Goal: Task Accomplishment & Management: Manage account settings

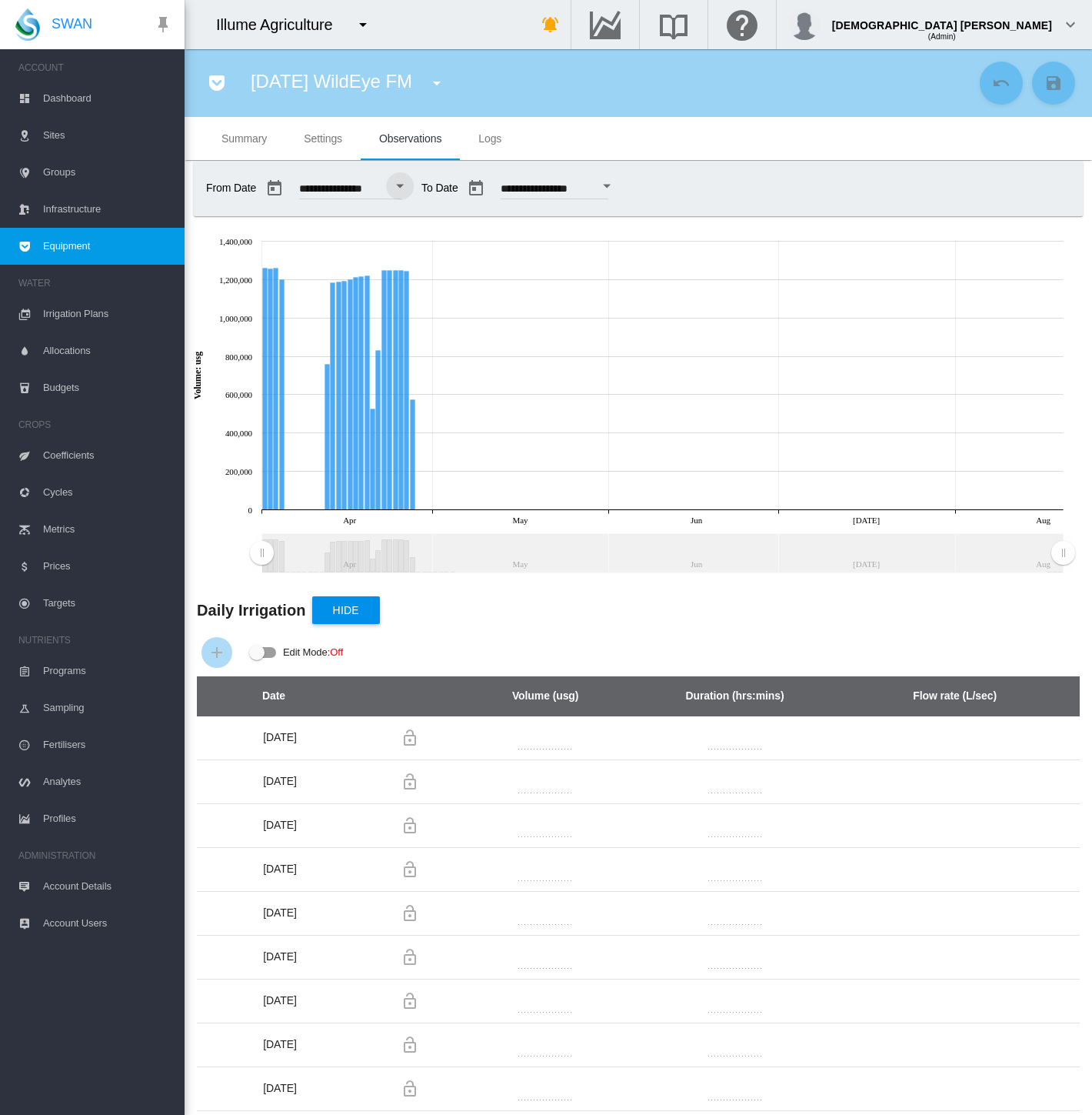
scroll to position [1228, 0]
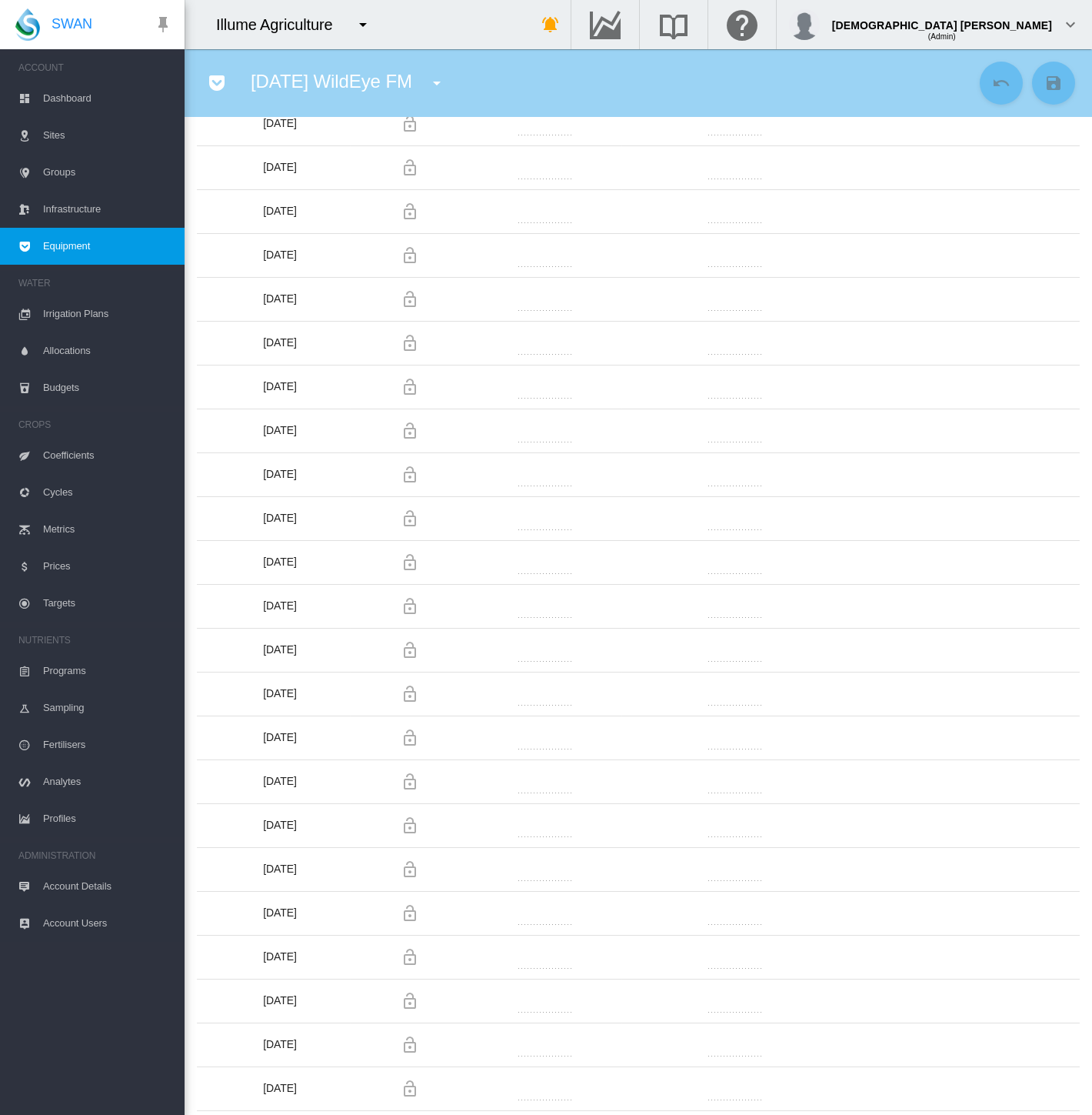
click at [52, 926] on span "Account Users" at bounding box center [107, 923] width 129 height 37
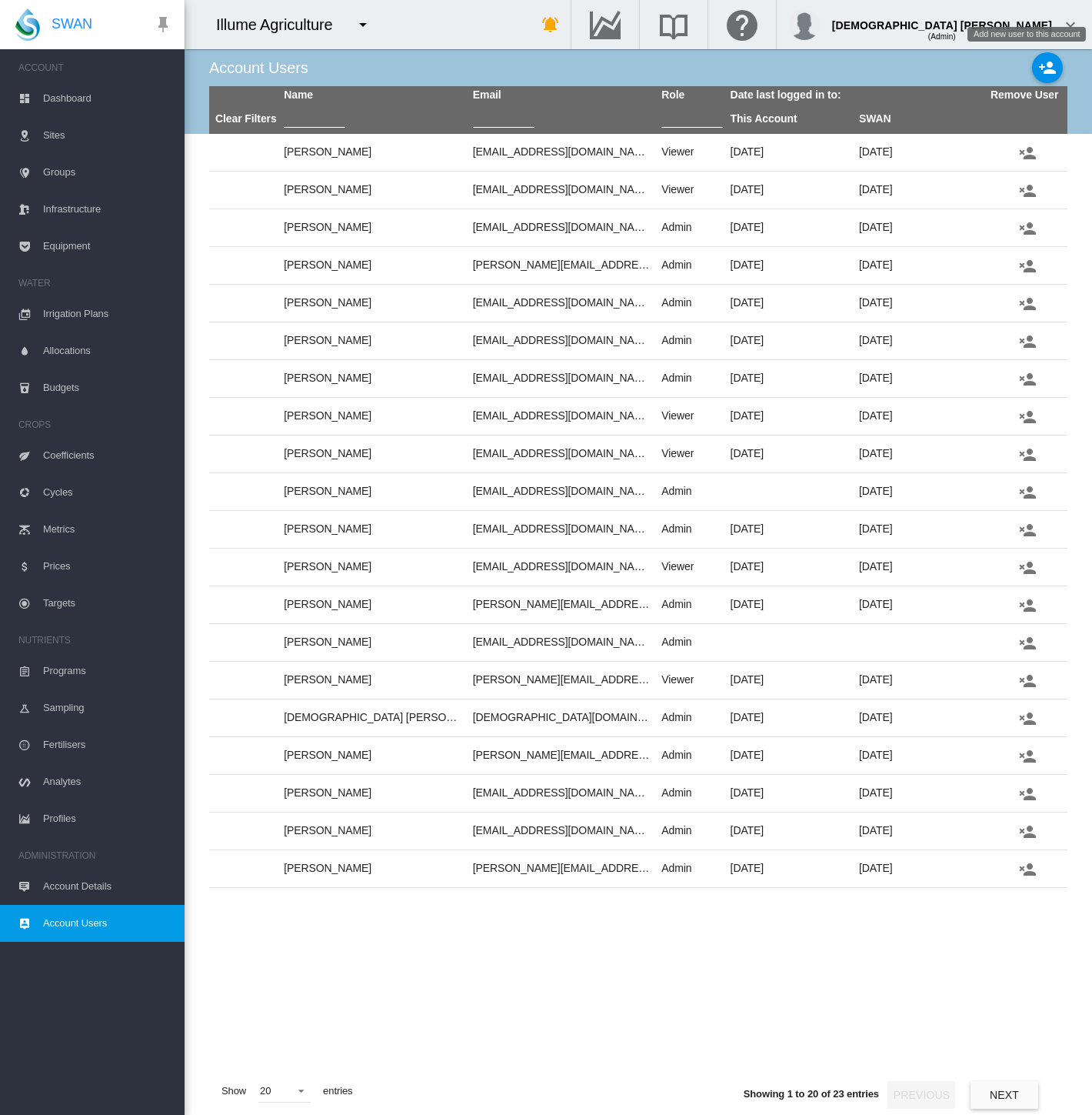
click at [1061, 71] on button "Add new user to this account" at bounding box center [1047, 67] width 31 height 31
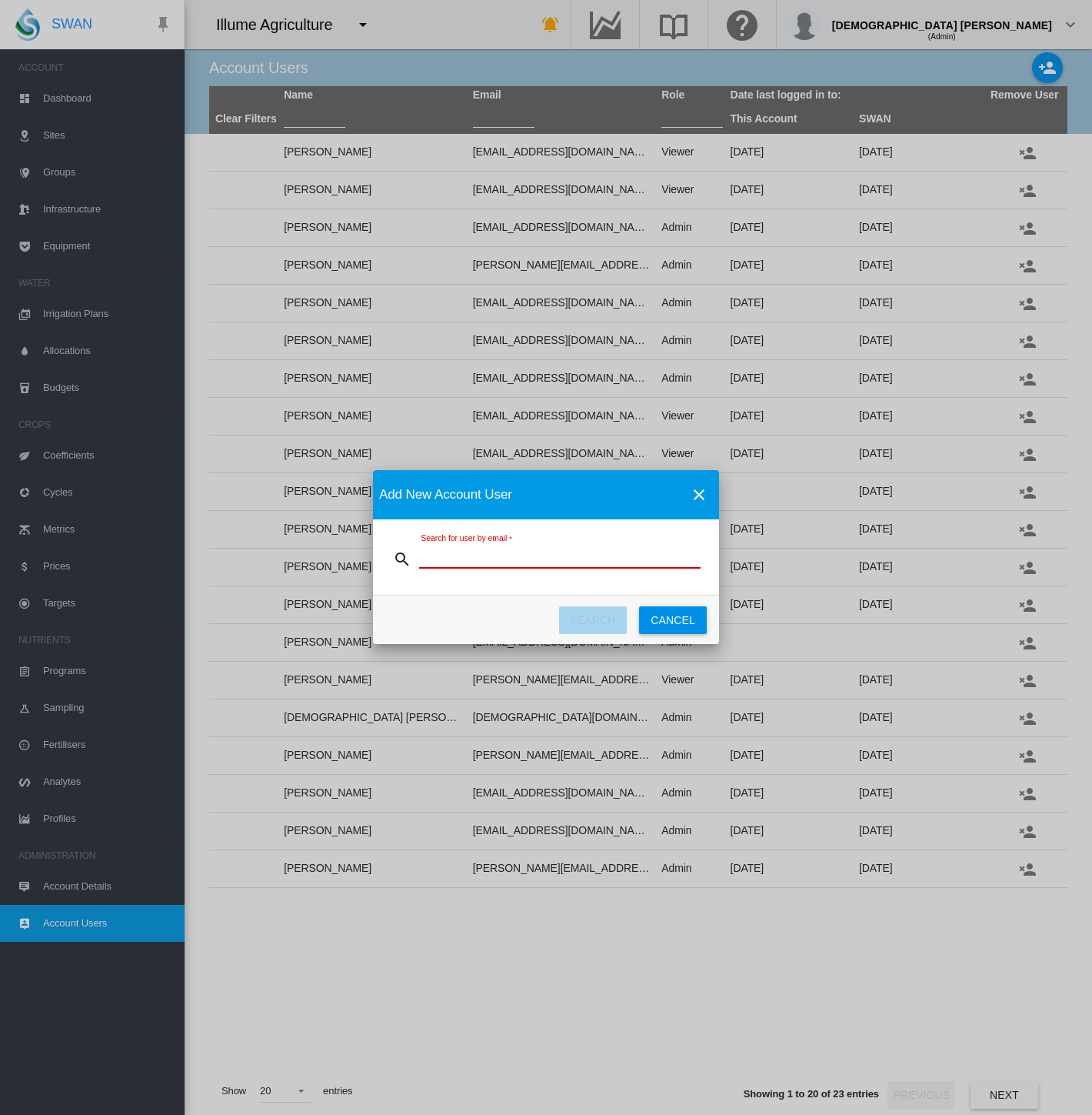
click at [514, 557] on input "Search for user by email" at bounding box center [559, 556] width 281 height 23
paste input "**********"
type input "**********"
click at [596, 623] on button "SEARCH" at bounding box center [593, 620] width 67 height 27
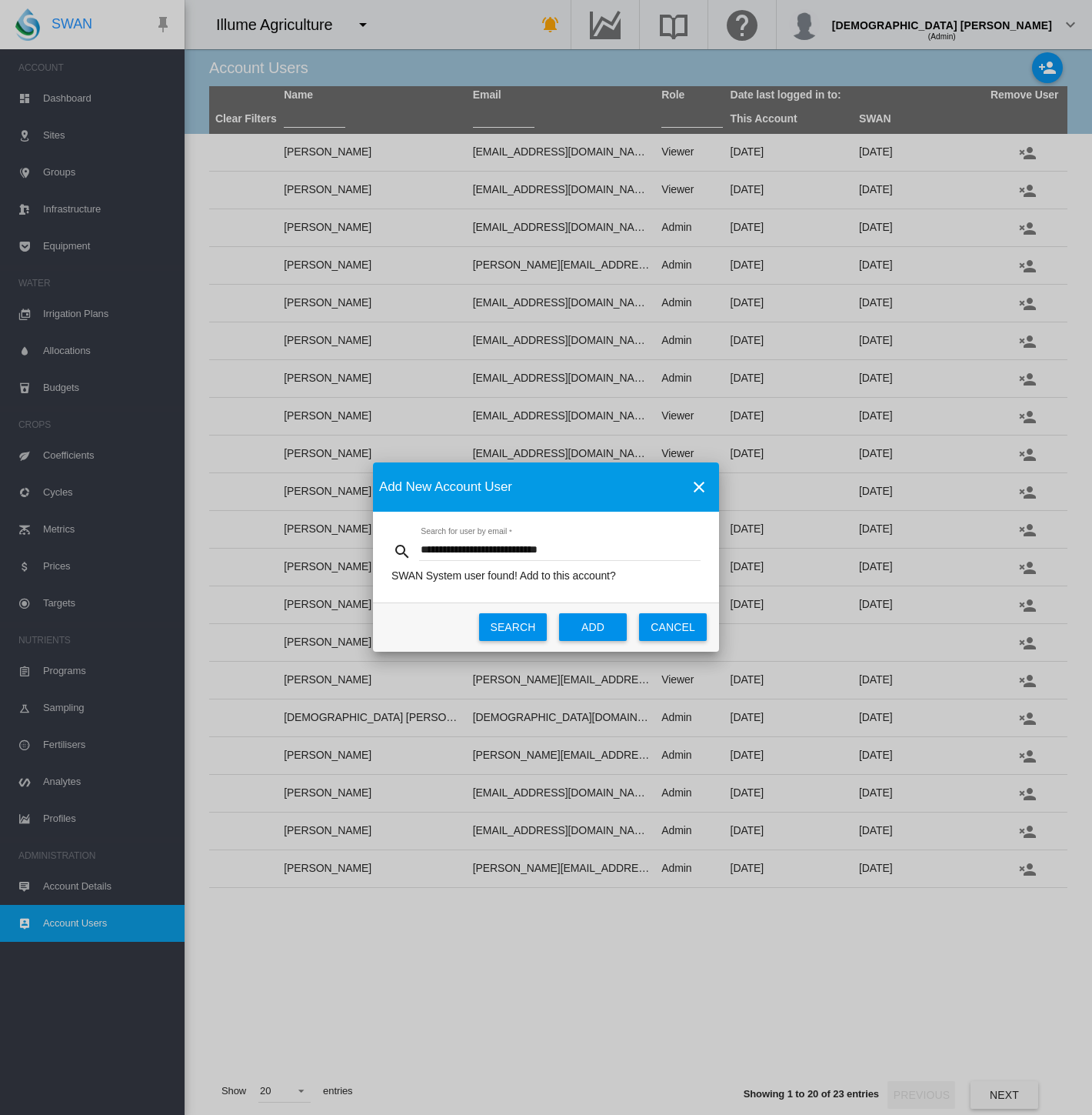
click at [577, 628] on button "ADD" at bounding box center [593, 626] width 67 height 27
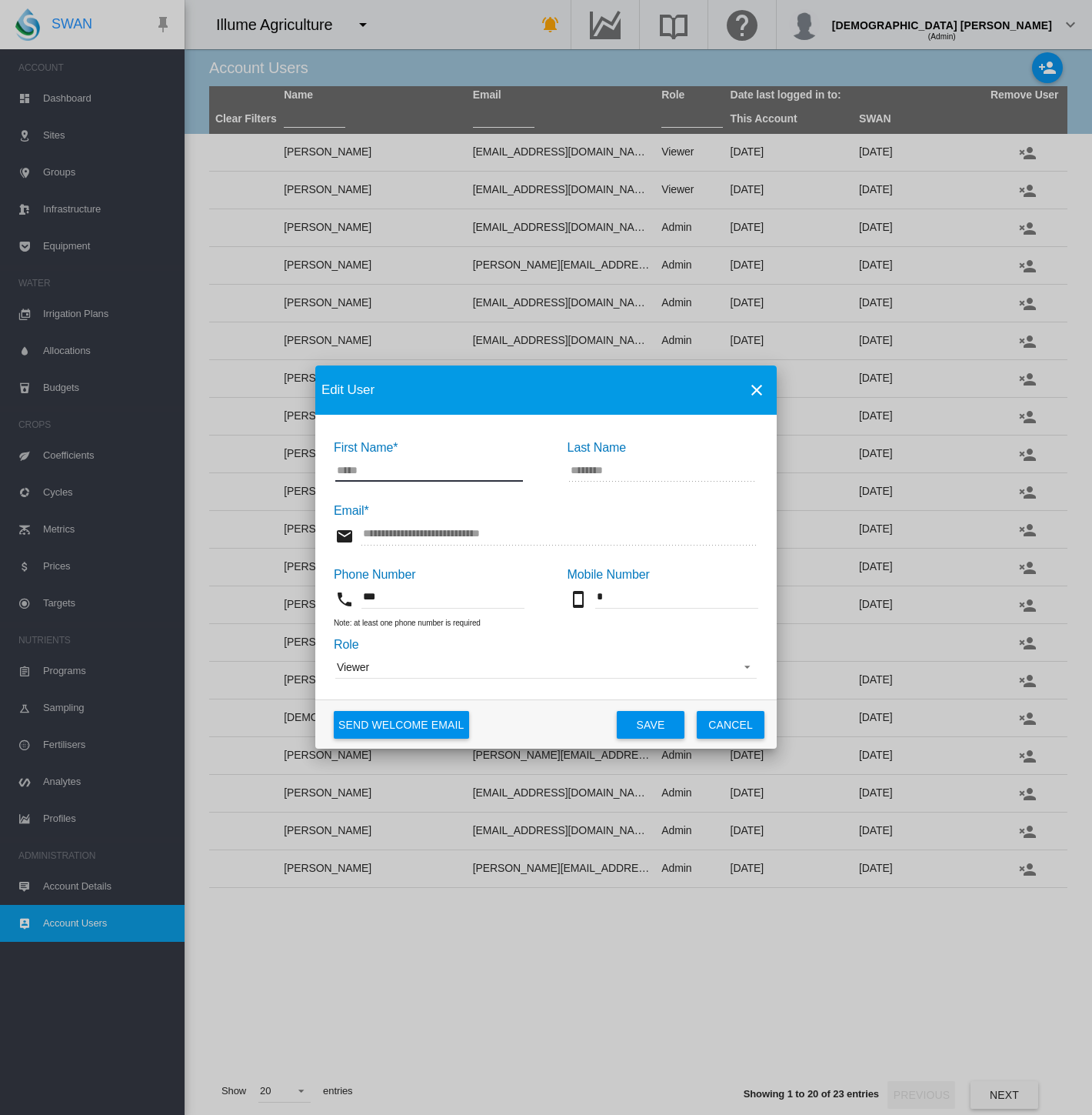
click at [407, 666] on span "Viewer" at bounding box center [533, 668] width 394 height 16
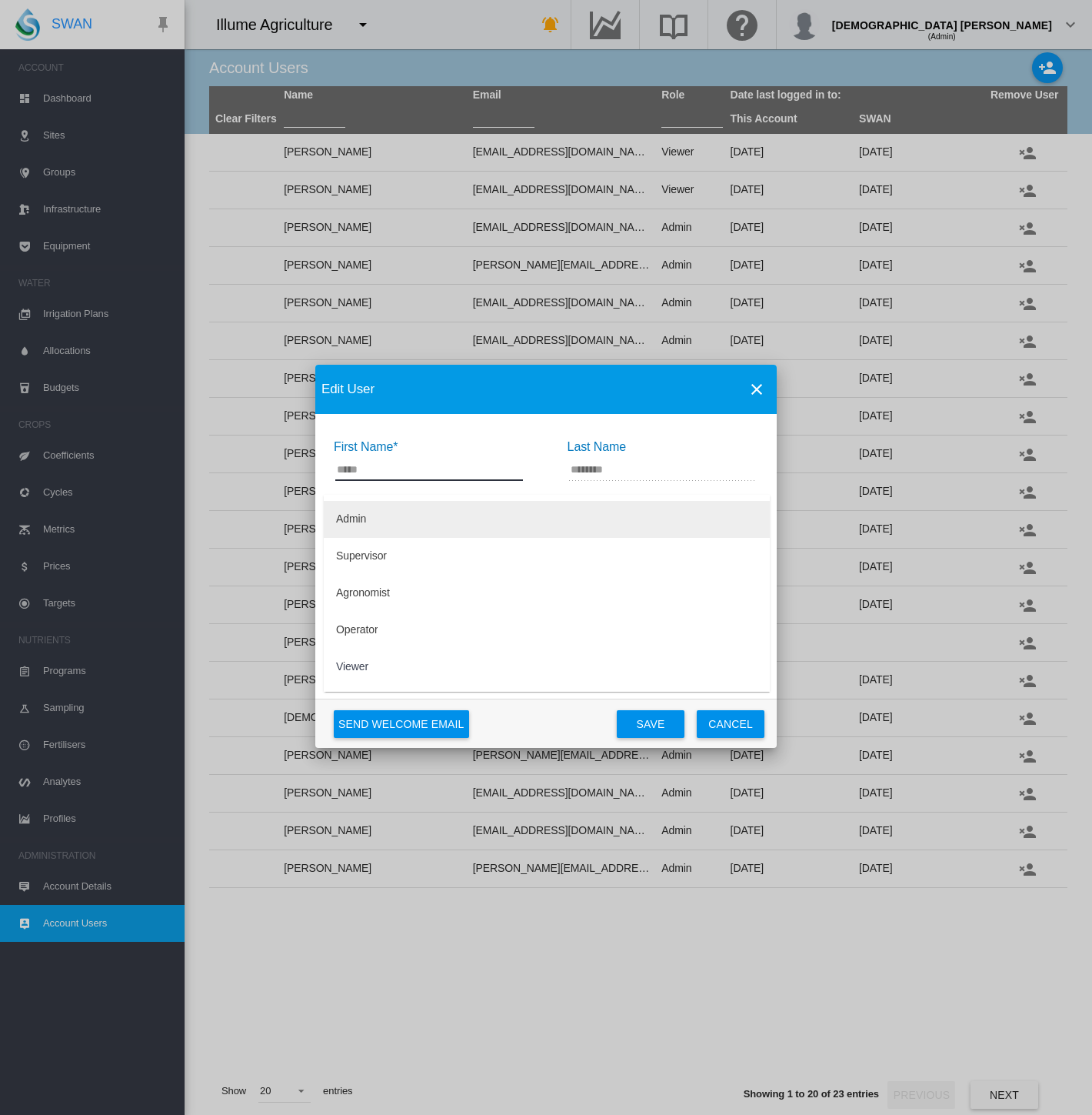
click at [400, 517] on md-option "Admin" at bounding box center [546, 519] width 446 height 37
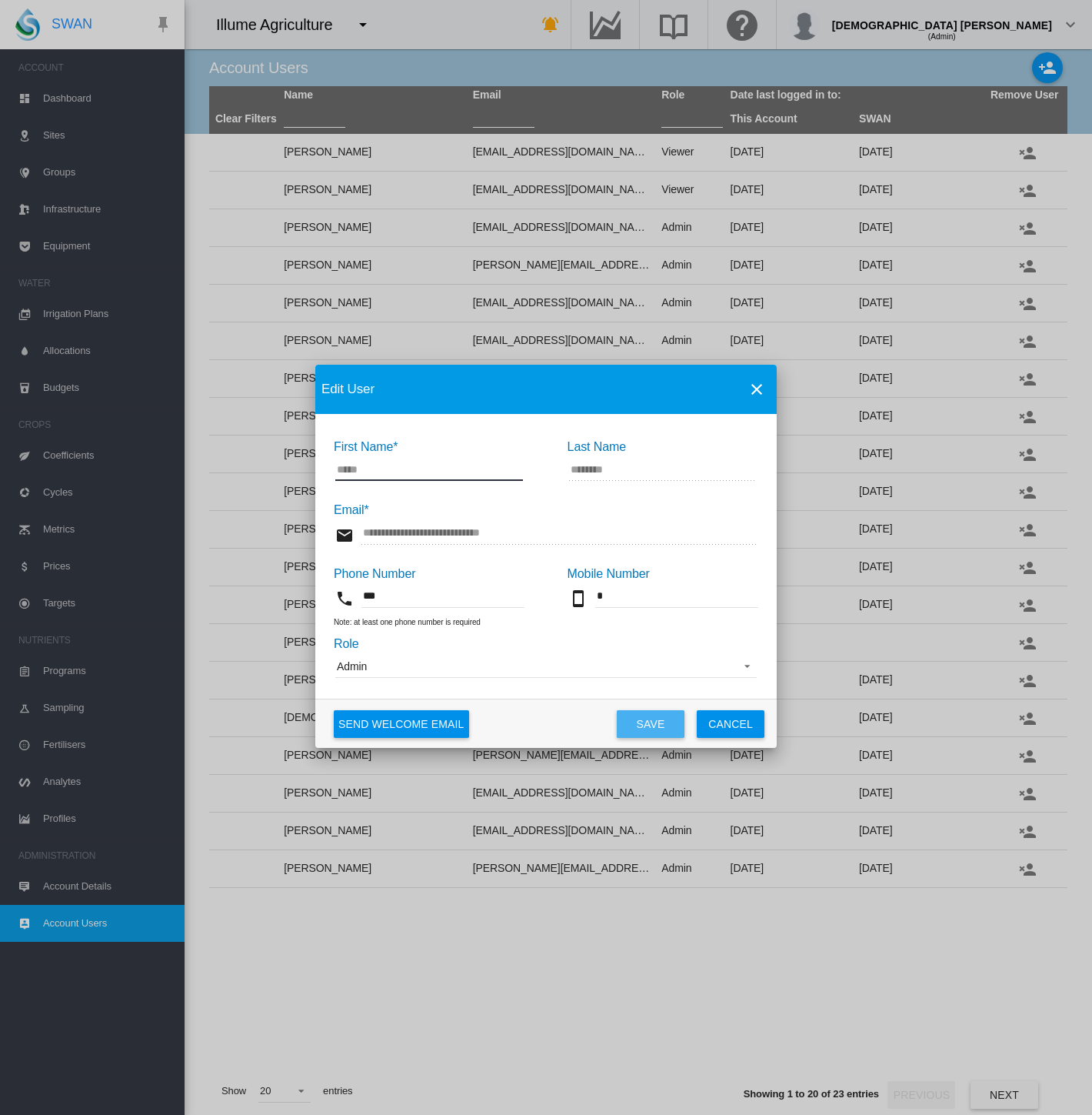
click at [652, 719] on button "Save" at bounding box center [650, 723] width 67 height 27
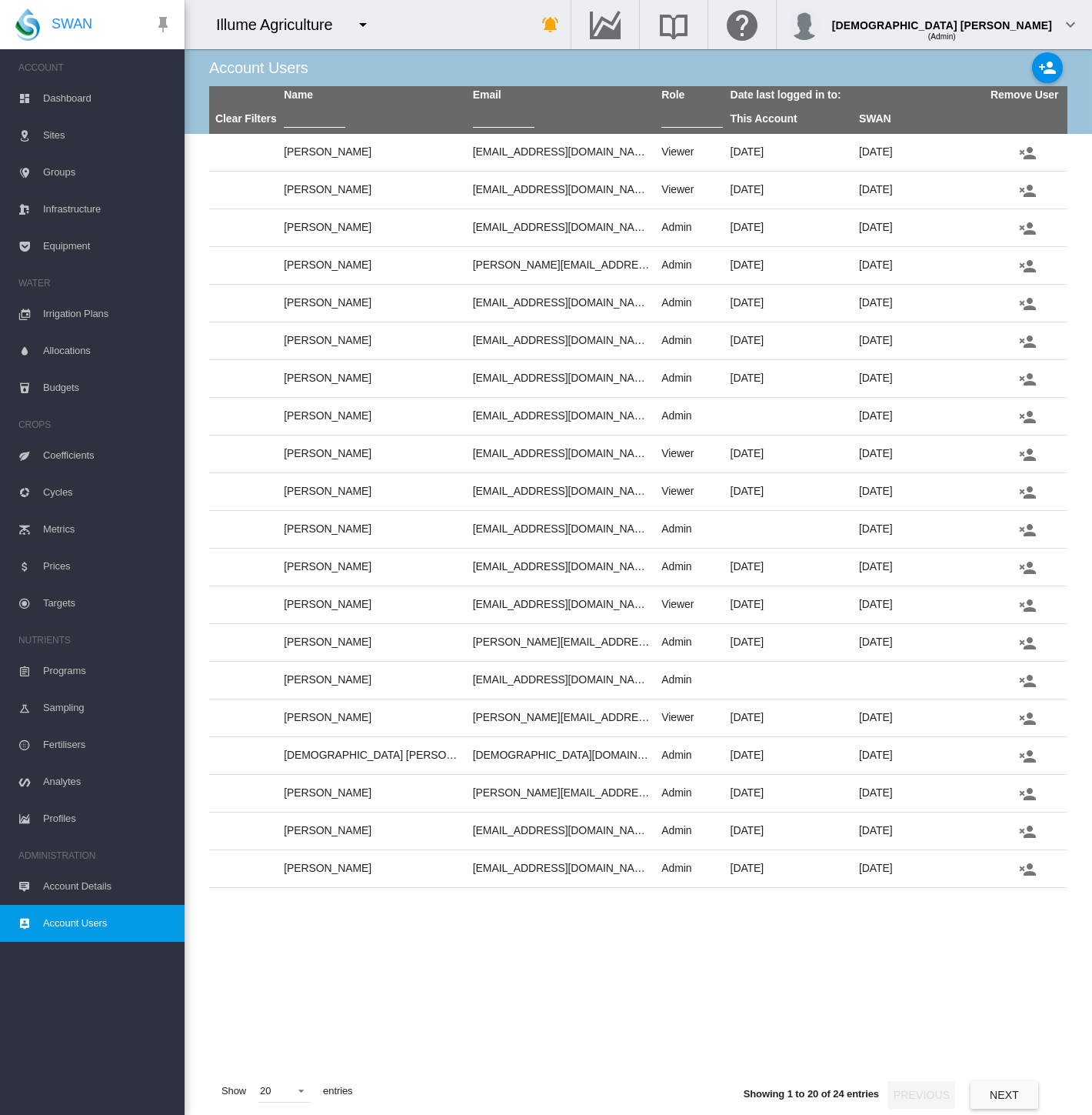
click at [362, 27] on md-icon "icon-menu-down" at bounding box center [363, 25] width 19 height 19
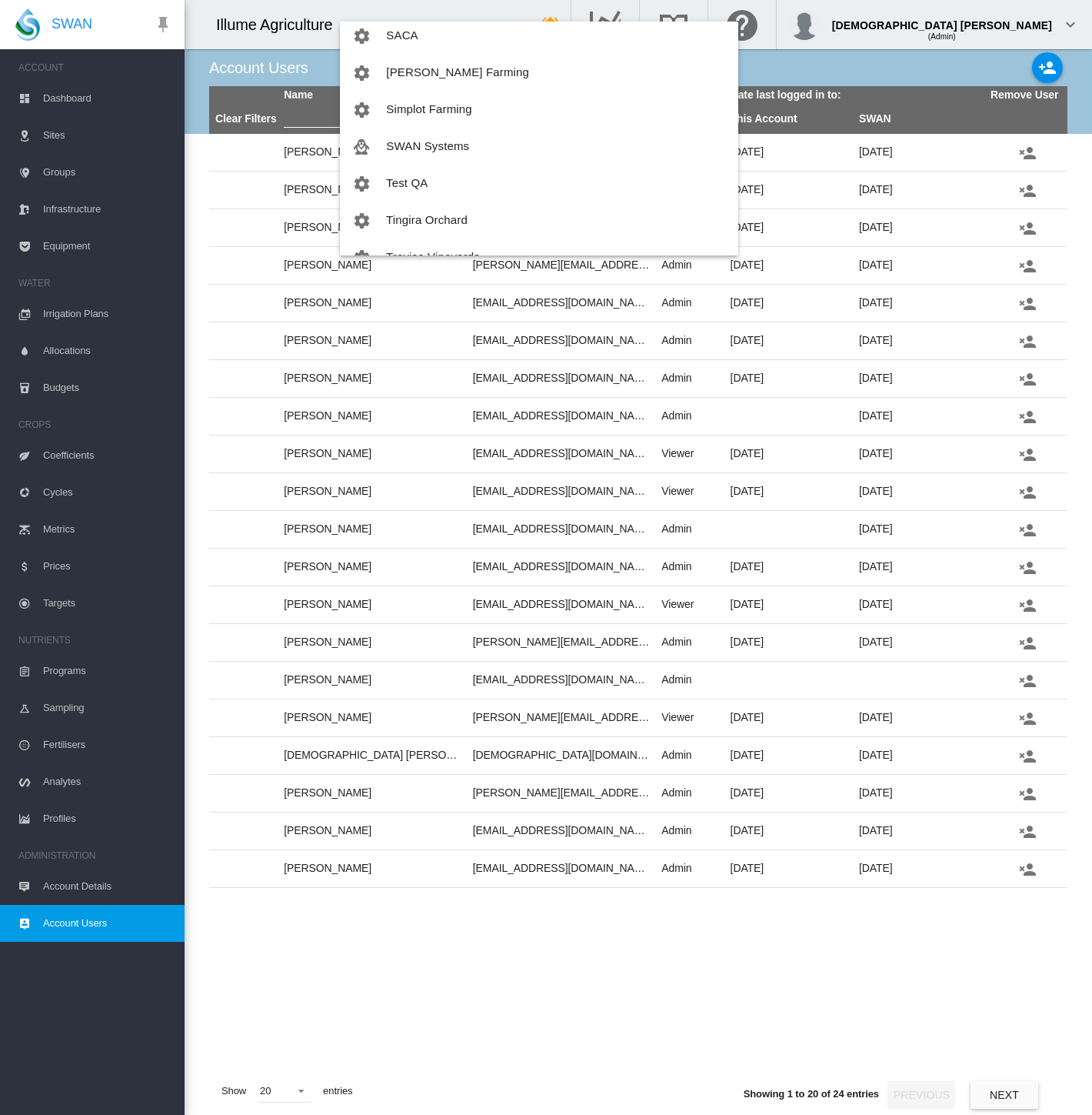
scroll to position [1483, 0]
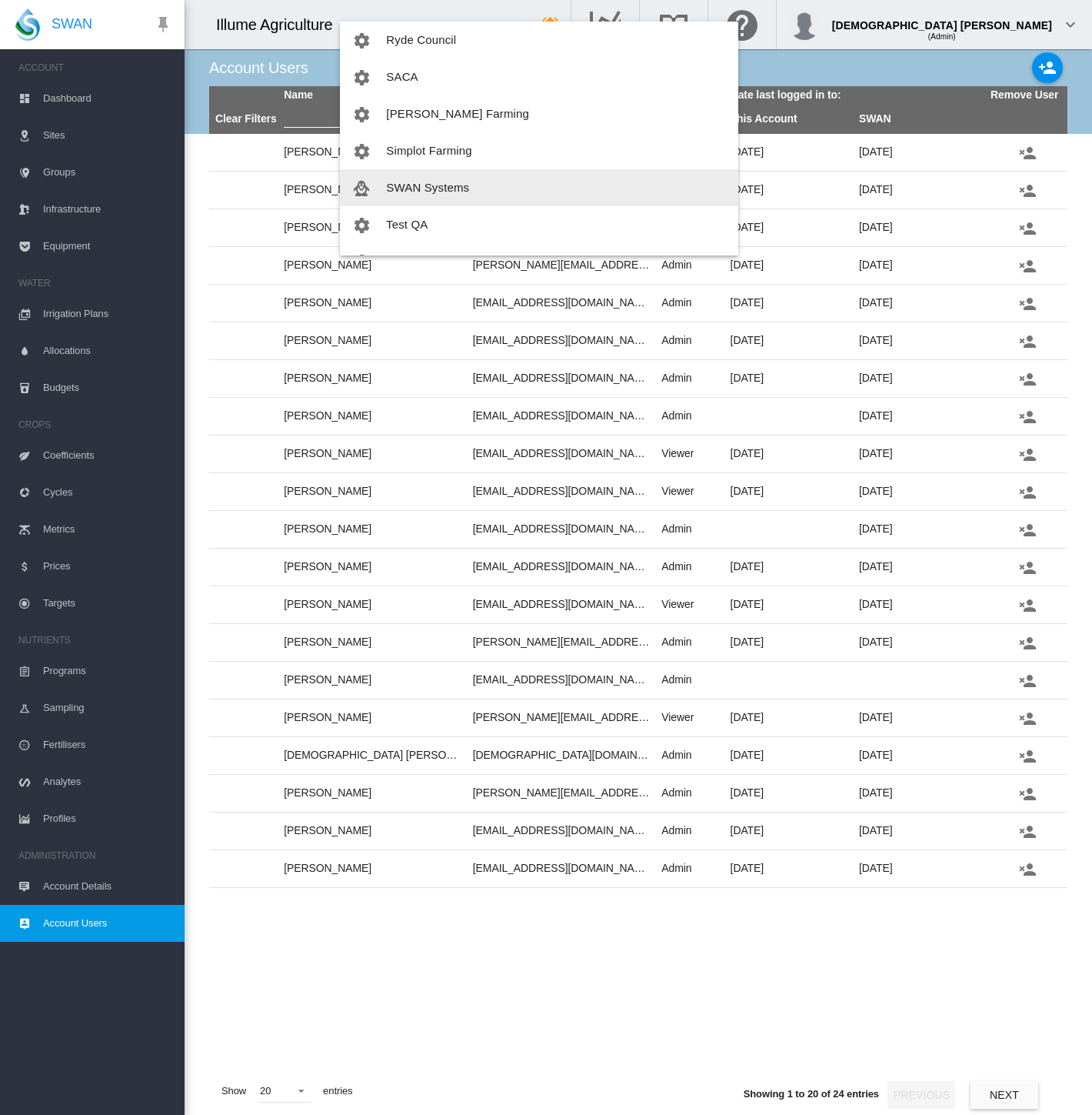
click at [454, 189] on span "SWAN Systems" at bounding box center [428, 187] width 83 height 13
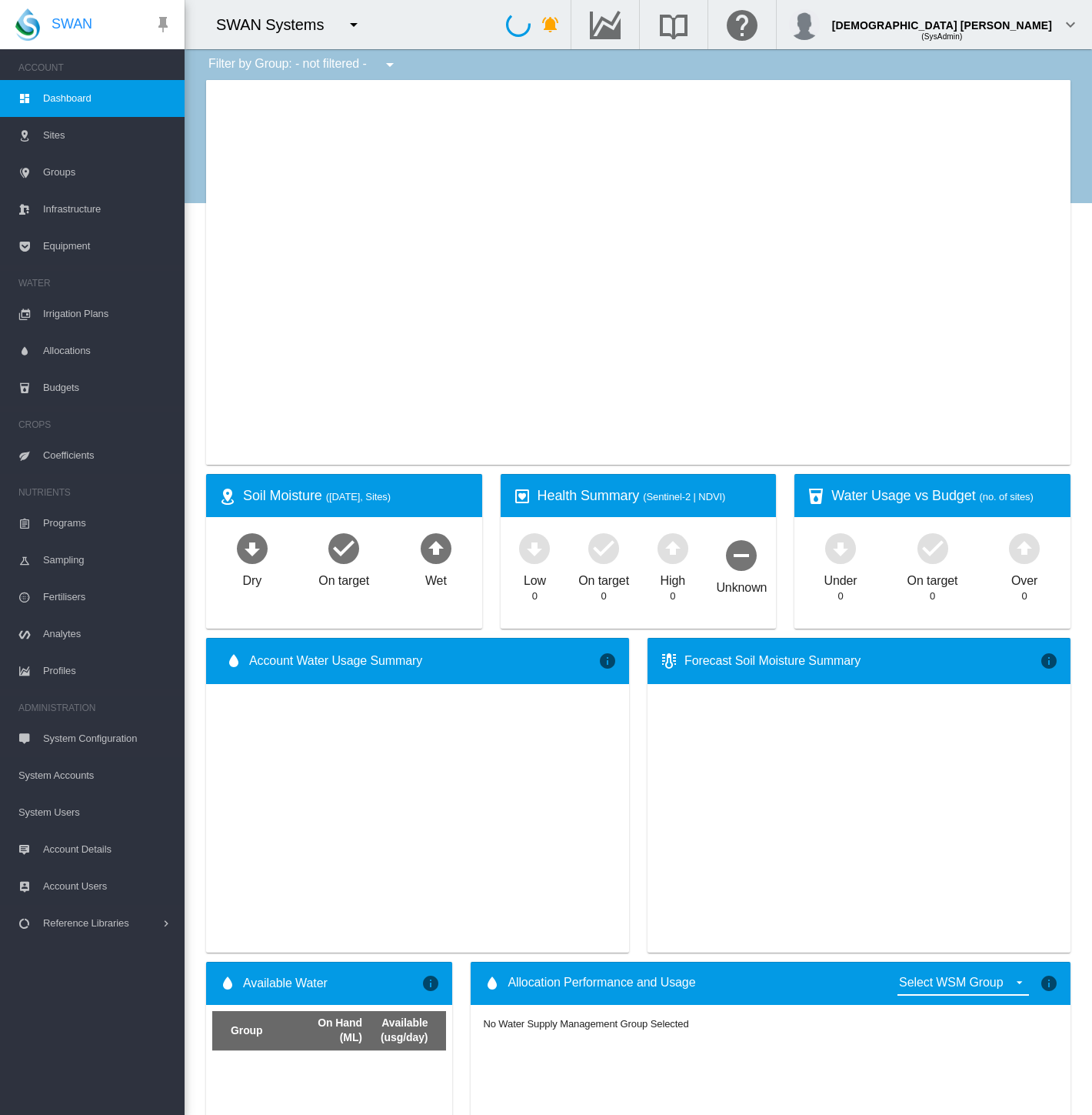
click at [56, 809] on span "System Users" at bounding box center [96, 812] width 154 height 37
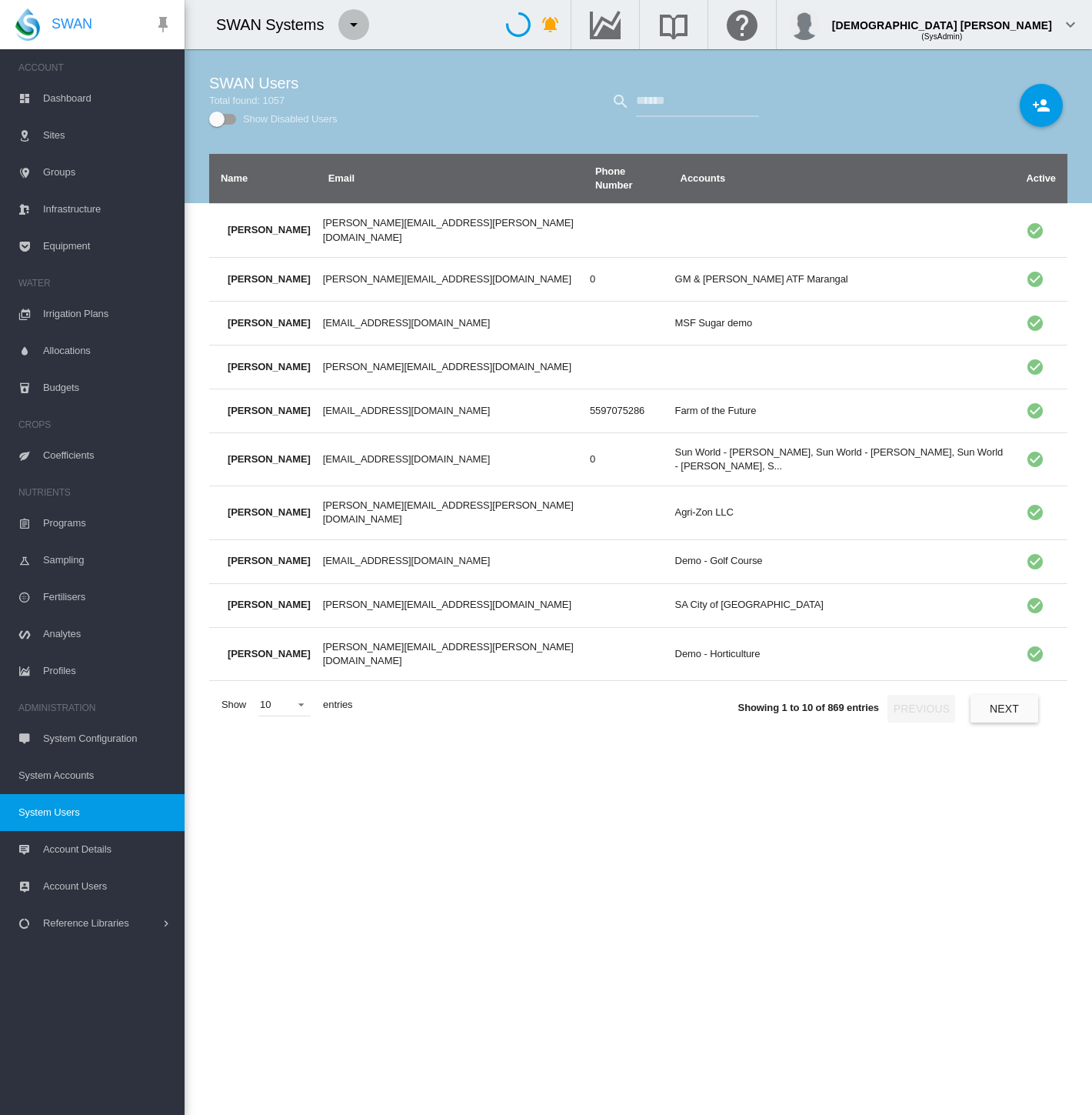
click at [356, 27] on md-icon "icon-menu-down" at bounding box center [354, 25] width 19 height 19
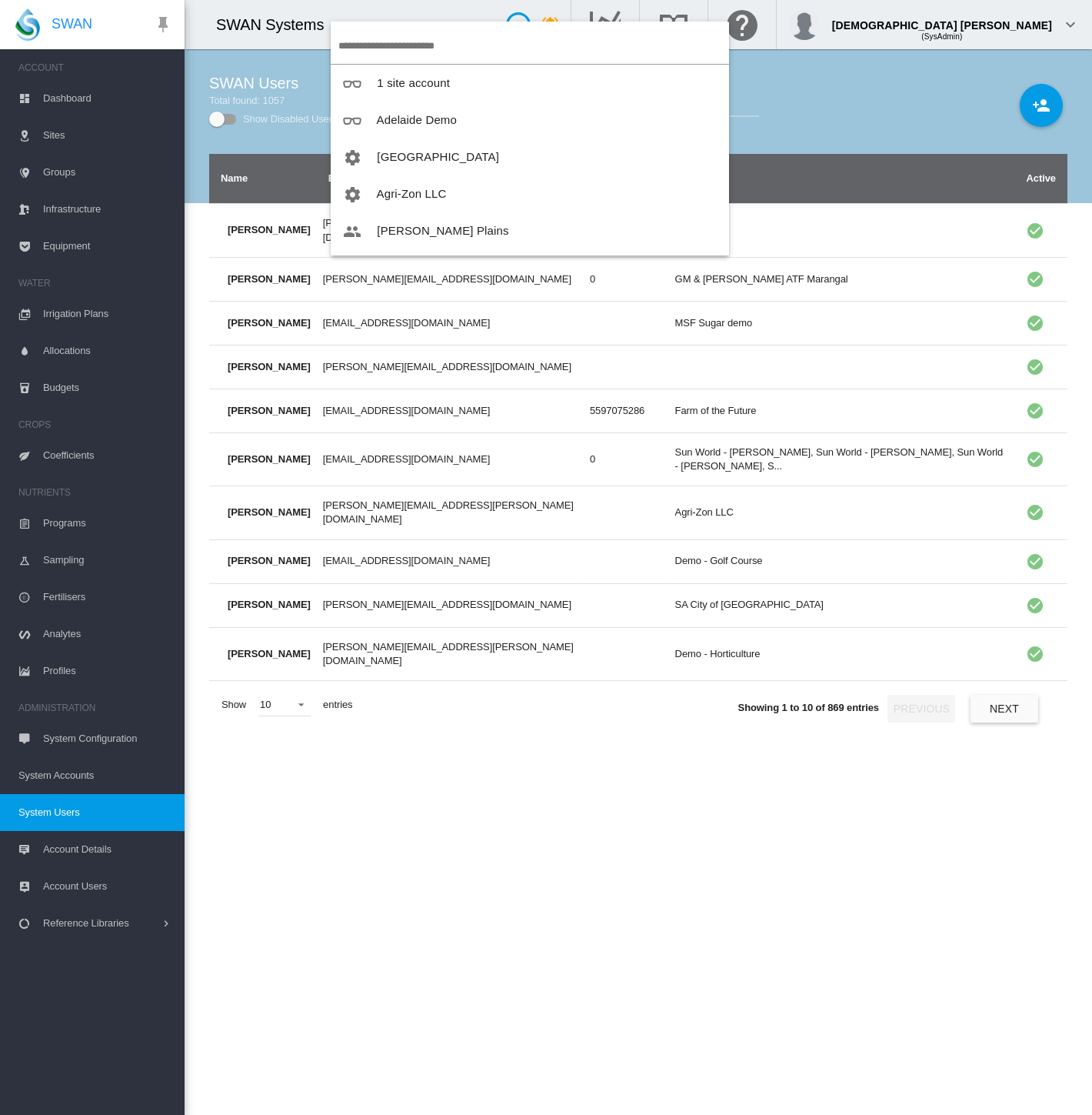
click at [408, 46] on input "search" at bounding box center [533, 45] width 391 height 36
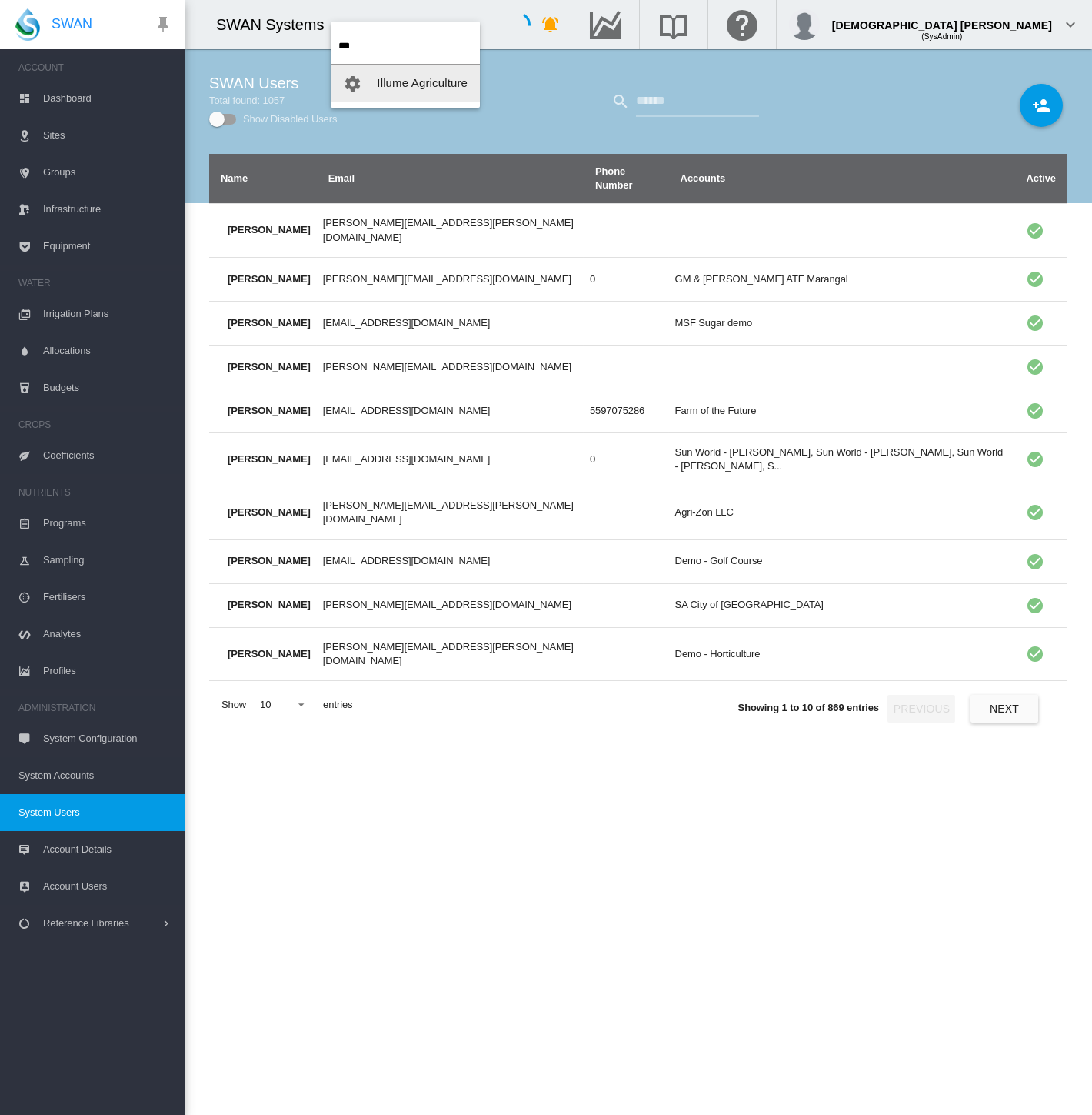
type input "***"
click at [430, 81] on span "Illume Agriculture" at bounding box center [422, 82] width 91 height 13
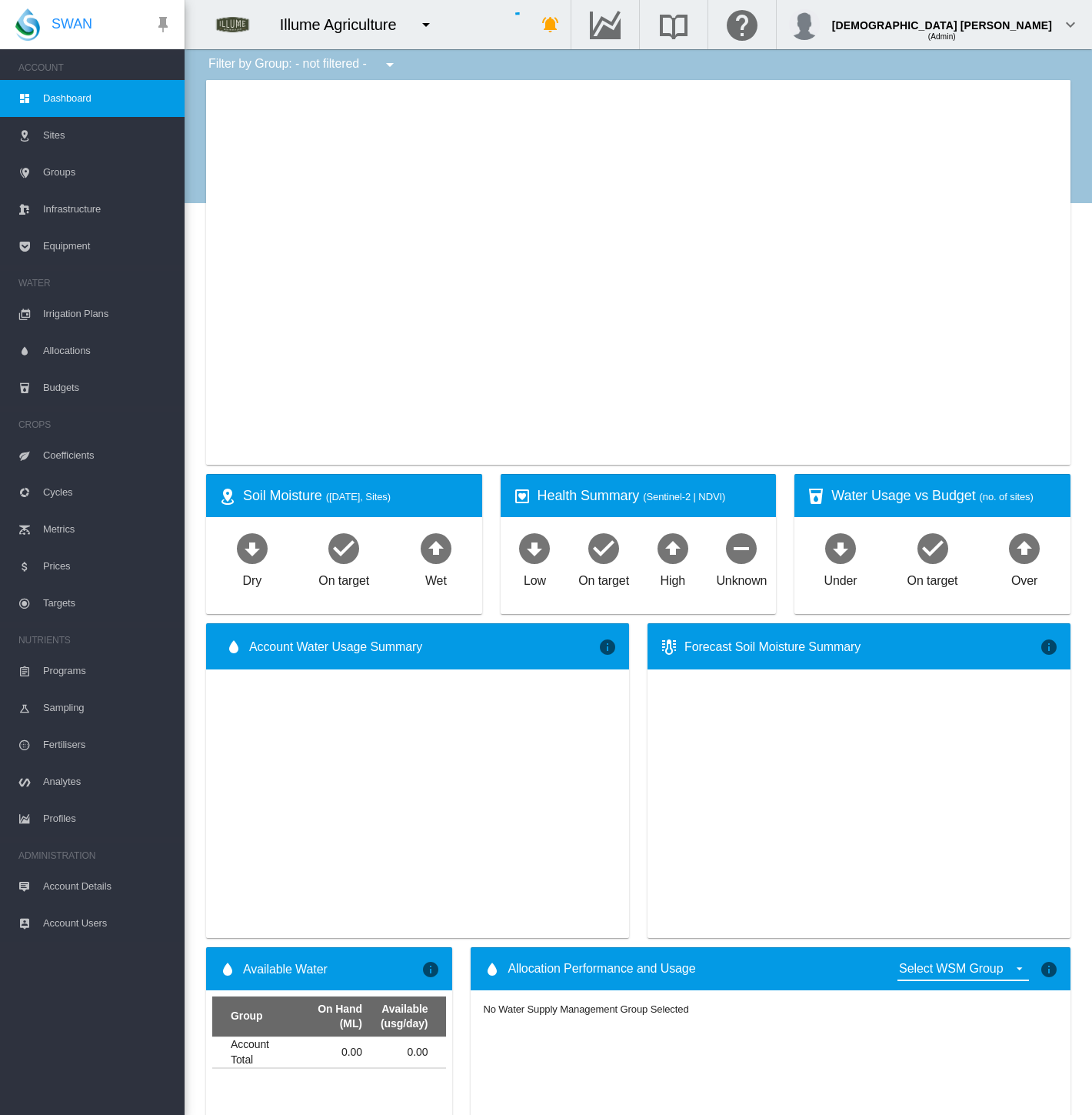
type input "**********"
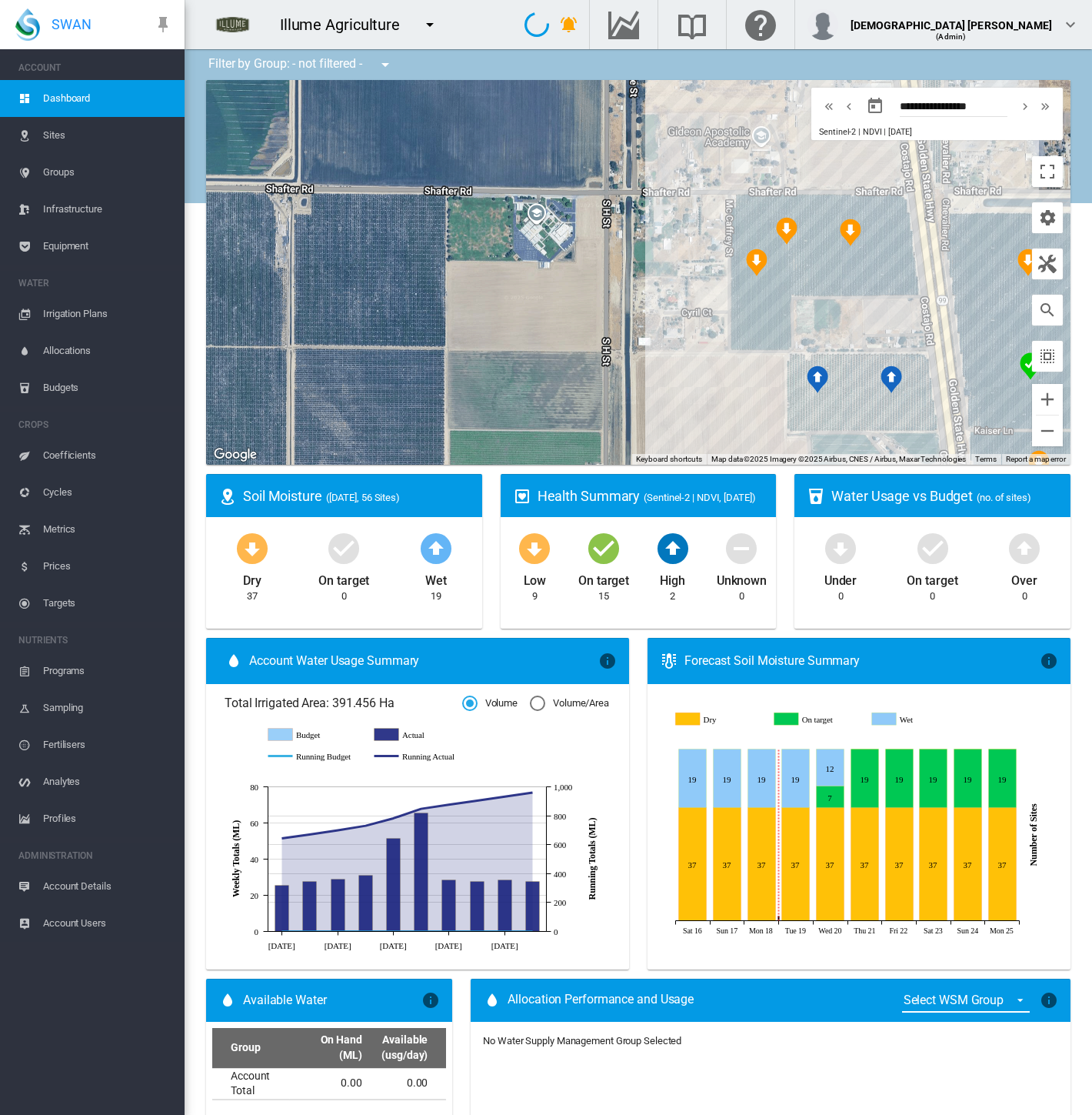
click at [77, 135] on span "Sites" at bounding box center [107, 135] width 129 height 37
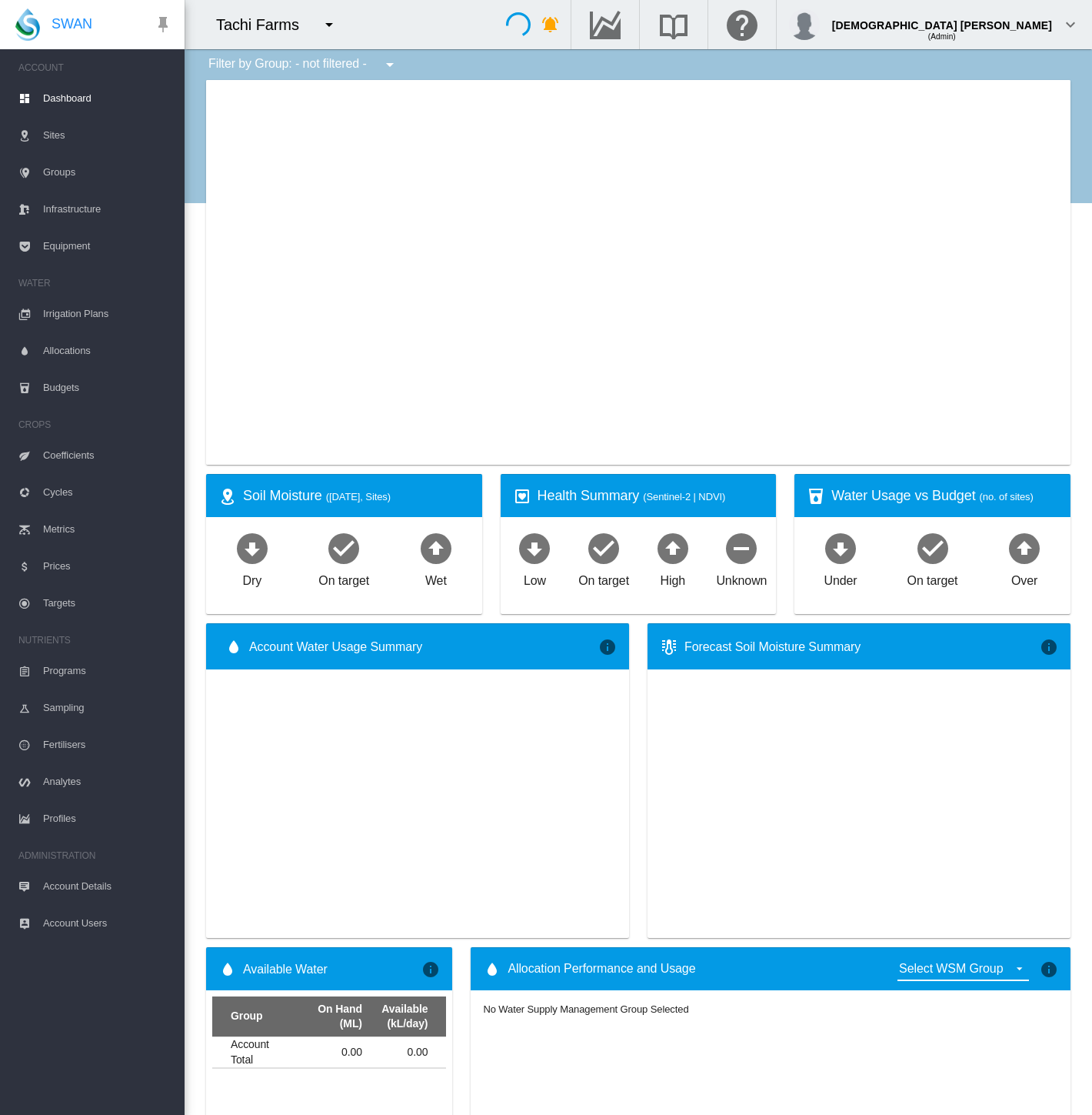
type input "**********"
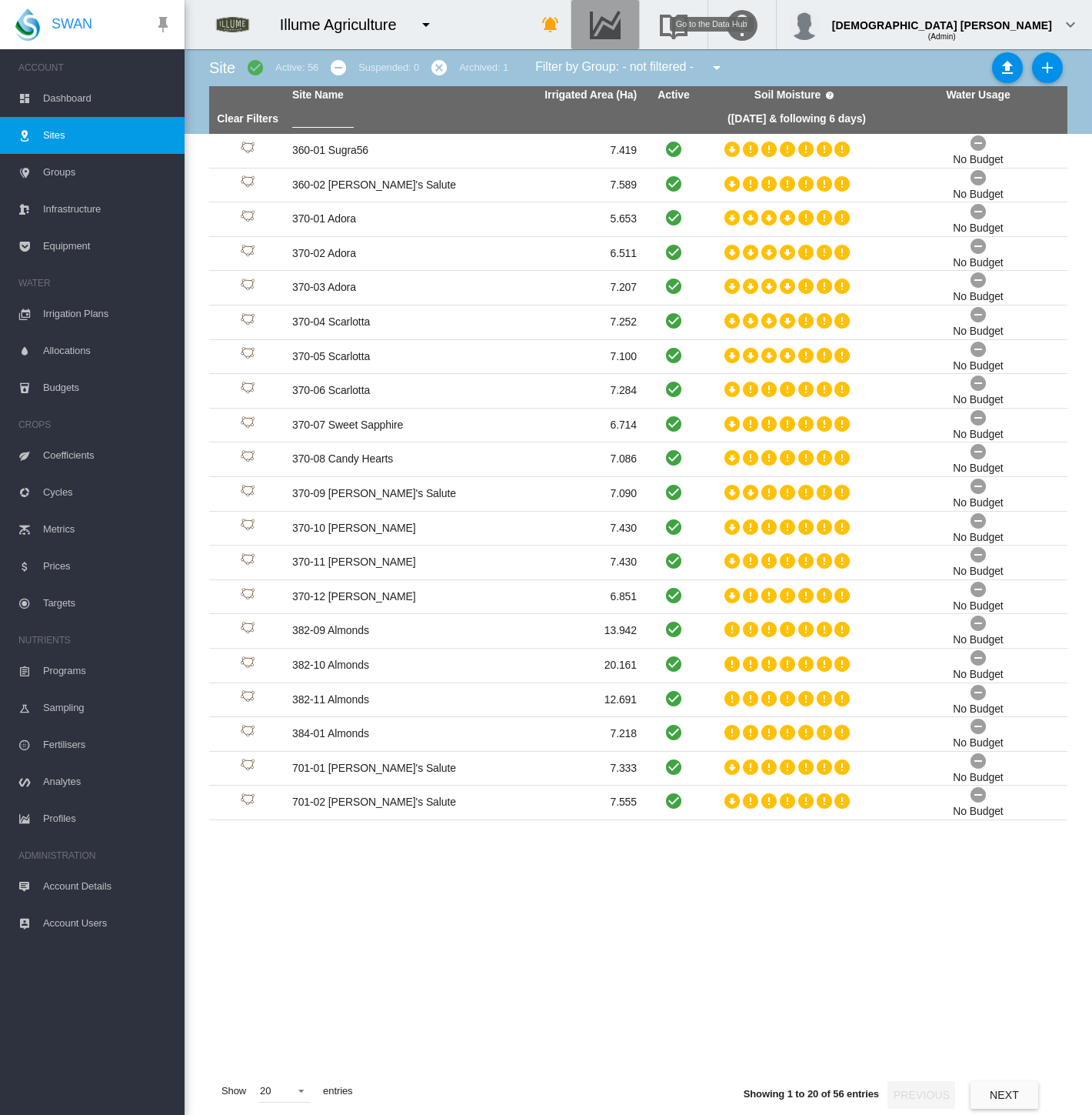
click at [624, 20] on md-icon "Go to the Data Hub" at bounding box center [605, 25] width 37 height 19
click at [59, 239] on span "Equipment" at bounding box center [107, 246] width 129 height 37
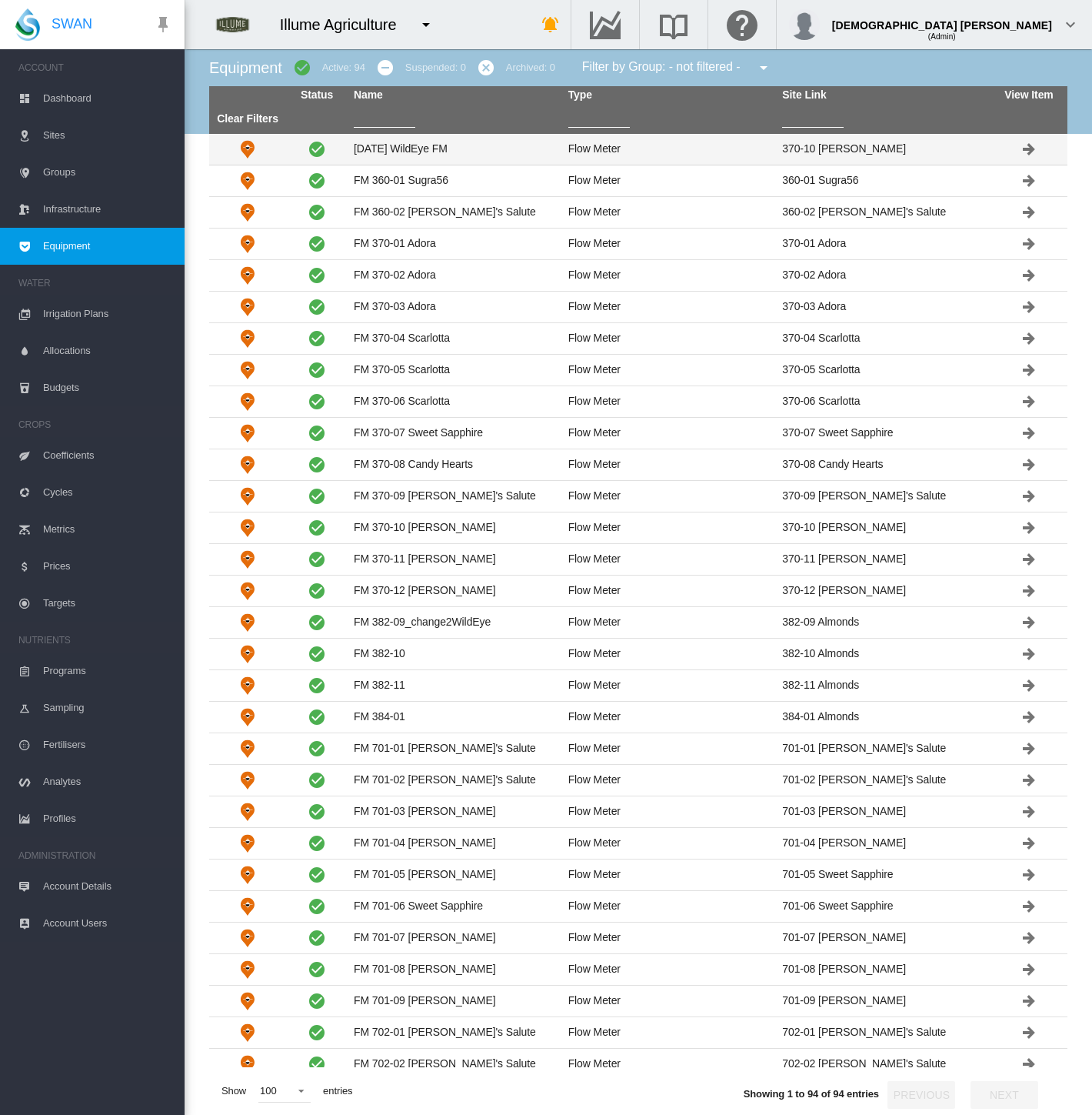
click at [434, 149] on td "Aug 18 WildEye FM" at bounding box center [455, 149] width 215 height 31
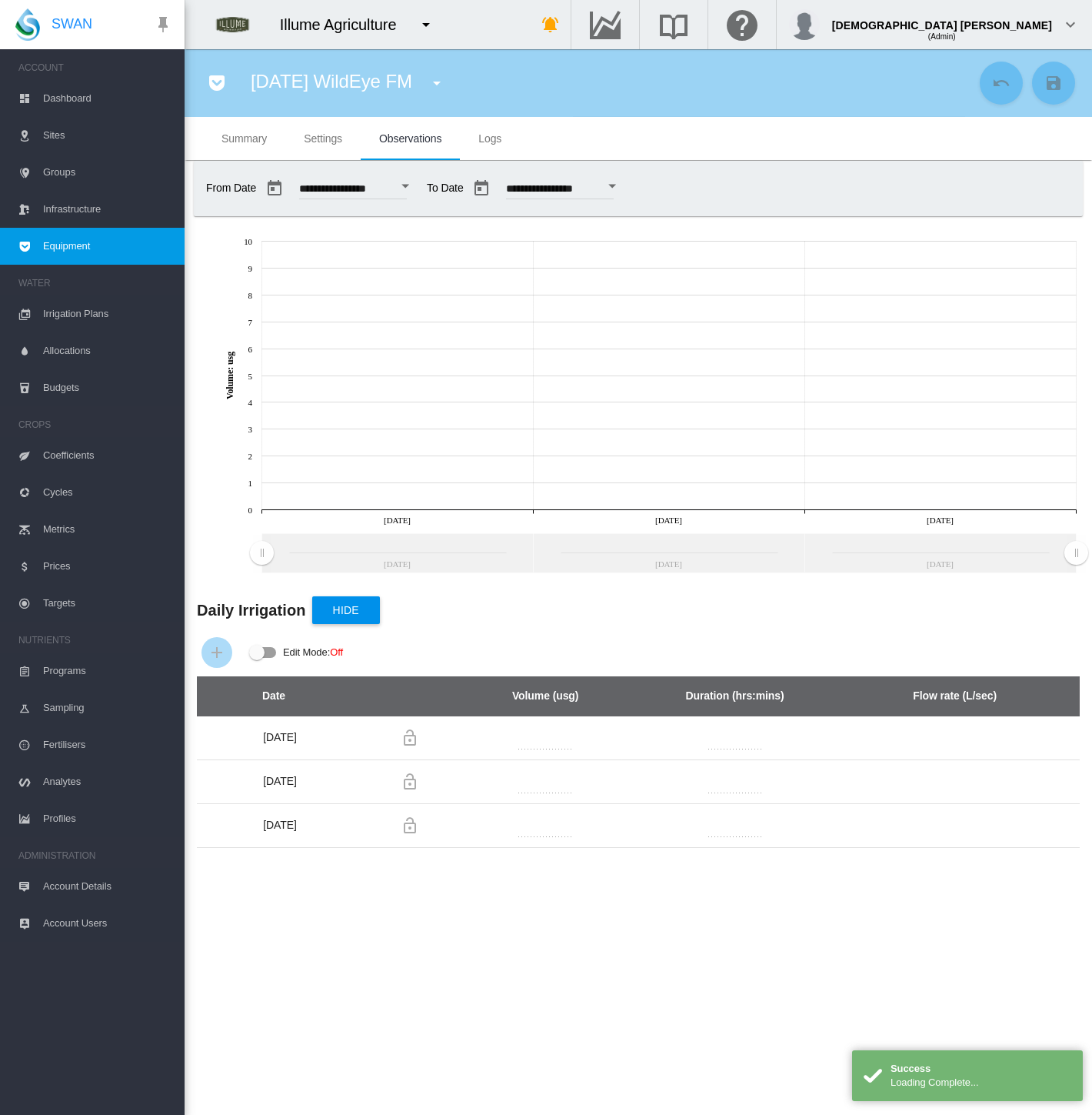
click at [419, 186] on button "Open calendar" at bounding box center [405, 186] width 27 height 27
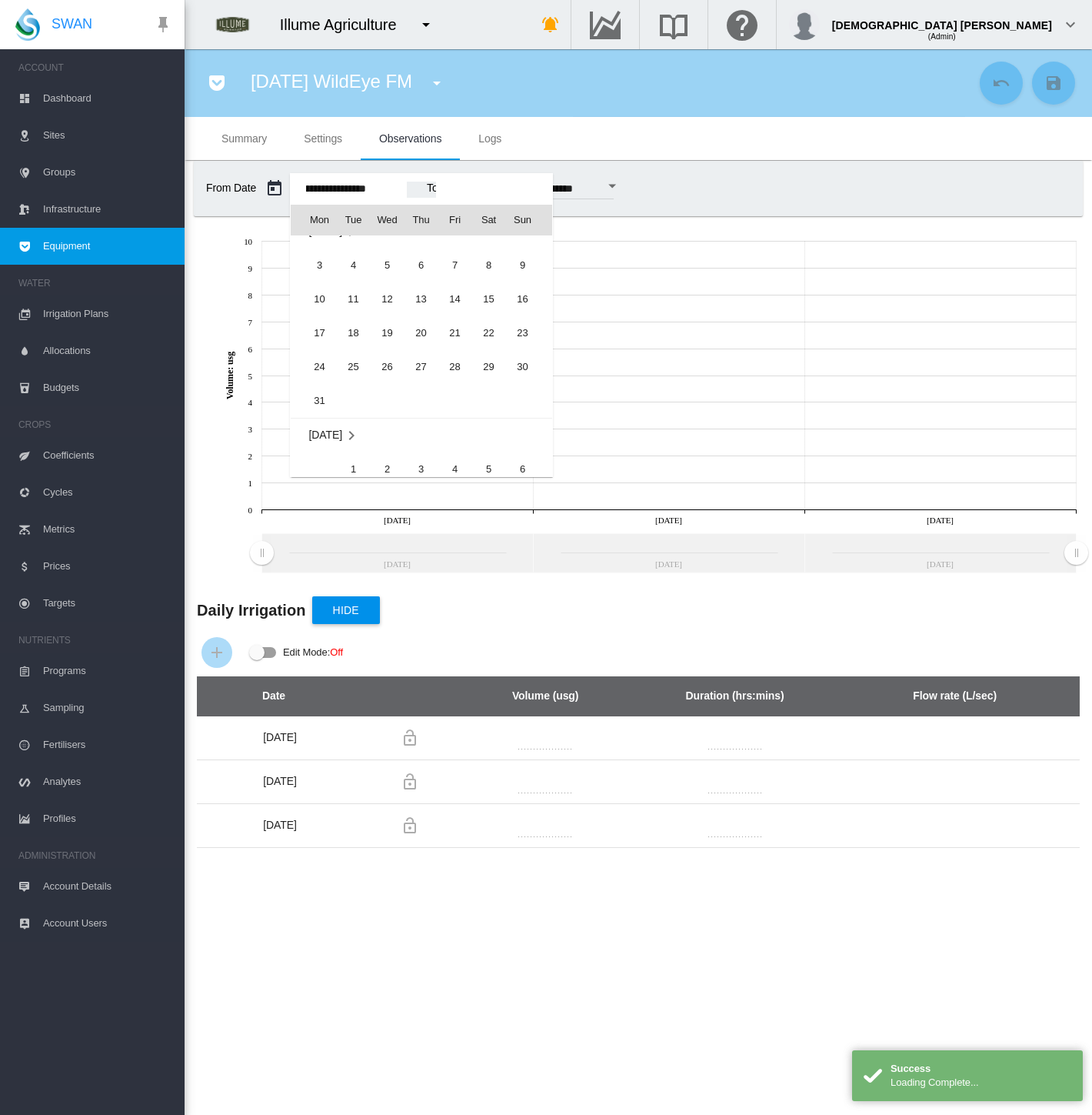
scroll to position [37082, 0]
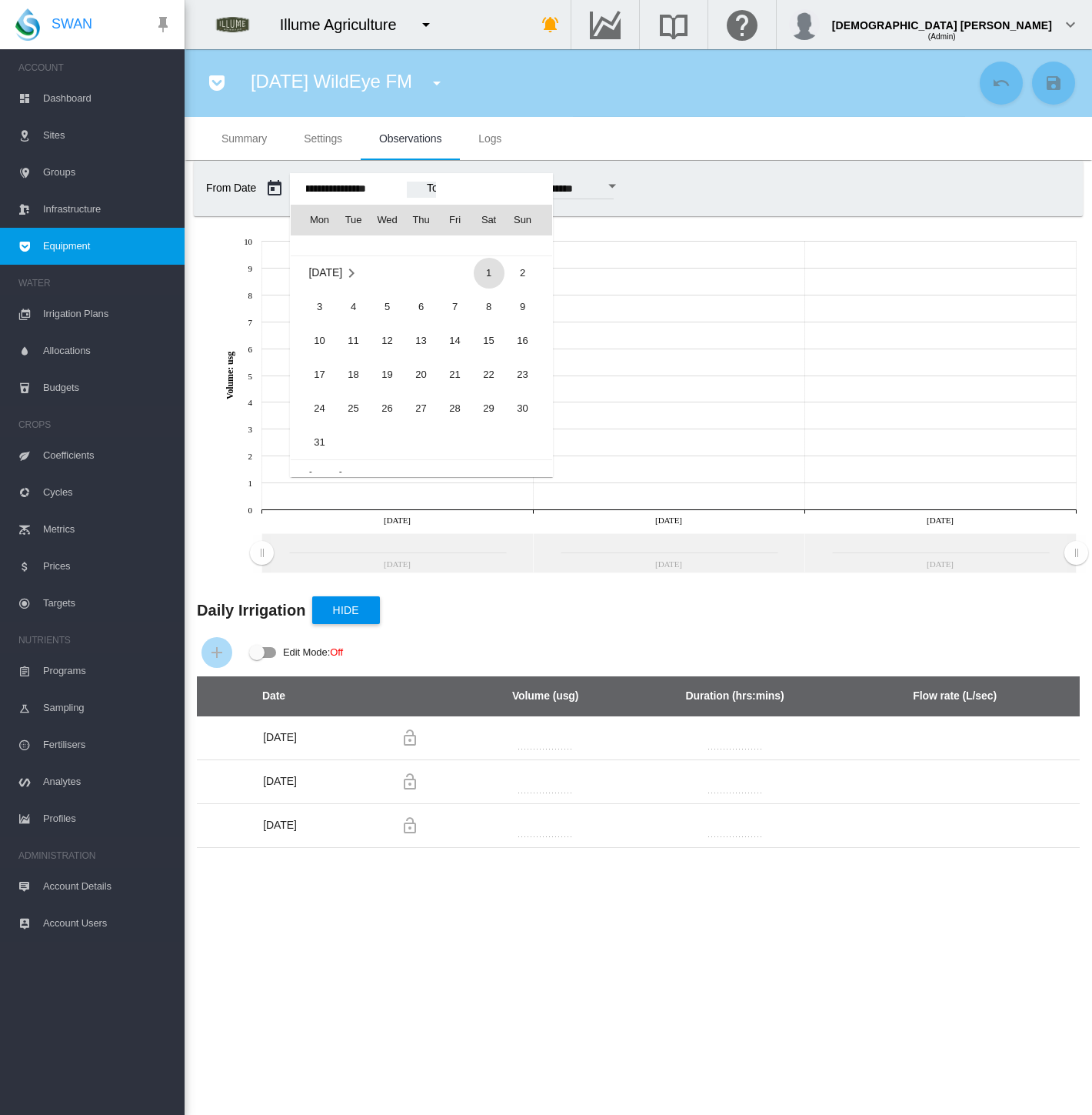
click at [495, 263] on span "1" at bounding box center [489, 273] width 31 height 31
type input "**********"
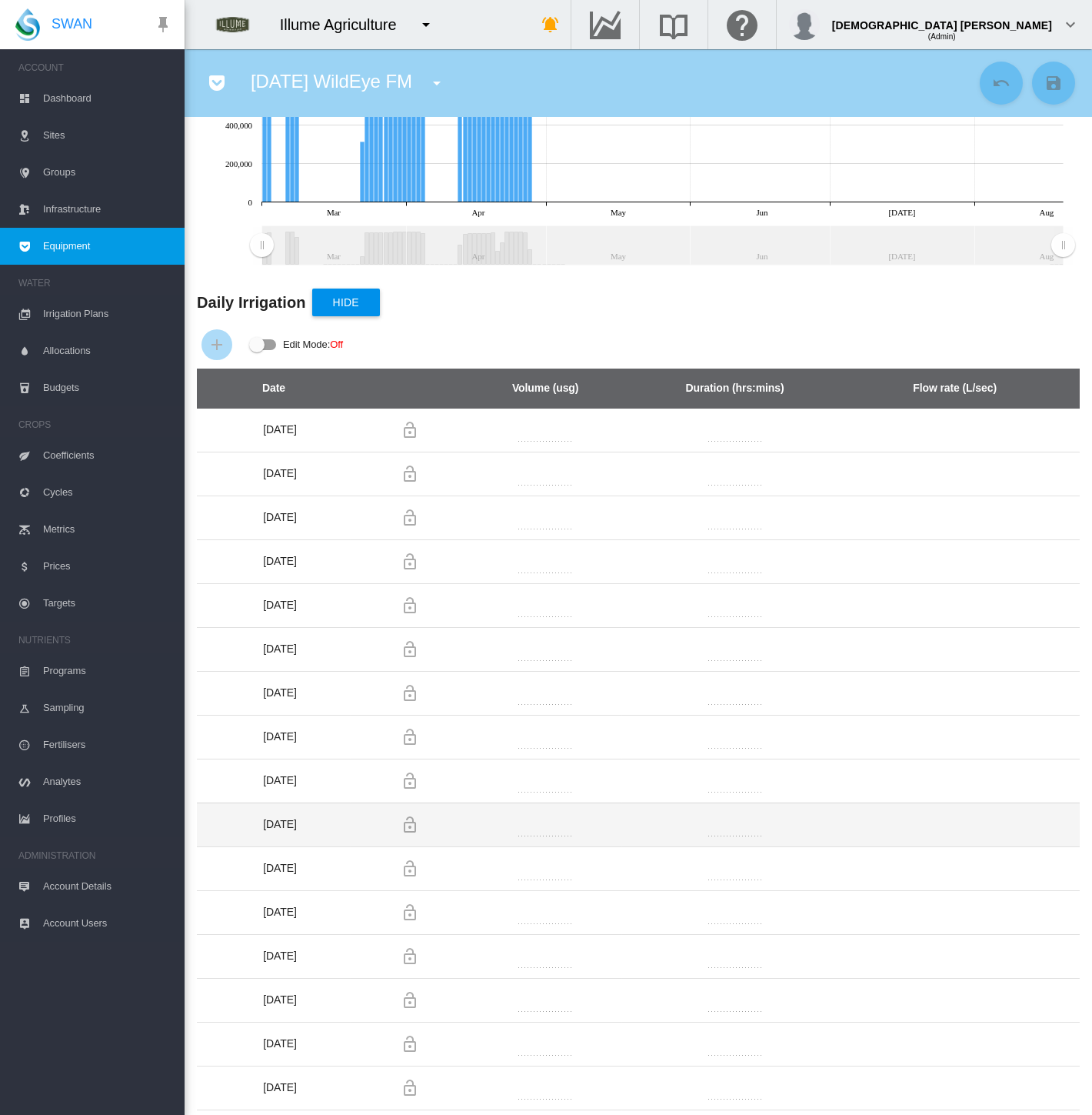
scroll to position [0, 0]
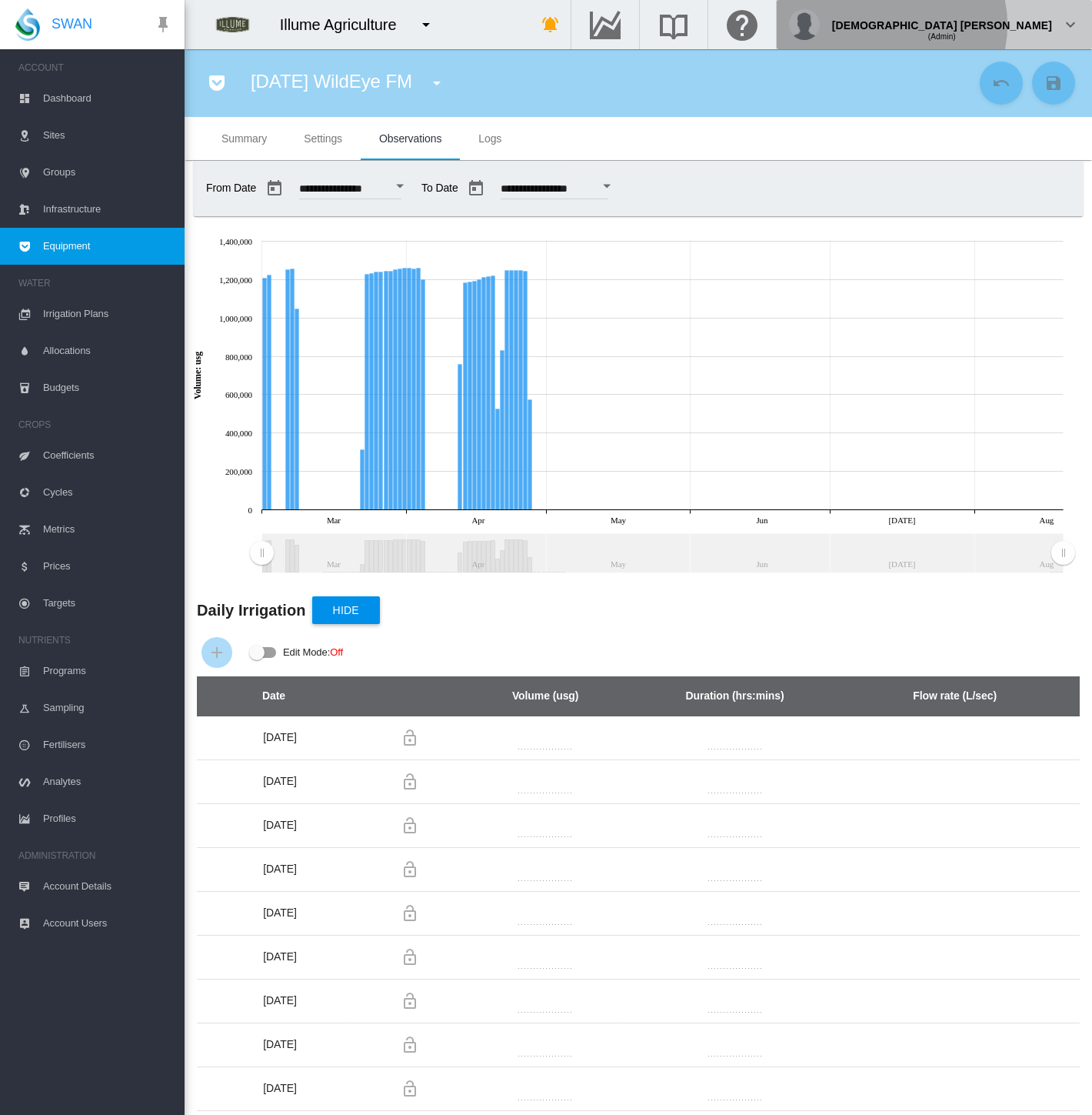
click at [1068, 24] on md-icon "icon-chevron-down" at bounding box center [1071, 25] width 19 height 19
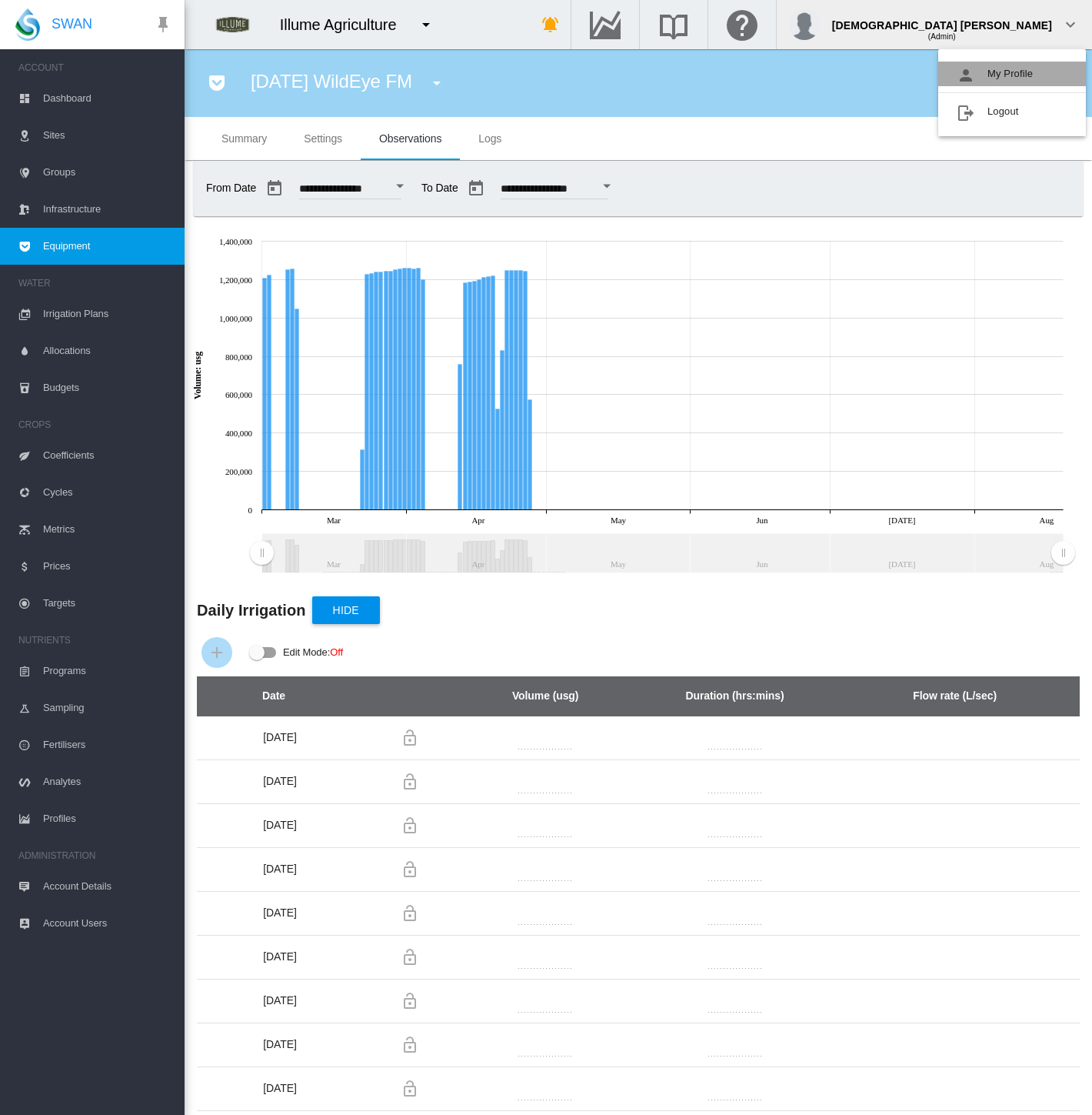
click at [1041, 69] on button "My Profile" at bounding box center [1012, 74] width 147 height 24
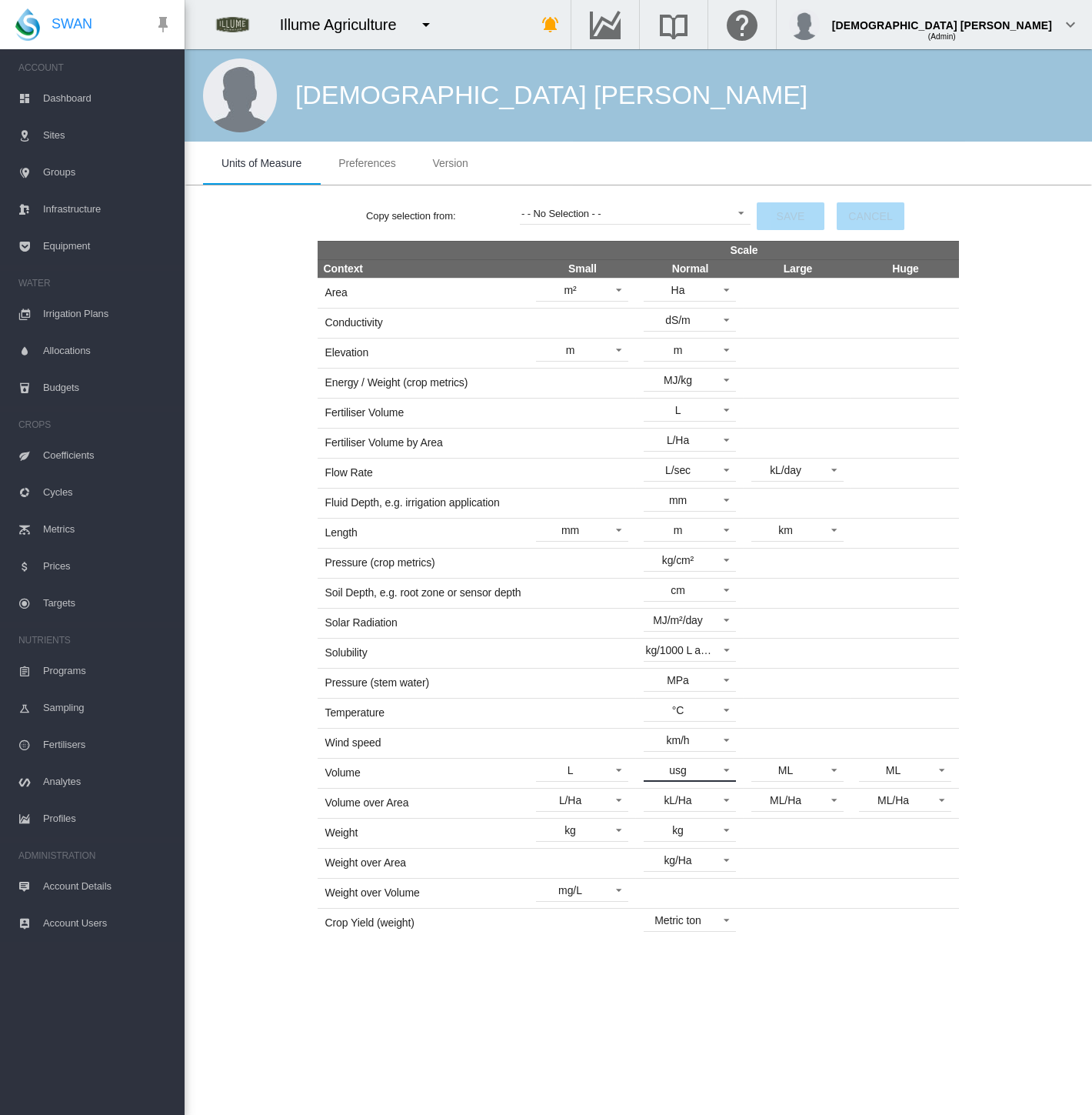
click at [696, 763] on span "usg" at bounding box center [678, 771] width 64 height 16
click at [687, 726] on md-option "kL" at bounding box center [691, 726] width 117 height 37
click at [790, 208] on button "Save" at bounding box center [790, 215] width 67 height 27
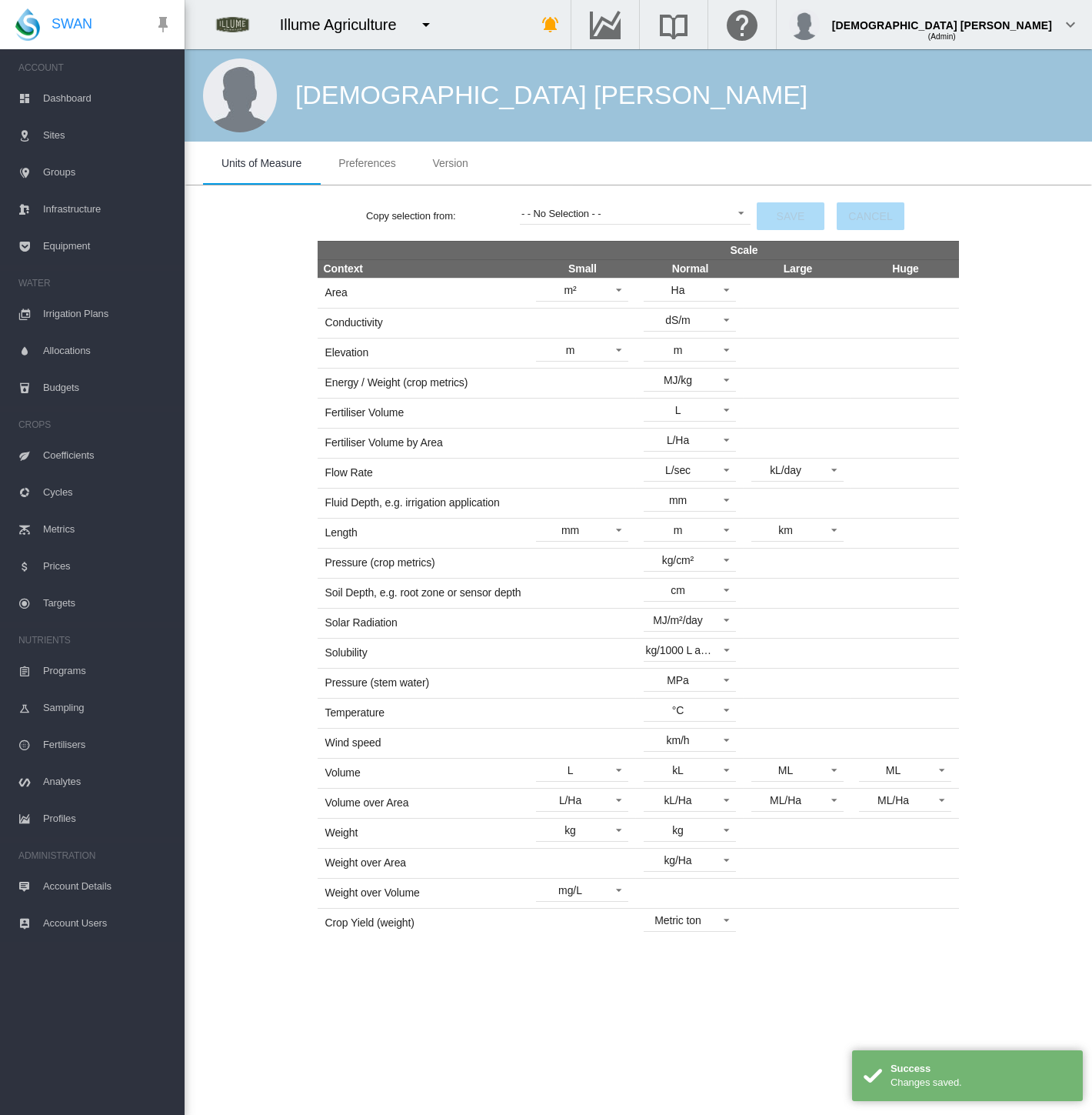
click at [55, 247] on span "Equipment" at bounding box center [107, 246] width 129 height 37
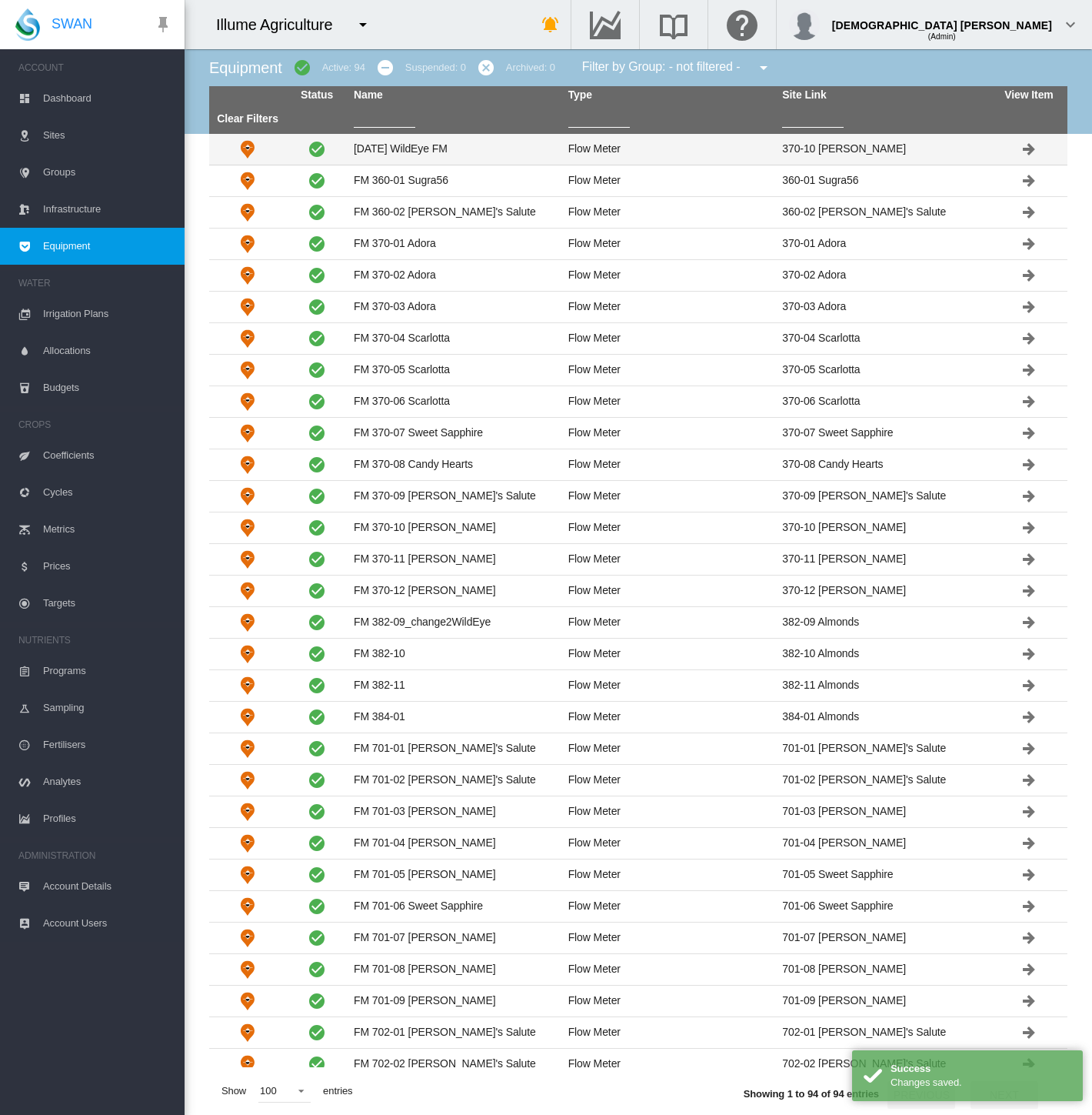
click at [399, 139] on td "[DATE] WildEye FM" at bounding box center [455, 149] width 215 height 31
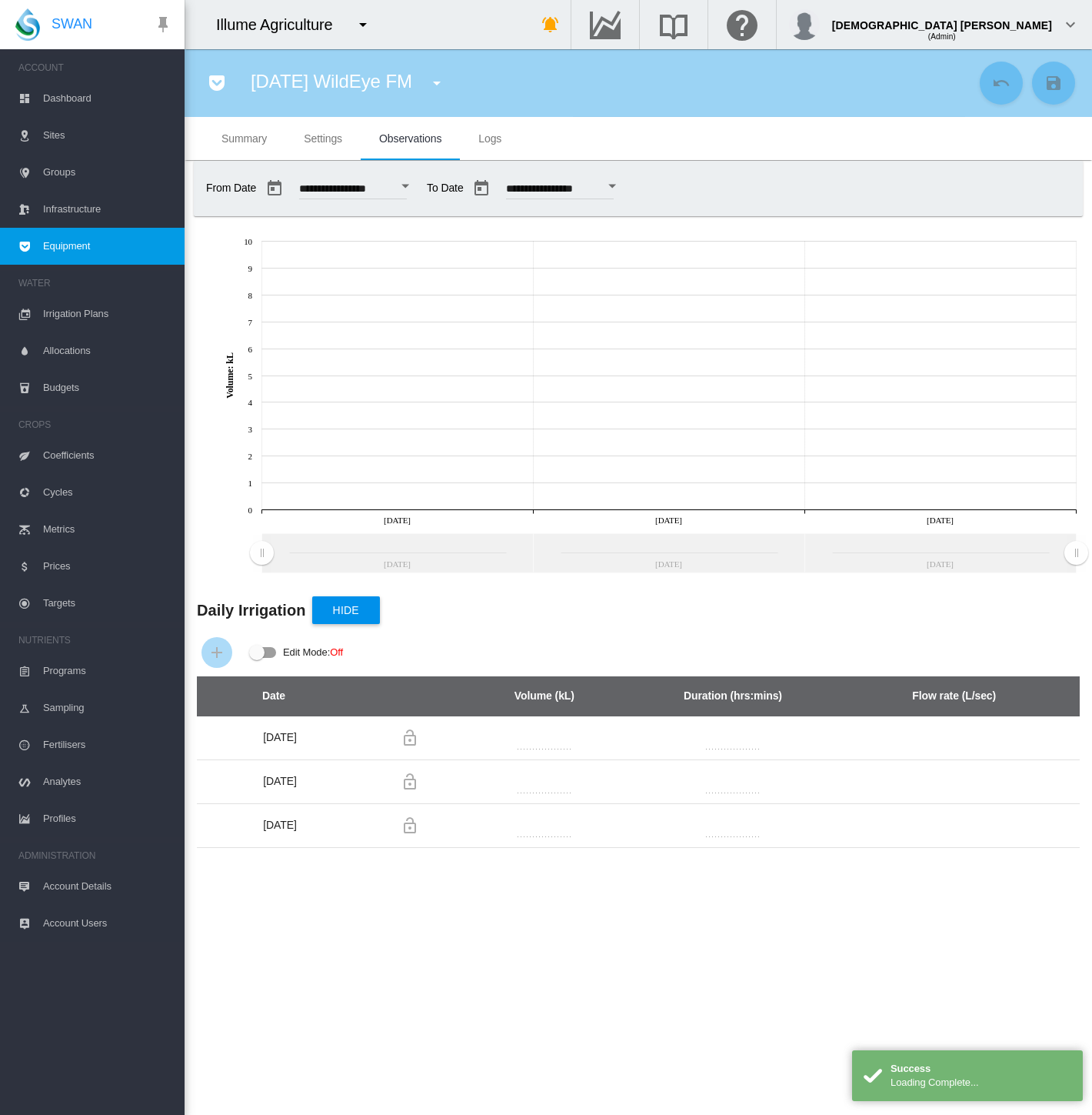
click at [419, 188] on button "Open calendar" at bounding box center [405, 186] width 27 height 27
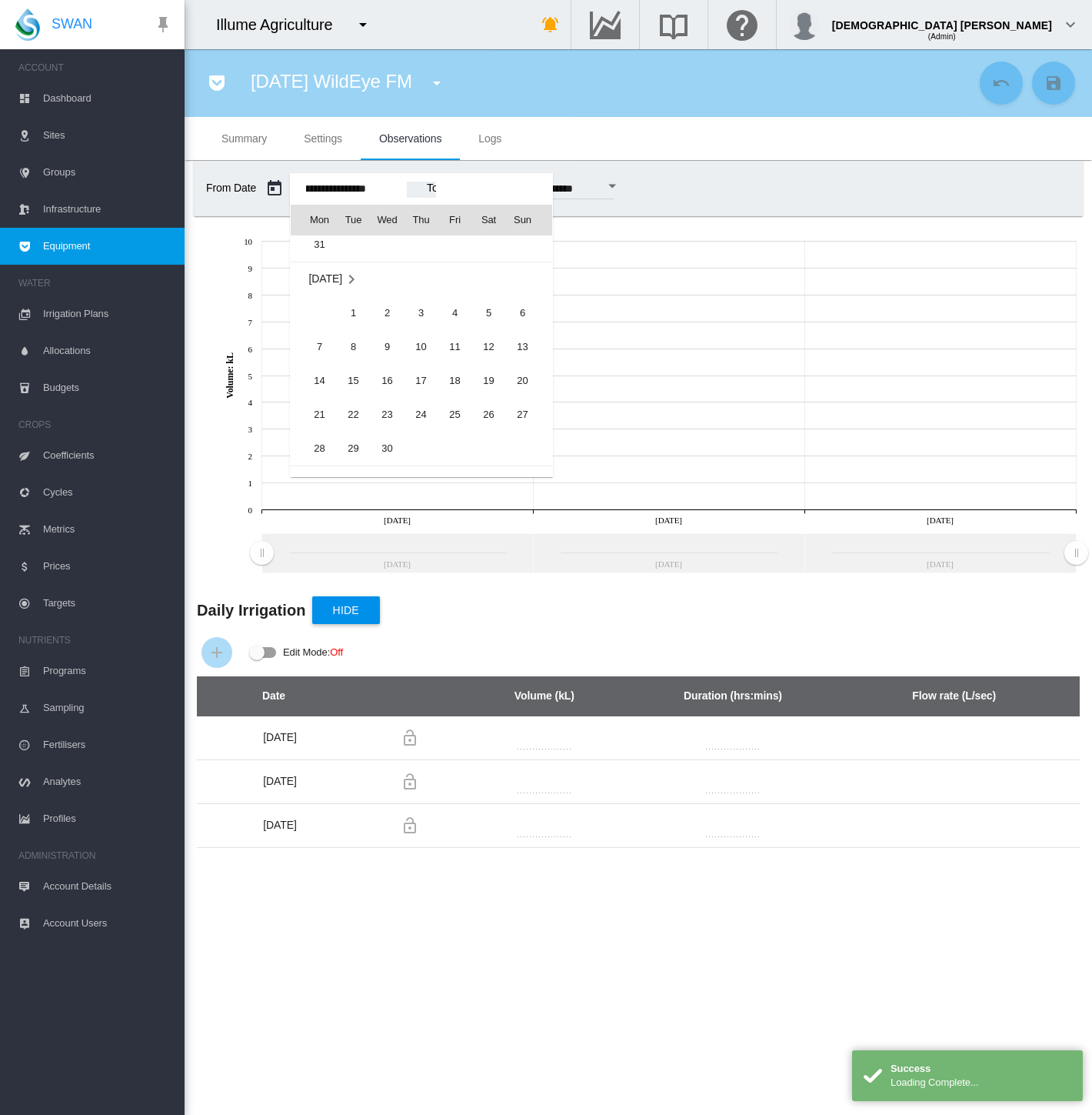
scroll to position [37252, 0]
click at [356, 339] on span "1" at bounding box center [353, 339] width 31 height 31
type input "**********"
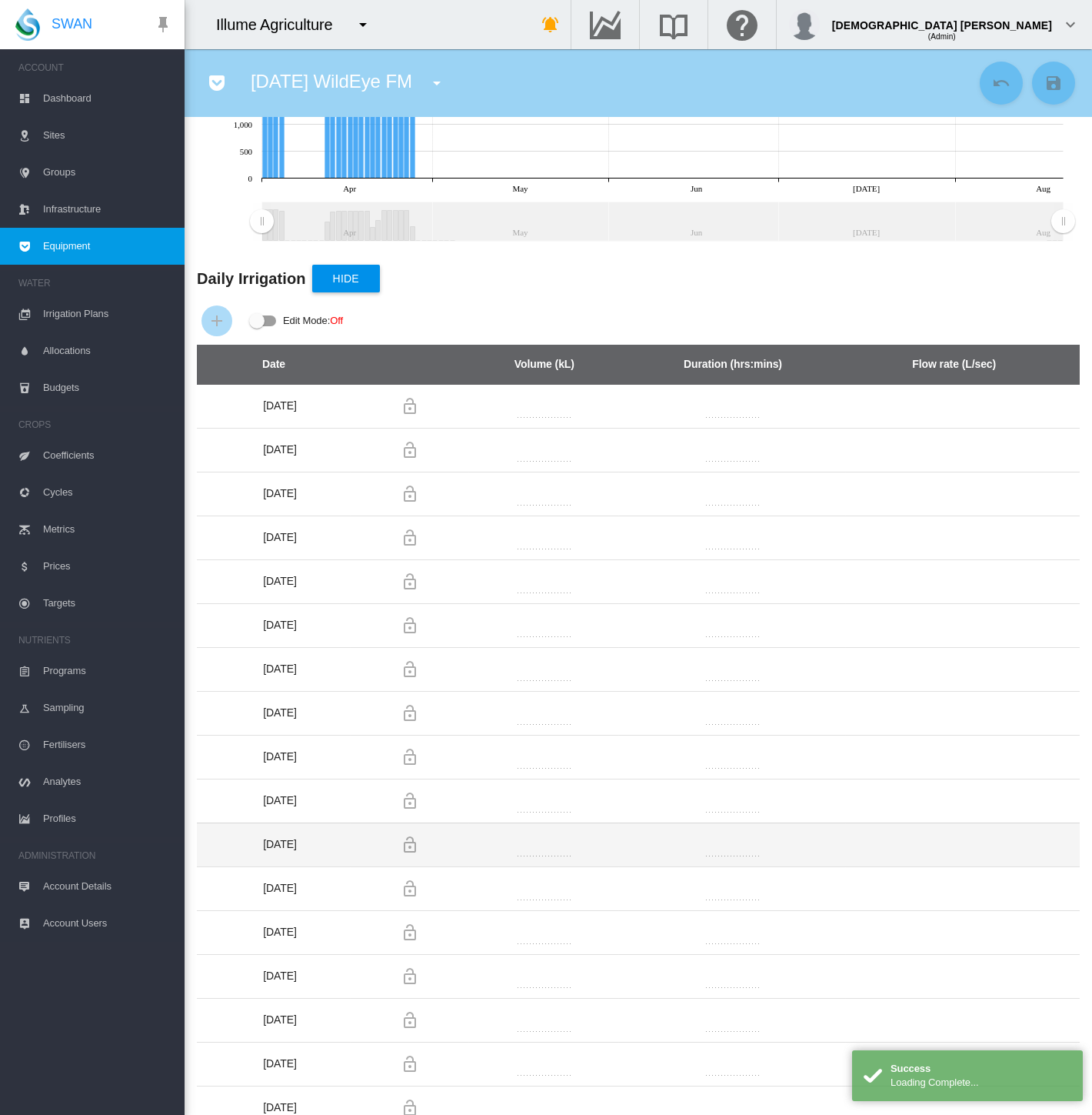
scroll to position [0, 0]
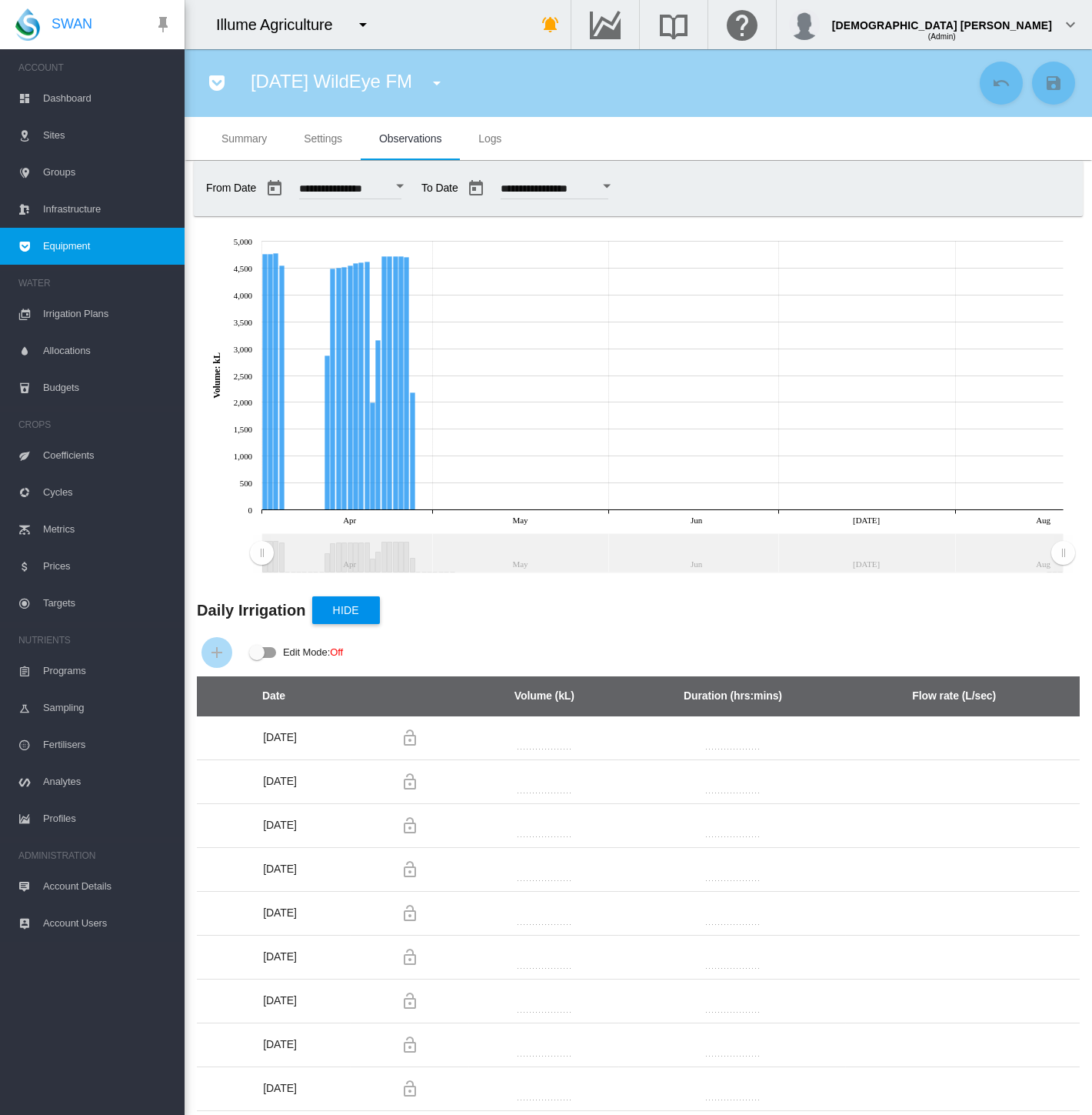
click at [621, 185] on button "Open calendar" at bounding box center [607, 186] width 27 height 27
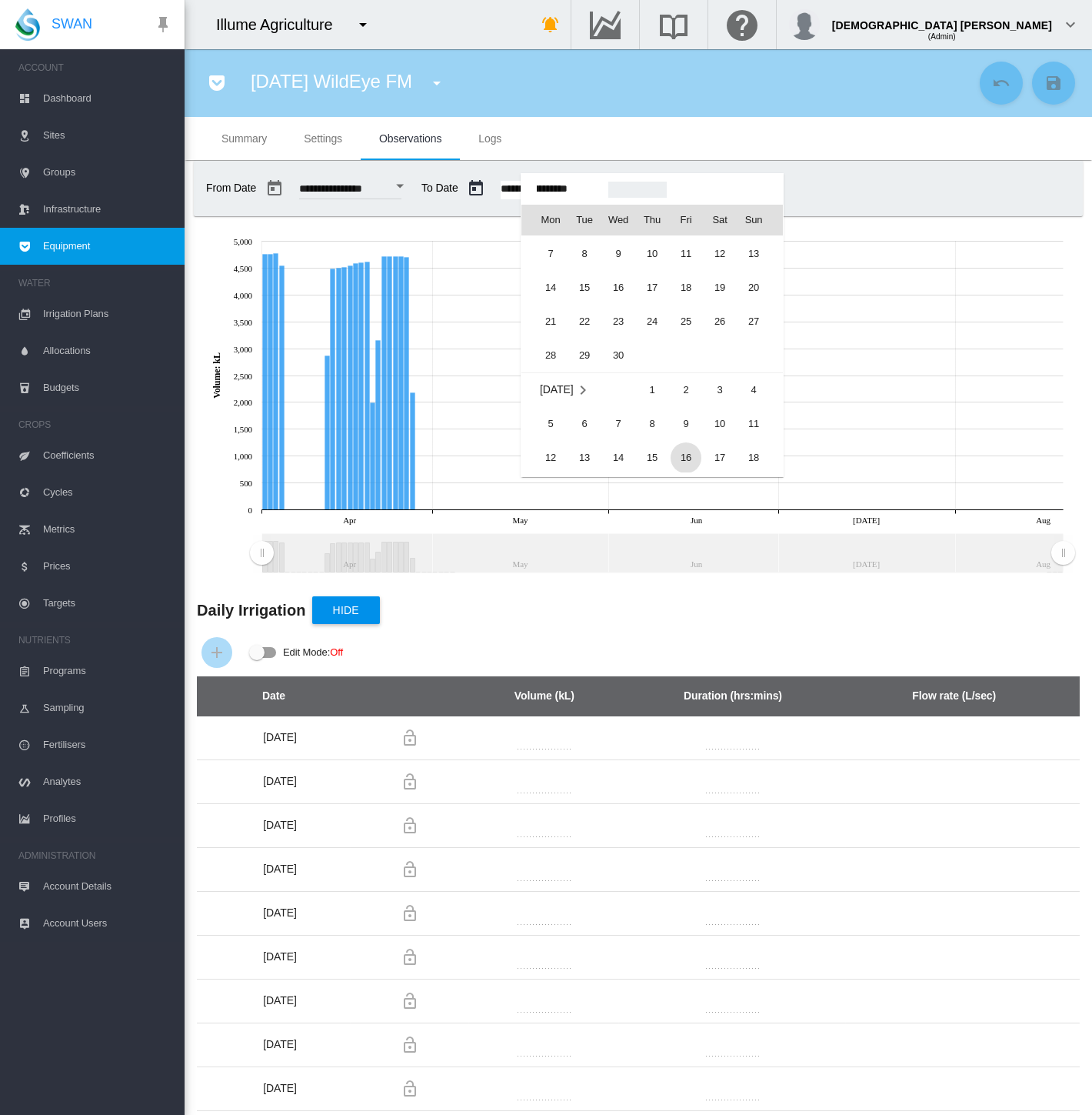
scroll to position [37351, 0]
click at [611, 379] on span "30" at bounding box center [618, 376] width 31 height 31
type input "**********"
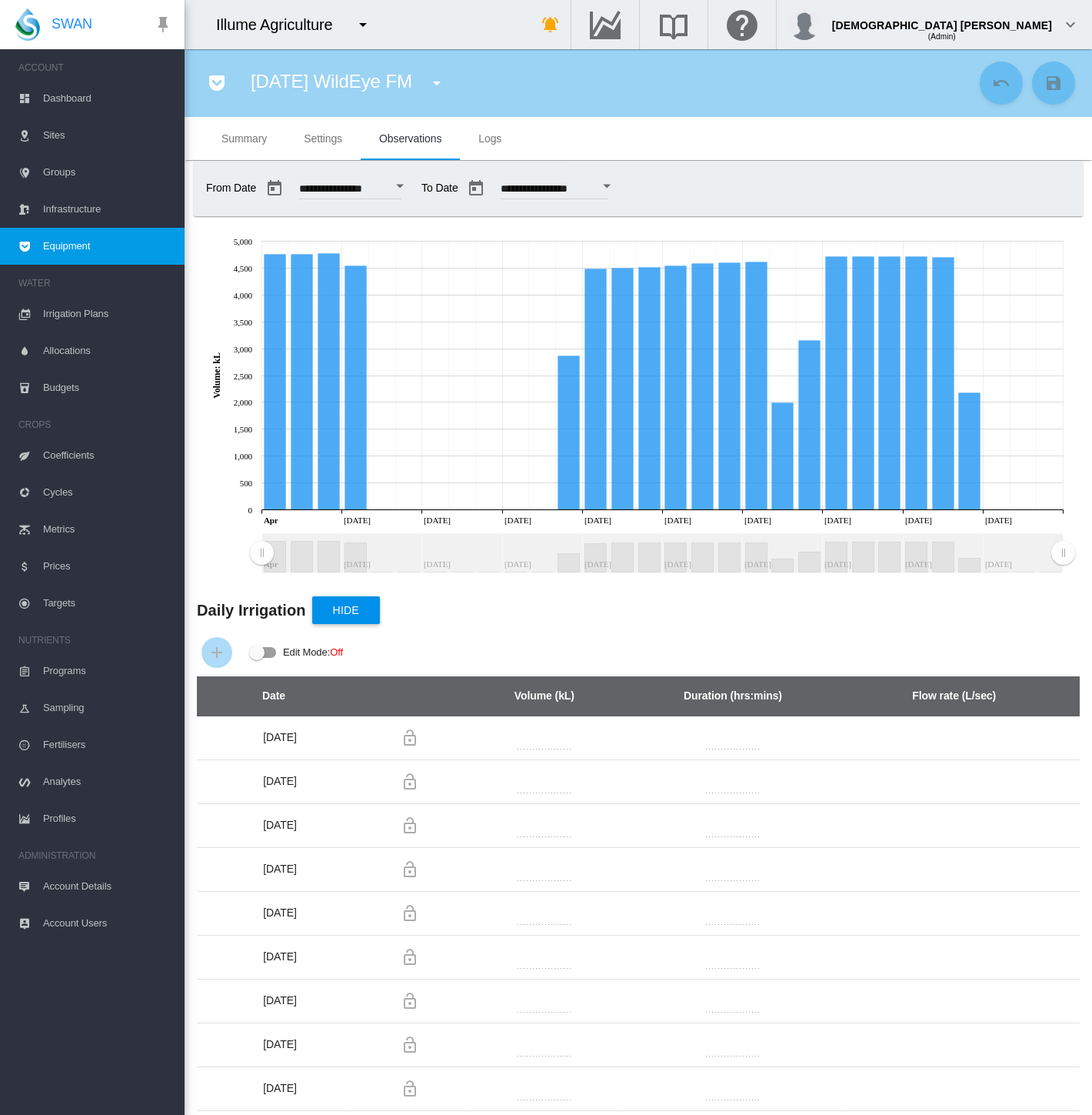
click at [829, 177] on div "**********" at bounding box center [638, 188] width 877 height 43
click at [307, 135] on span "Settings" at bounding box center [323, 139] width 38 height 13
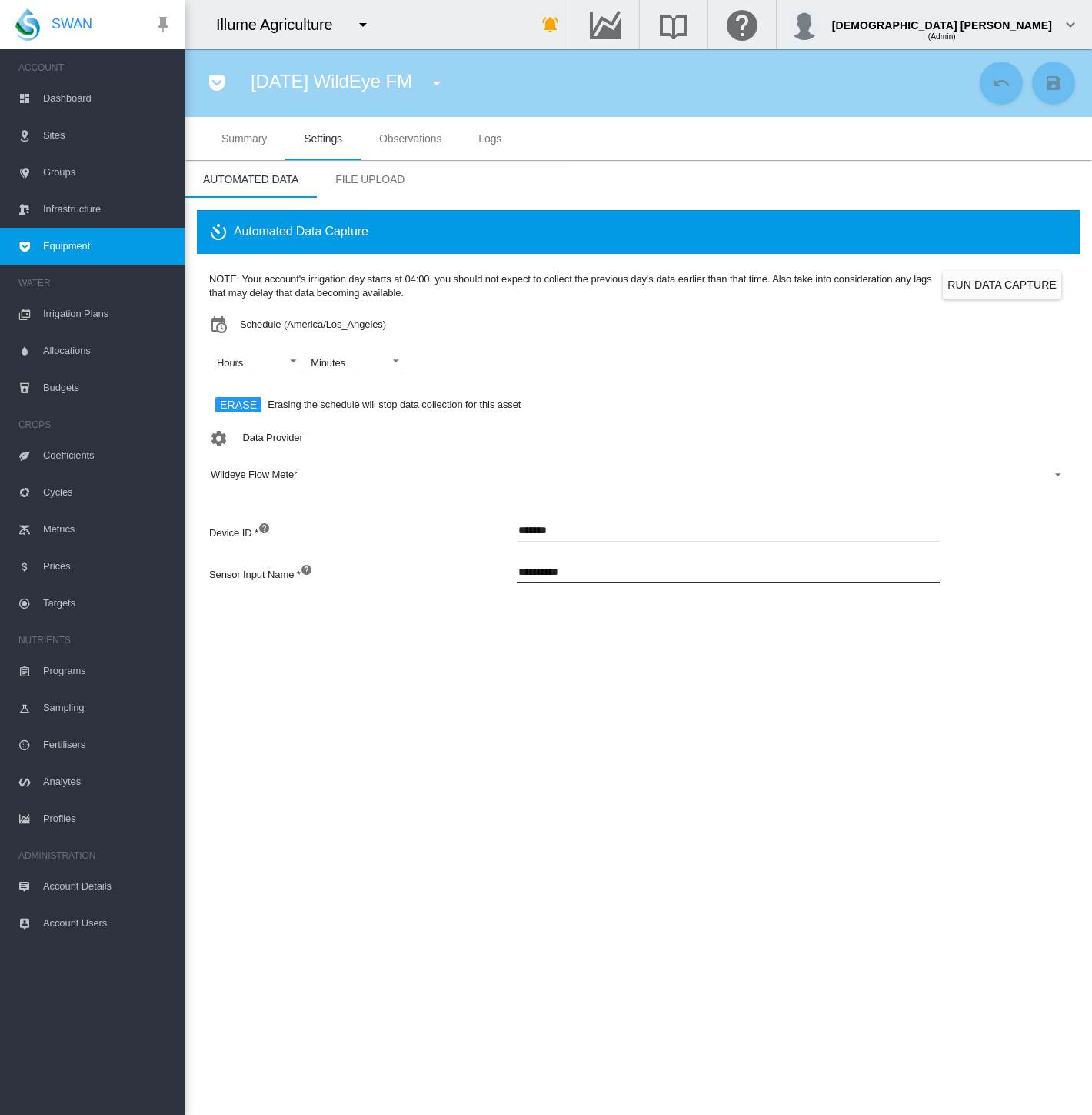
drag, startPoint x: 584, startPoint y: 570, endPoint x: 439, endPoint y: 573, distance: 145.0
click at [439, 573] on div "**********" at bounding box center [594, 581] width 769 height 42
drag, startPoint x: 538, startPoint y: 572, endPoint x: 620, endPoint y: 579, distance: 82.3
click at [620, 579] on input "*********" at bounding box center [729, 571] width 423 height 23
type input "****"
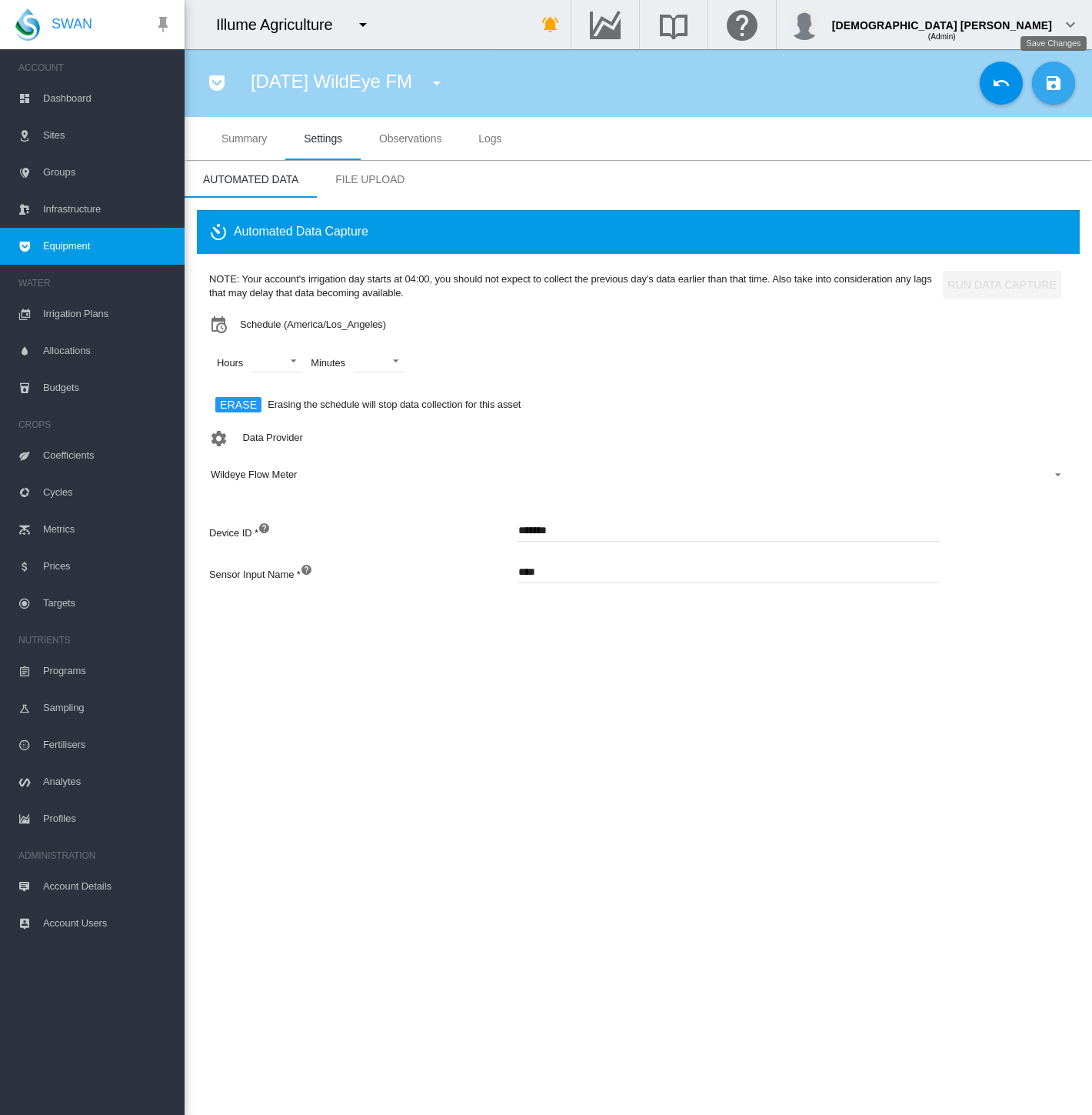
click at [1050, 89] on md-icon "icon-content-save" at bounding box center [1054, 83] width 19 height 19
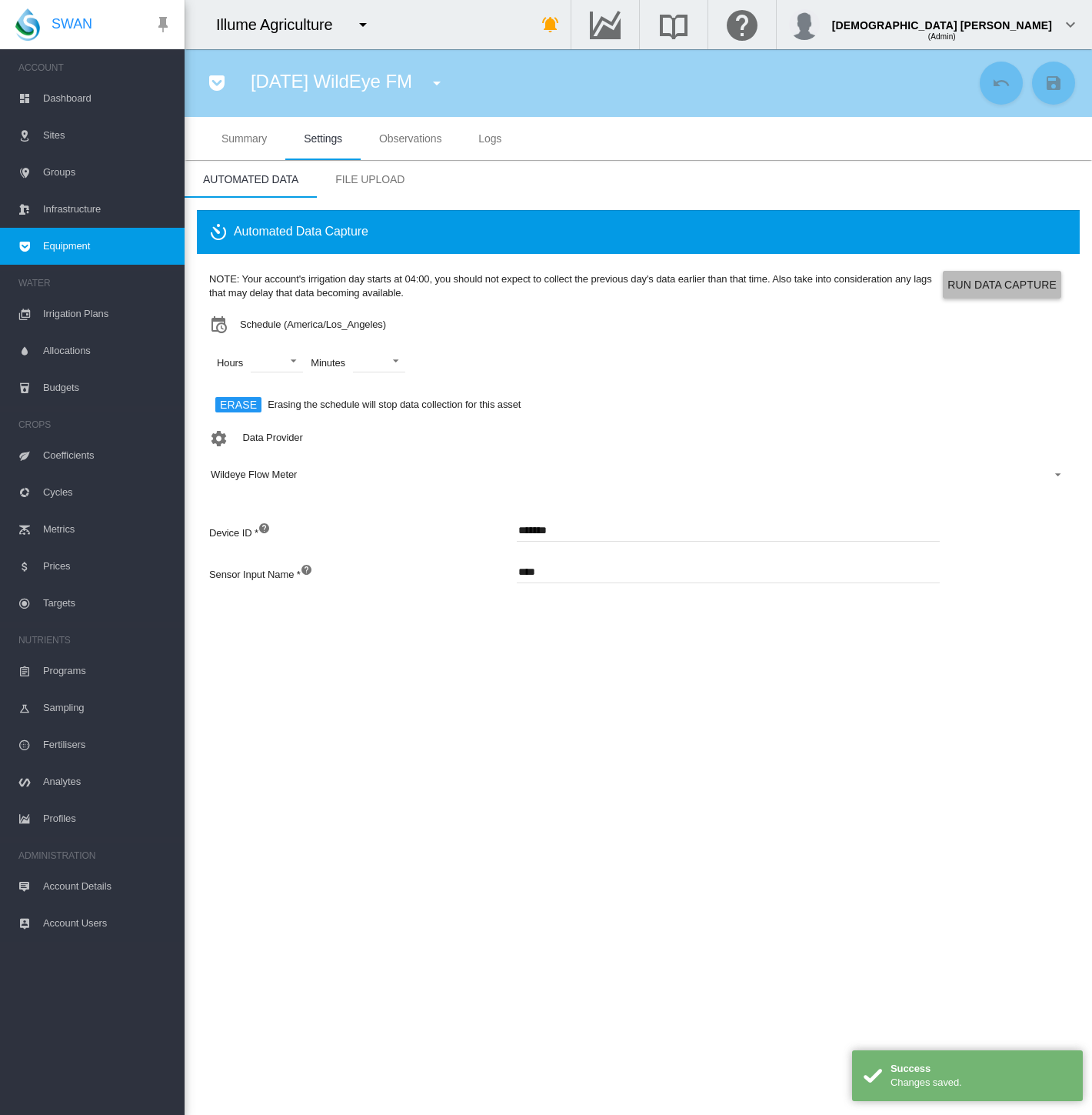
click at [993, 286] on button "Run Data Capture" at bounding box center [1002, 284] width 118 height 27
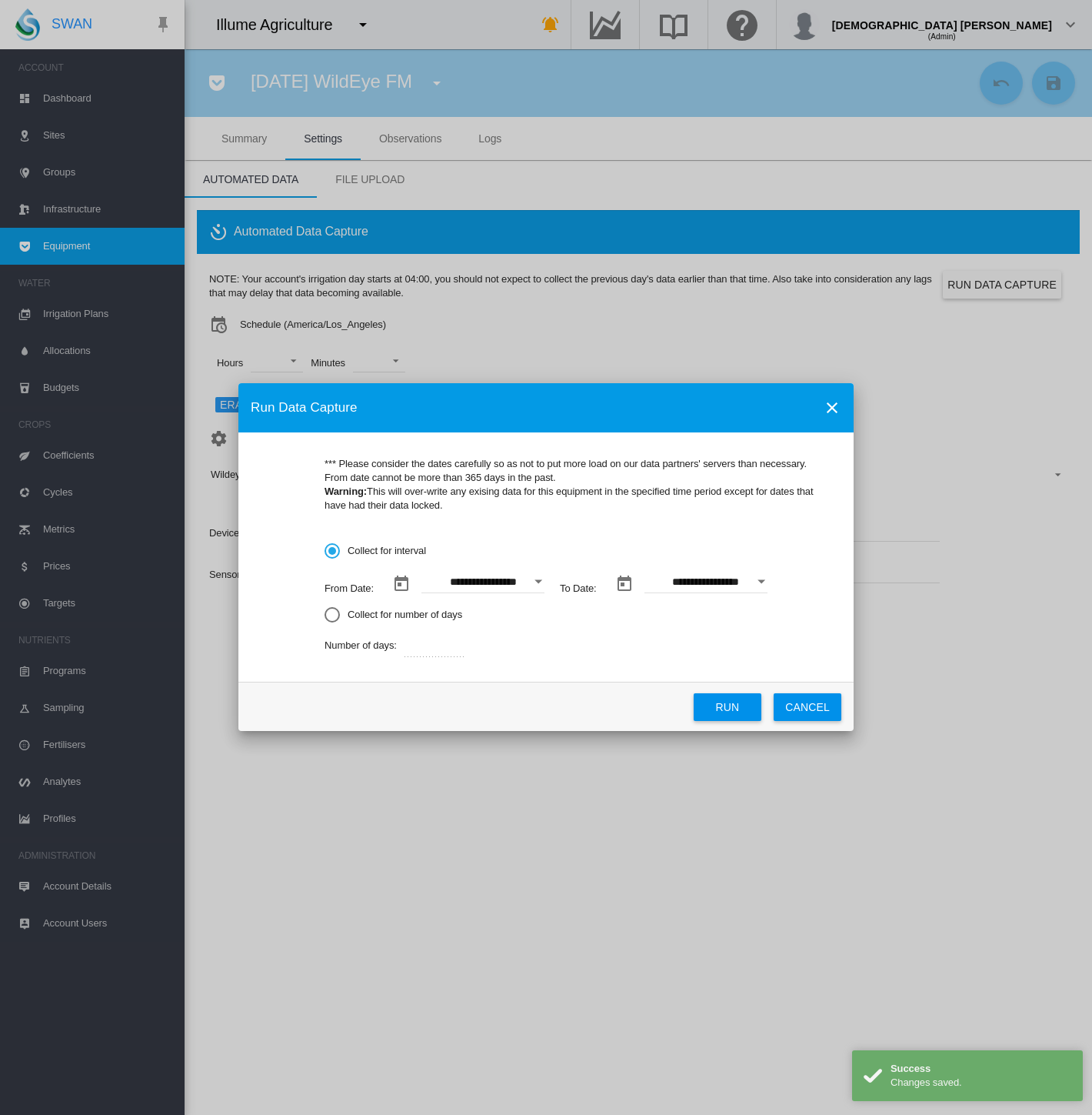
drag, startPoint x: 739, startPoint y: 715, endPoint x: 762, endPoint y: 733, distance: 29.2
click at [739, 717] on button "Run" at bounding box center [728, 707] width 67 height 27
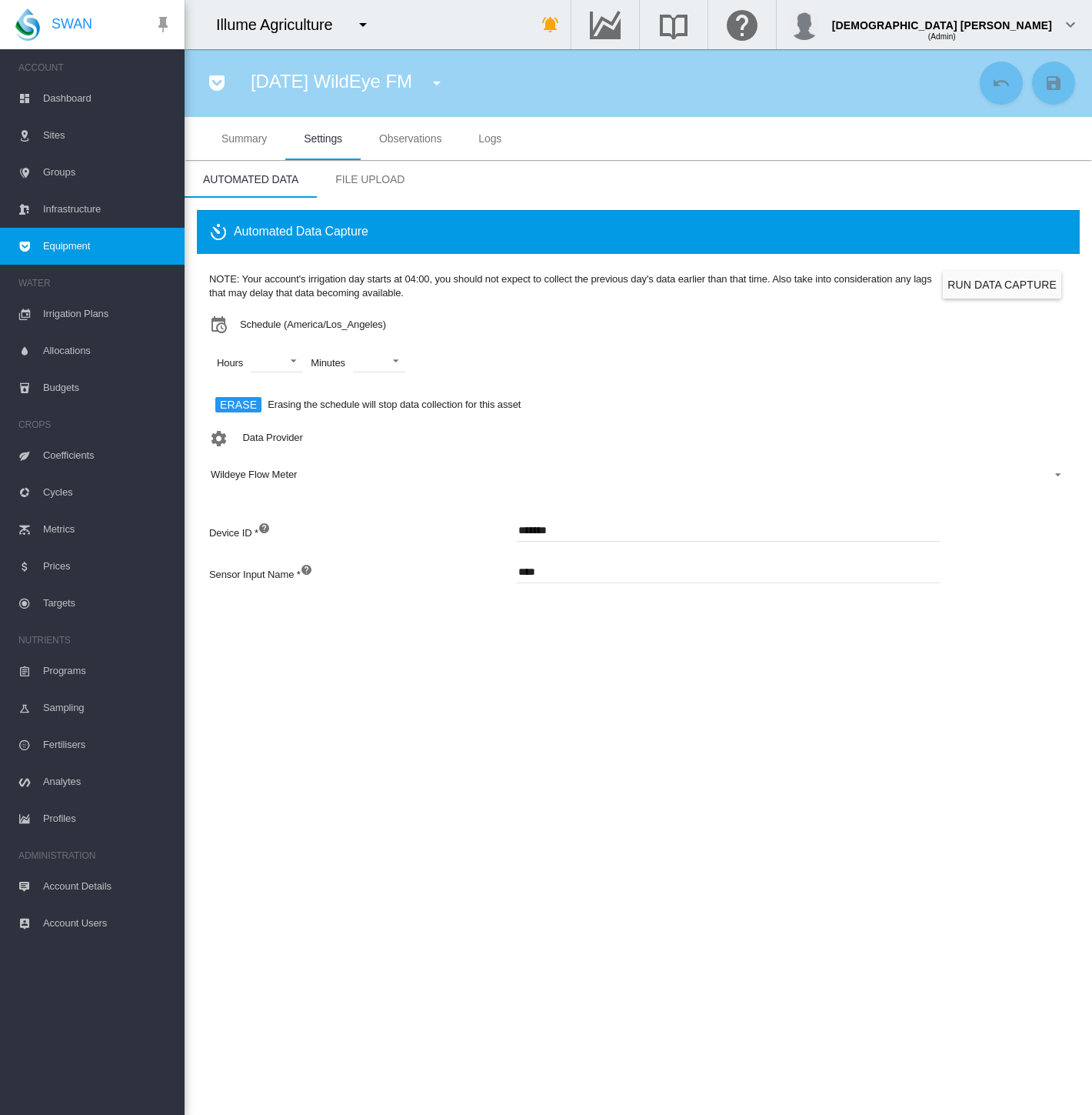
click at [915, 754] on section "Aug 18 WildEye FM Aug 18 WildEye FM (Flow Meter) FM 360-01 Sugra56 (Flow Meter)…" at bounding box center [638, 582] width 907 height 1066
drag, startPoint x: 577, startPoint y: 570, endPoint x: 368, endPoint y: 568, distance: 209.0
click at [368, 568] on div "Sensor Input Name * ****" at bounding box center [594, 581] width 769 height 42
click at [571, 668] on section "Aug 18 WildEye FM Aug 18 WildEye FM (Flow Meter) FM 360-01 Sugra56 (Flow Meter)…" at bounding box center [638, 582] width 907 height 1066
click at [870, 721] on section "Aug 18 WildEye FM Aug 18 WildEye FM (Flow Meter) FM 360-01 Sugra56 (Flow Meter)…" at bounding box center [638, 582] width 907 height 1066
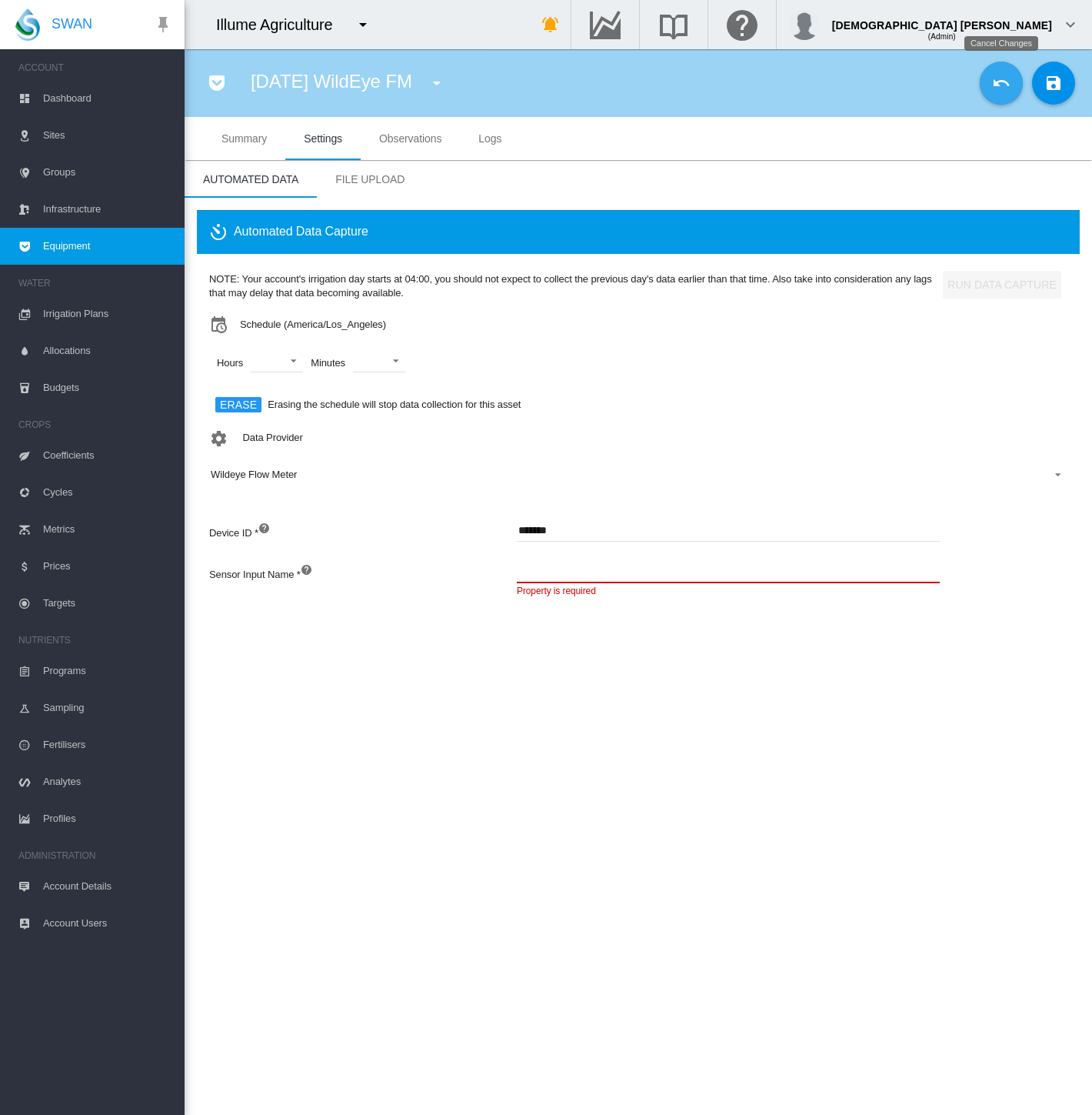
click at [1011, 85] on md-icon "icon-undo" at bounding box center [1001, 83] width 19 height 19
type input "****"
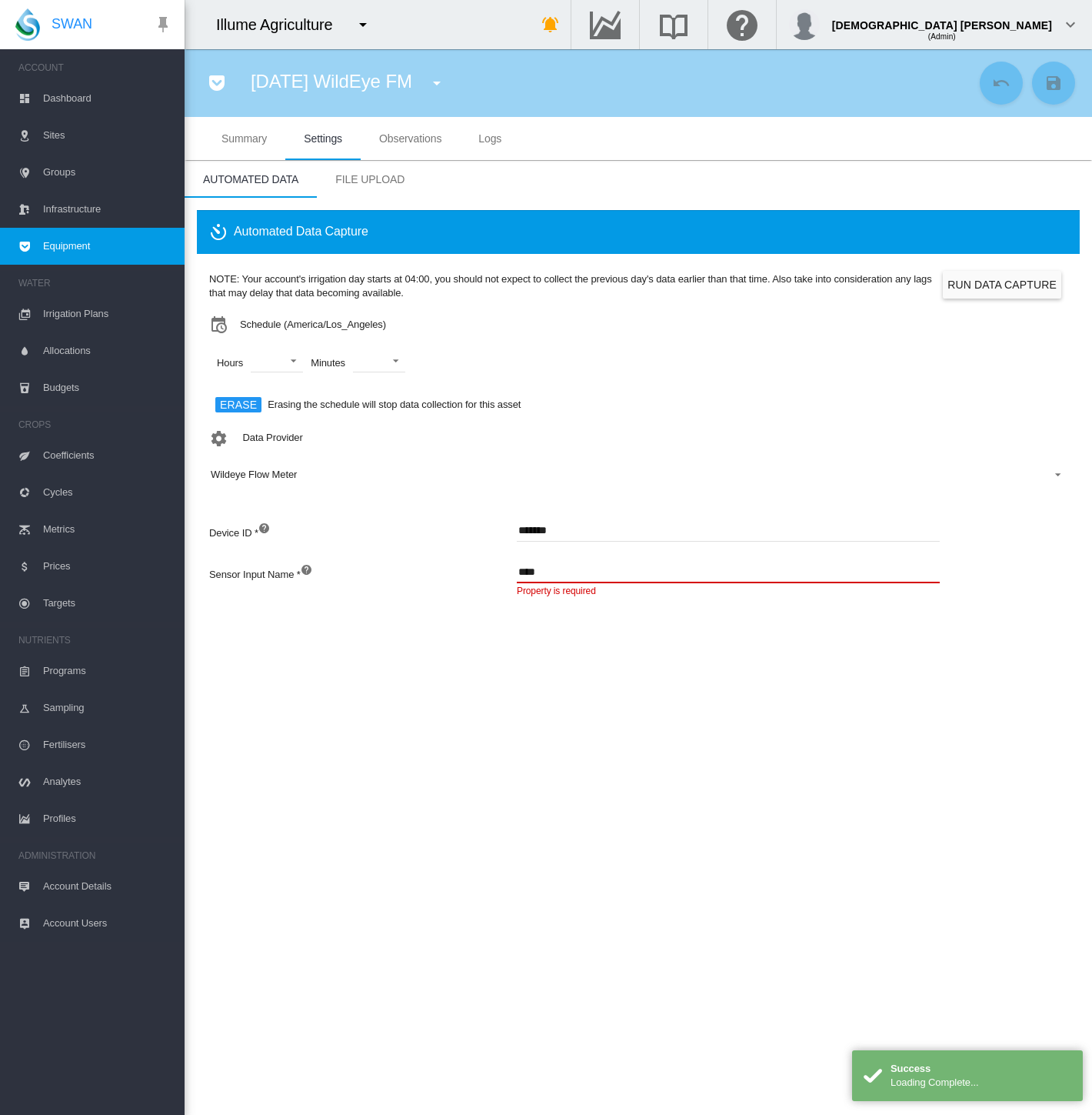
click at [92, 250] on span "Equipment" at bounding box center [107, 246] width 129 height 37
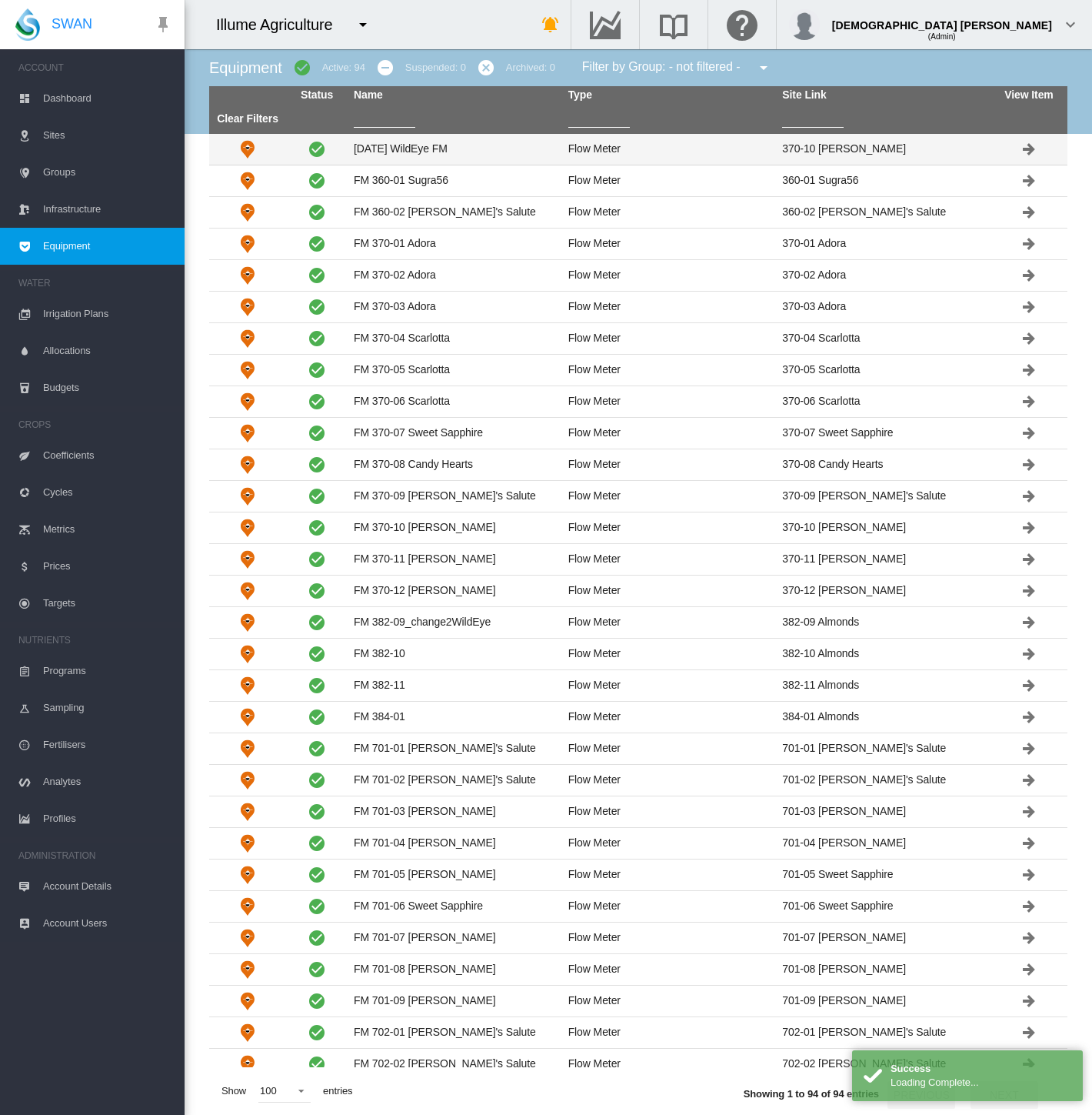
click at [403, 146] on td "[DATE] WildEye FM" at bounding box center [455, 149] width 215 height 31
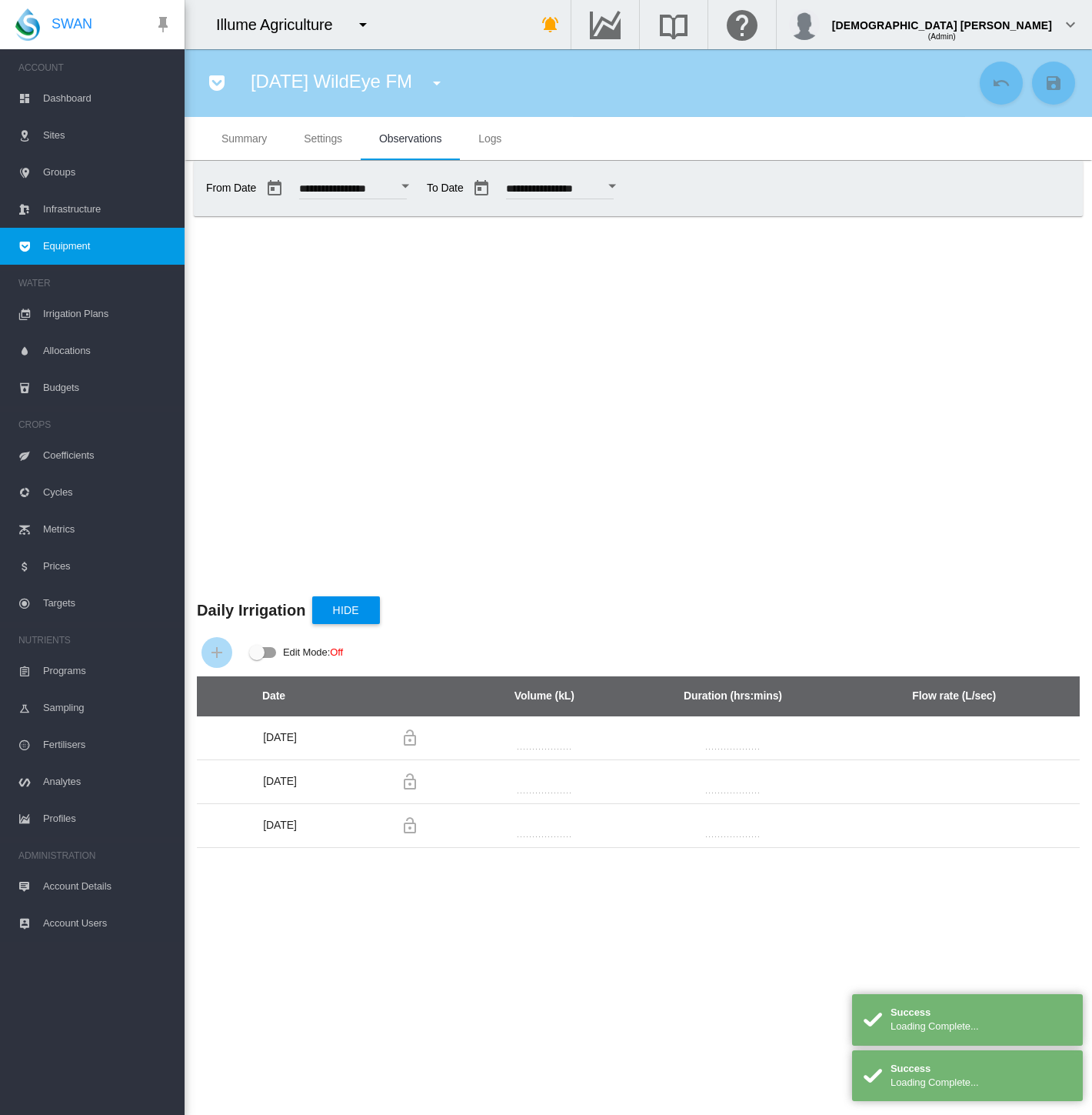
click at [325, 141] on span "Settings" at bounding box center [323, 139] width 38 height 13
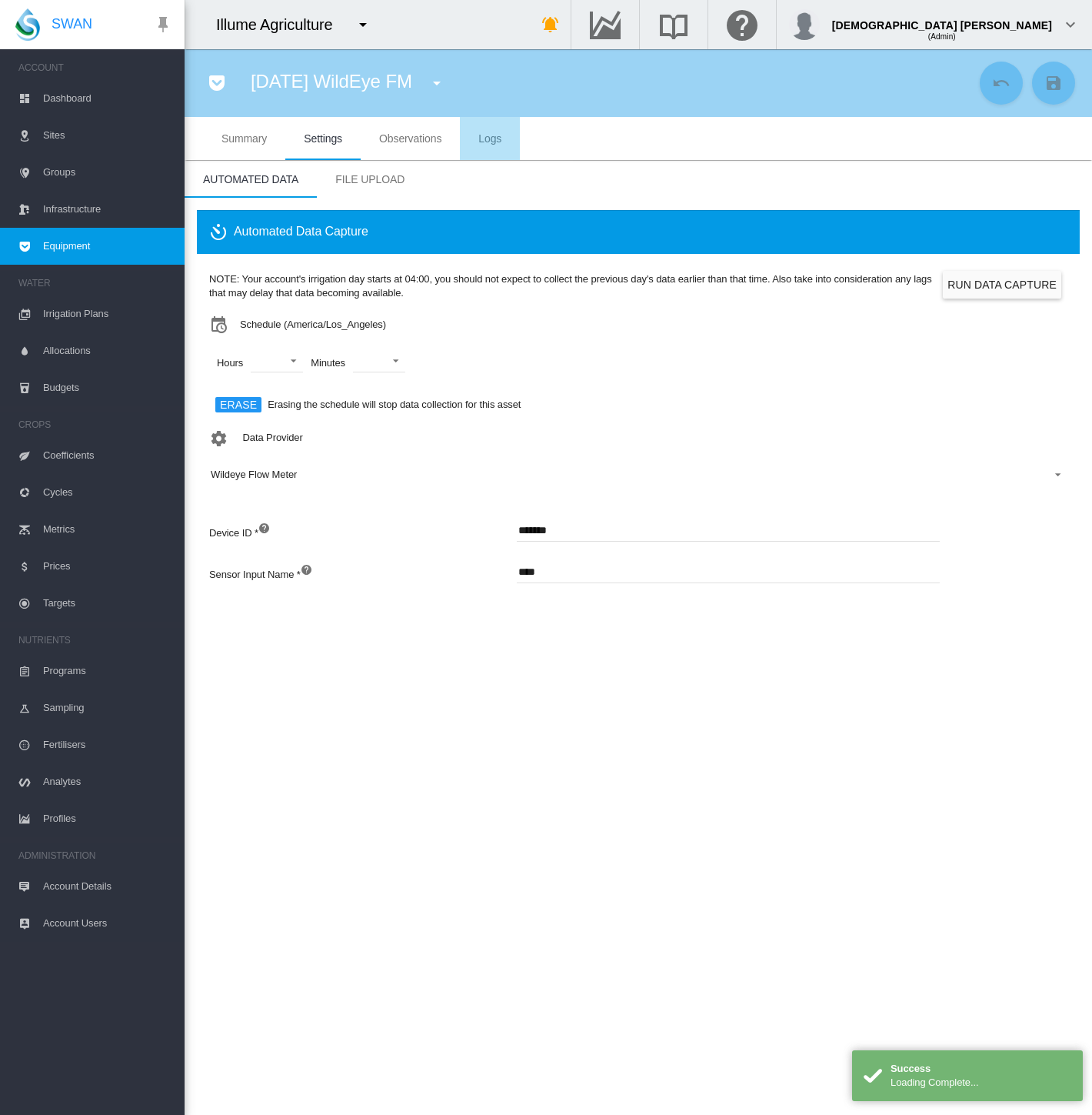
click at [503, 140] on md-tab-item "Logs" at bounding box center [490, 138] width 60 height 43
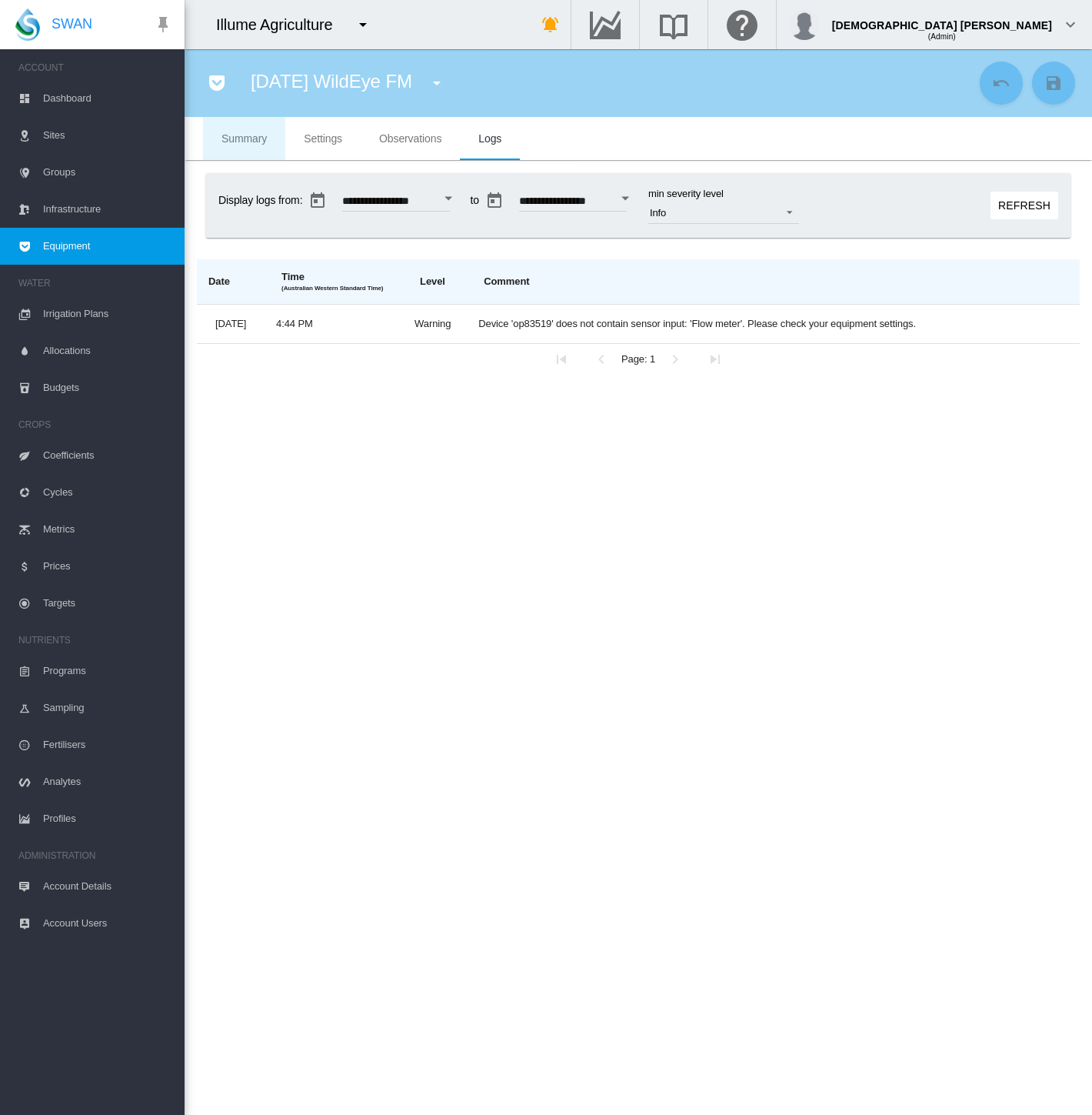
click at [234, 140] on span "Summary" at bounding box center [244, 139] width 45 height 13
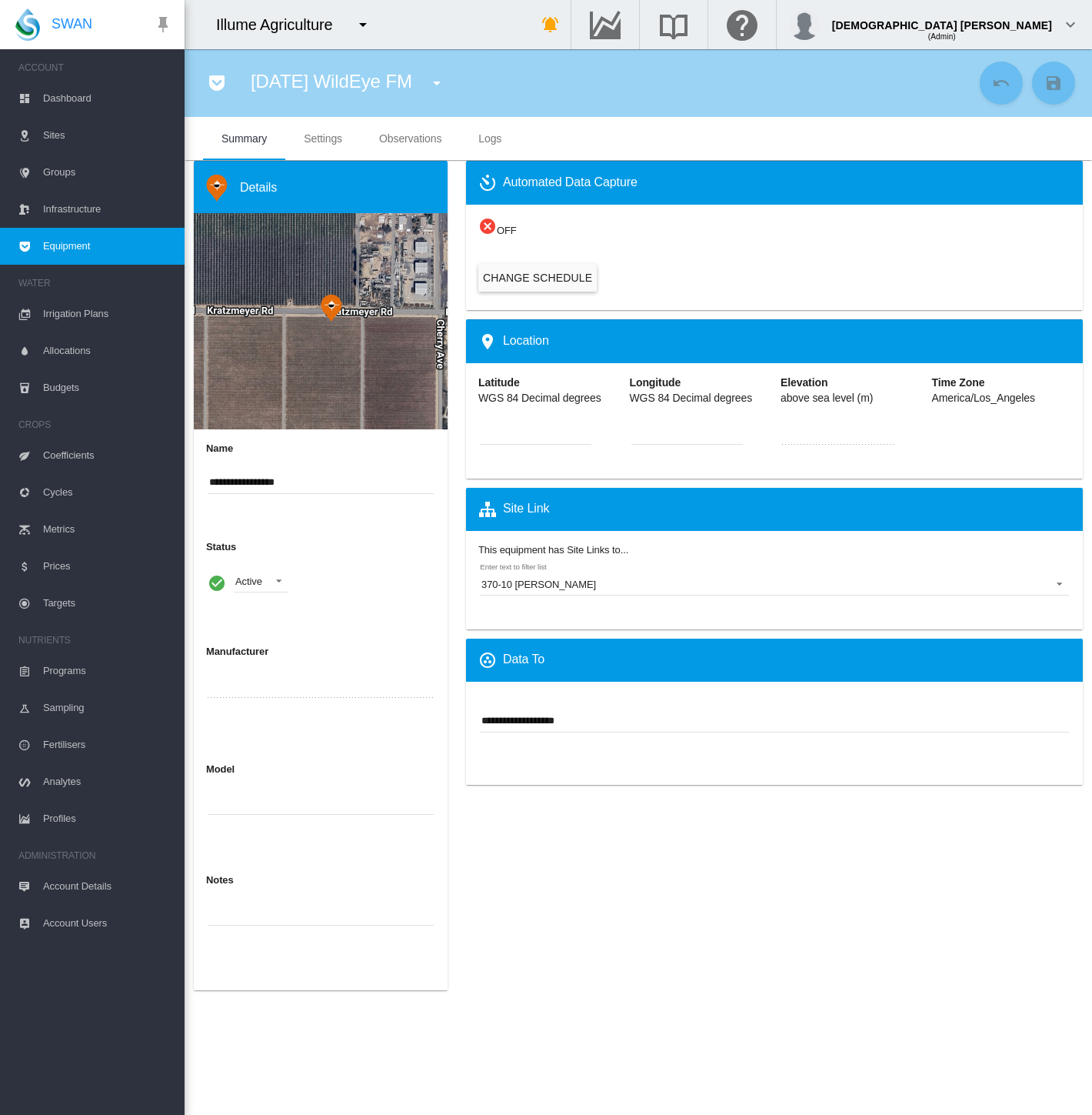
click at [331, 139] on span "Settings" at bounding box center [323, 139] width 38 height 13
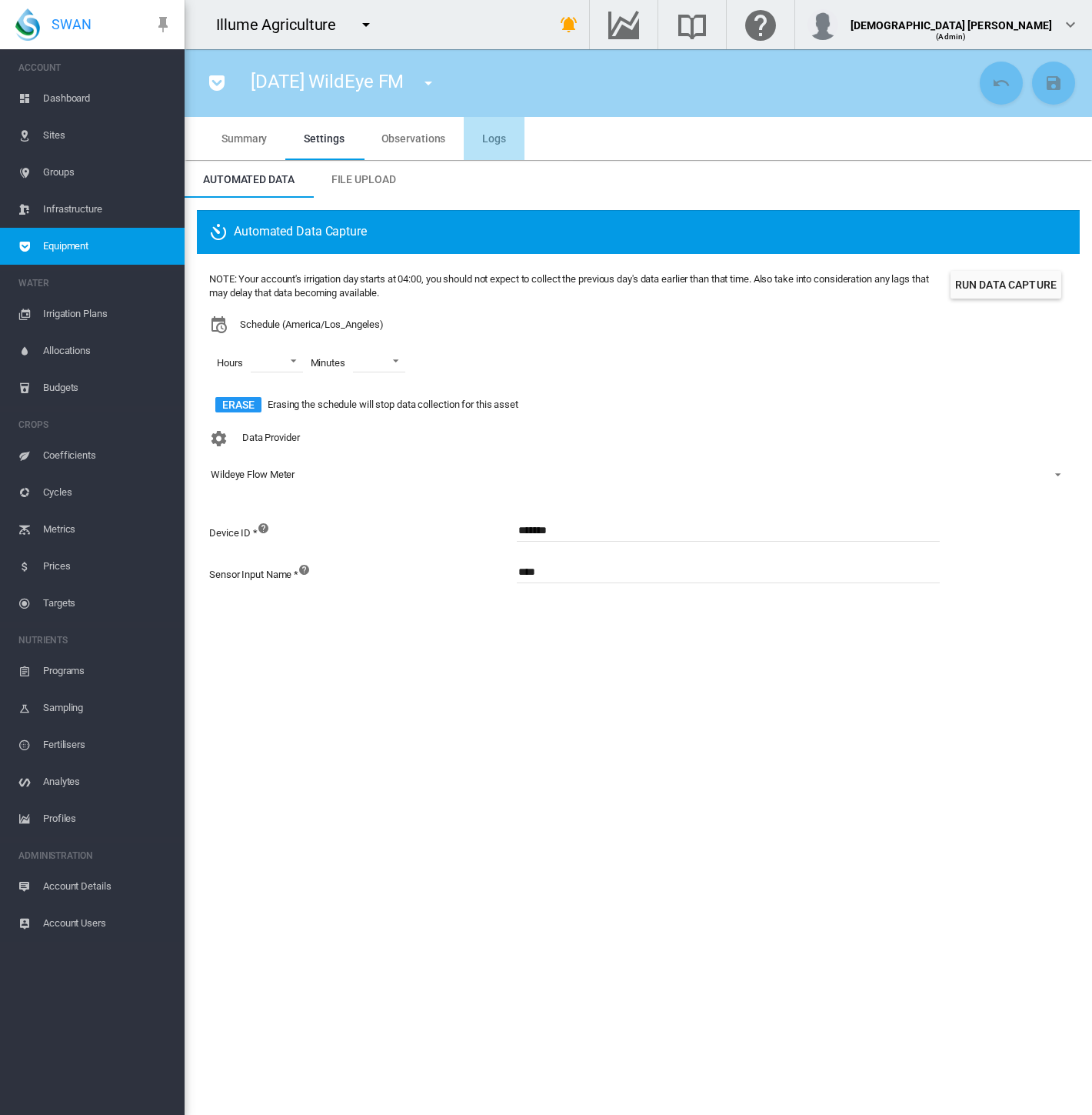
click at [498, 141] on span "Logs" at bounding box center [494, 139] width 24 height 13
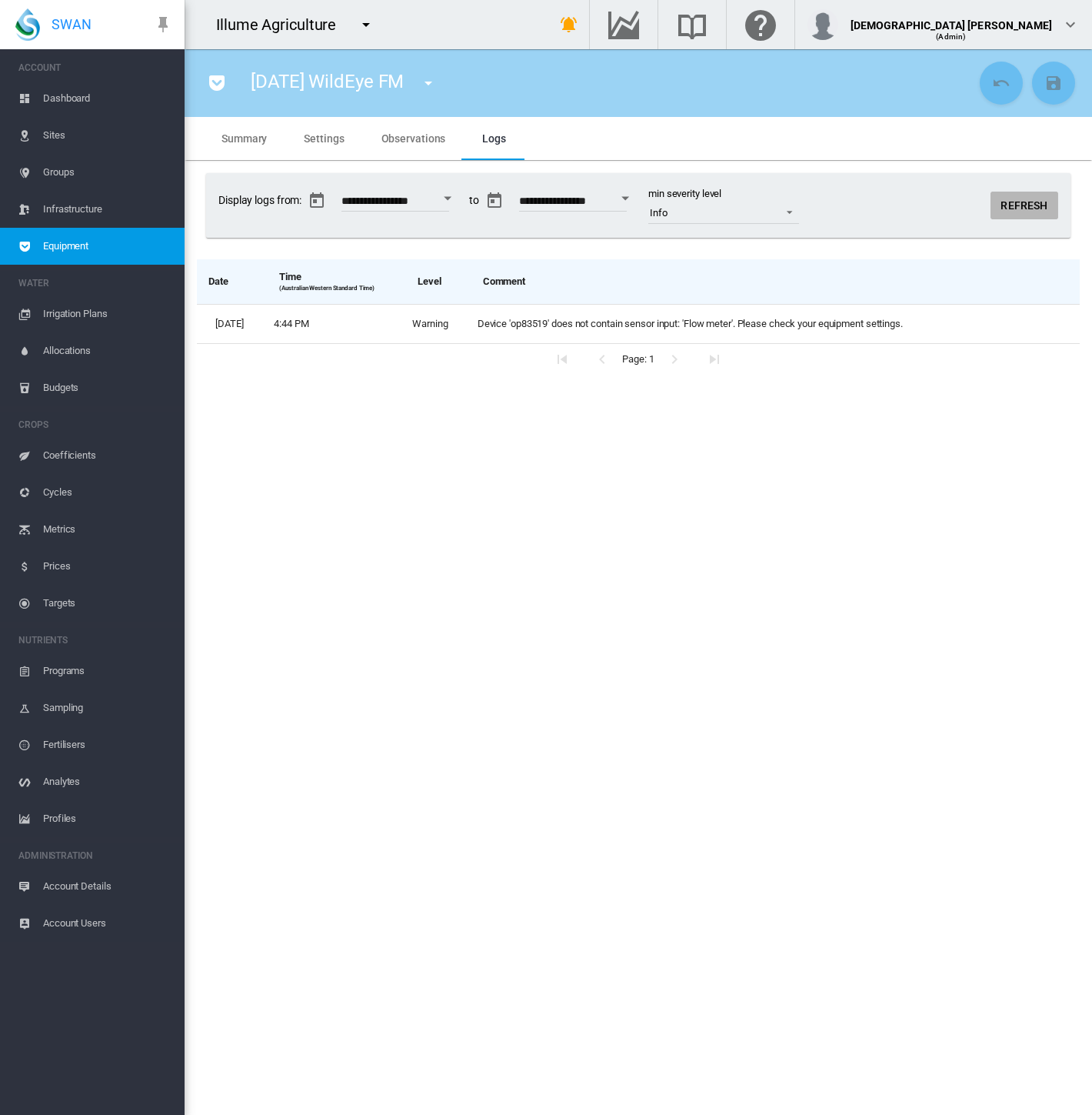
click at [1041, 192] on button "Refresh" at bounding box center [1025, 205] width 67 height 27
click at [197, 78] on div "Aug 18 WildEye FM Aug 18 WildEye FM (Flow Meter) FM 360-01 Sugra56 (Flow Meter)…" at bounding box center [586, 83] width 779 height 43
click at [218, 81] on md-icon "icon-pocket" at bounding box center [217, 83] width 19 height 19
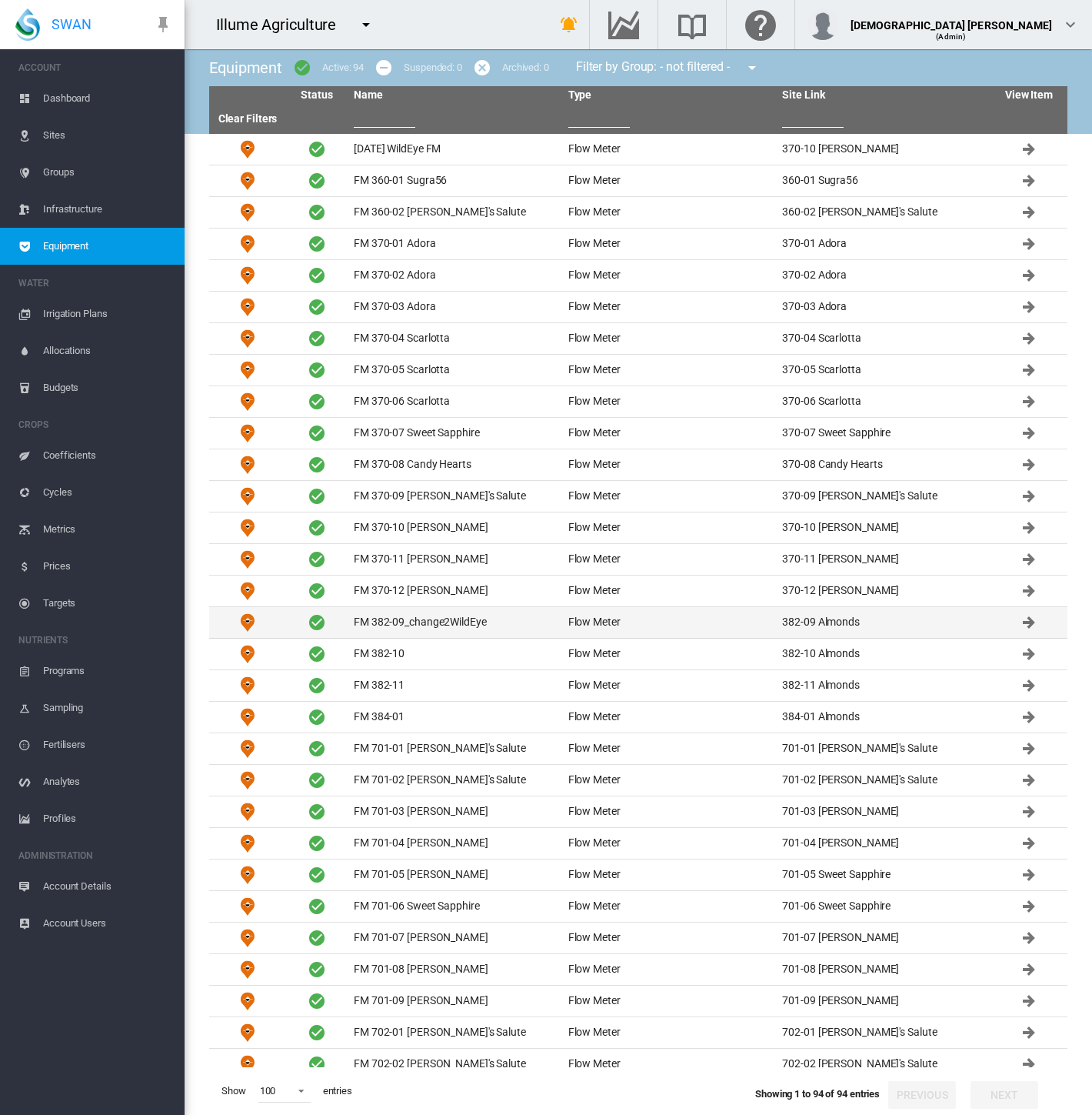
click at [403, 614] on td "FM 382-09_change2WildEye" at bounding box center [455, 622] width 215 height 31
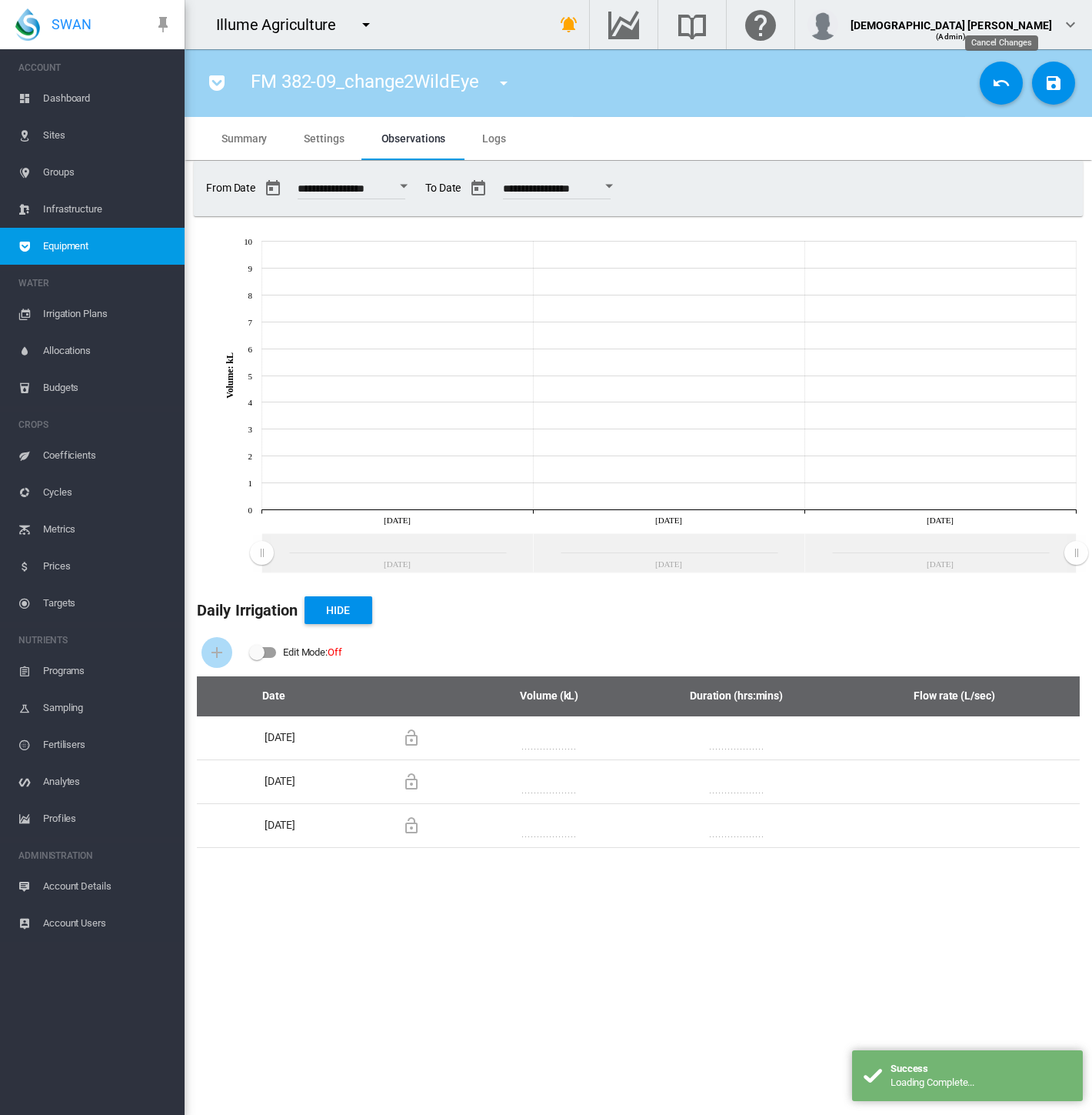
click at [991, 95] on button "Cancel Changes" at bounding box center [1001, 83] width 43 height 43
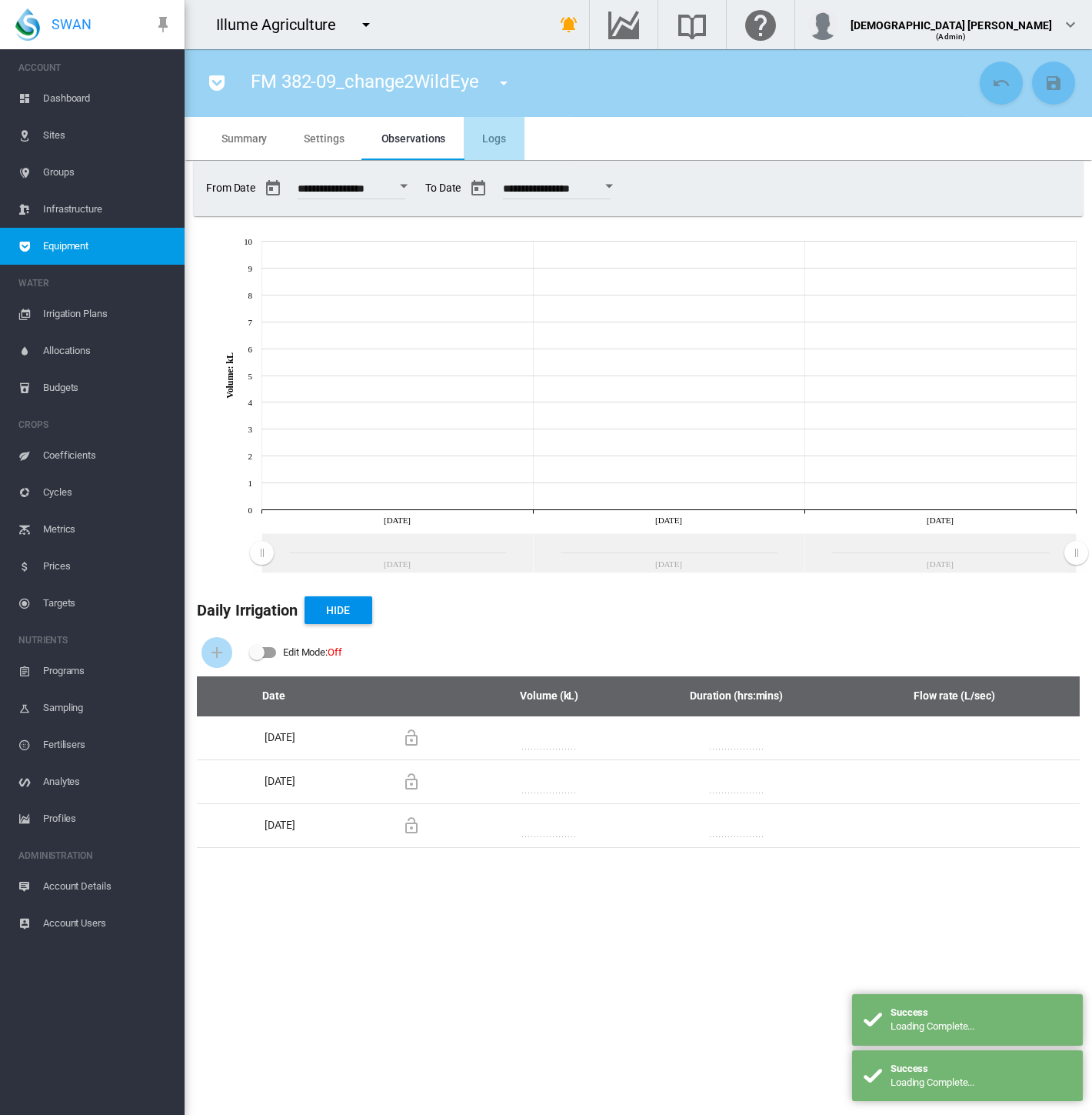
click at [490, 139] on span "Logs" at bounding box center [494, 139] width 24 height 13
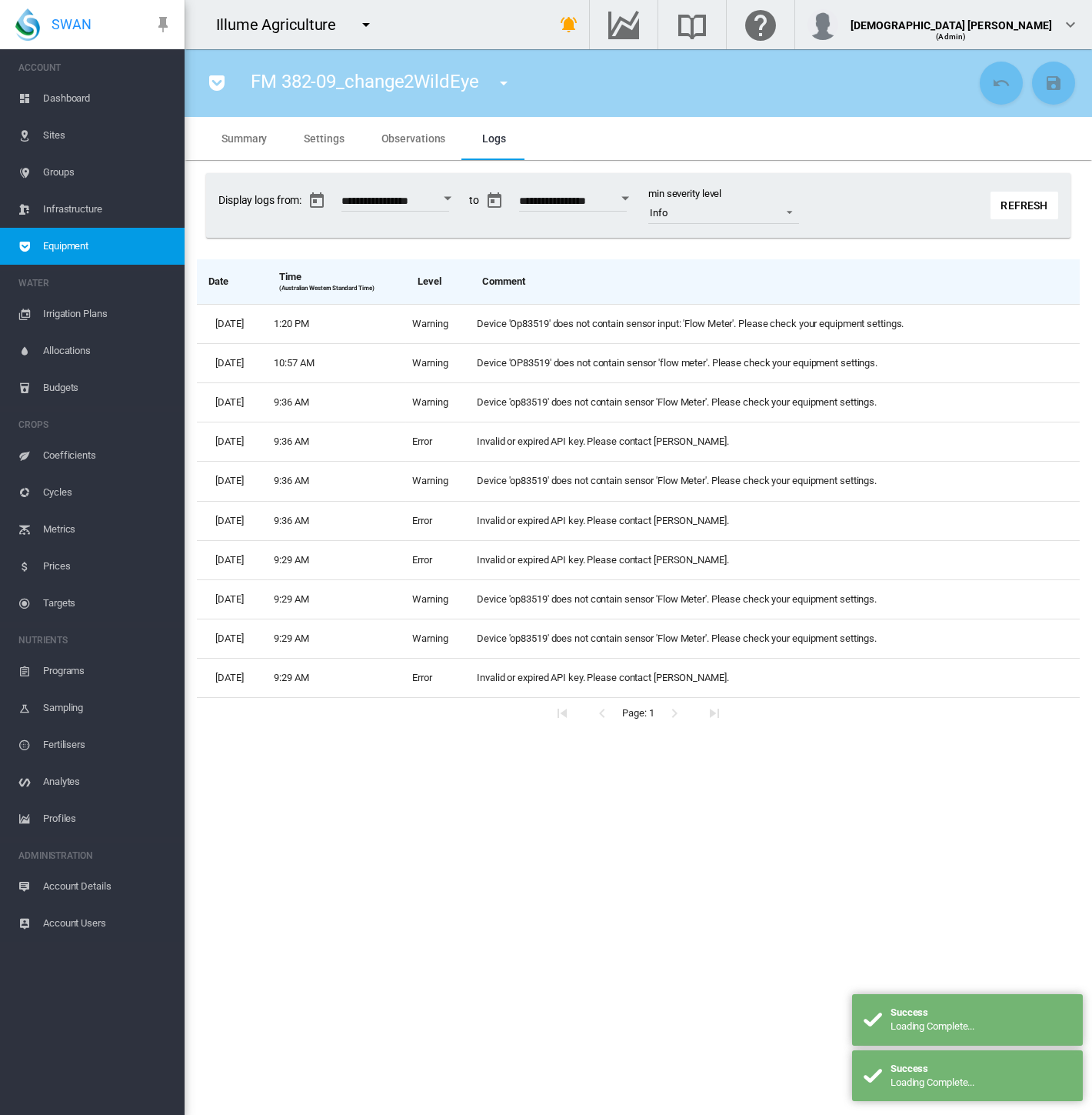
click at [1011, 205] on button "Refresh" at bounding box center [1025, 205] width 67 height 27
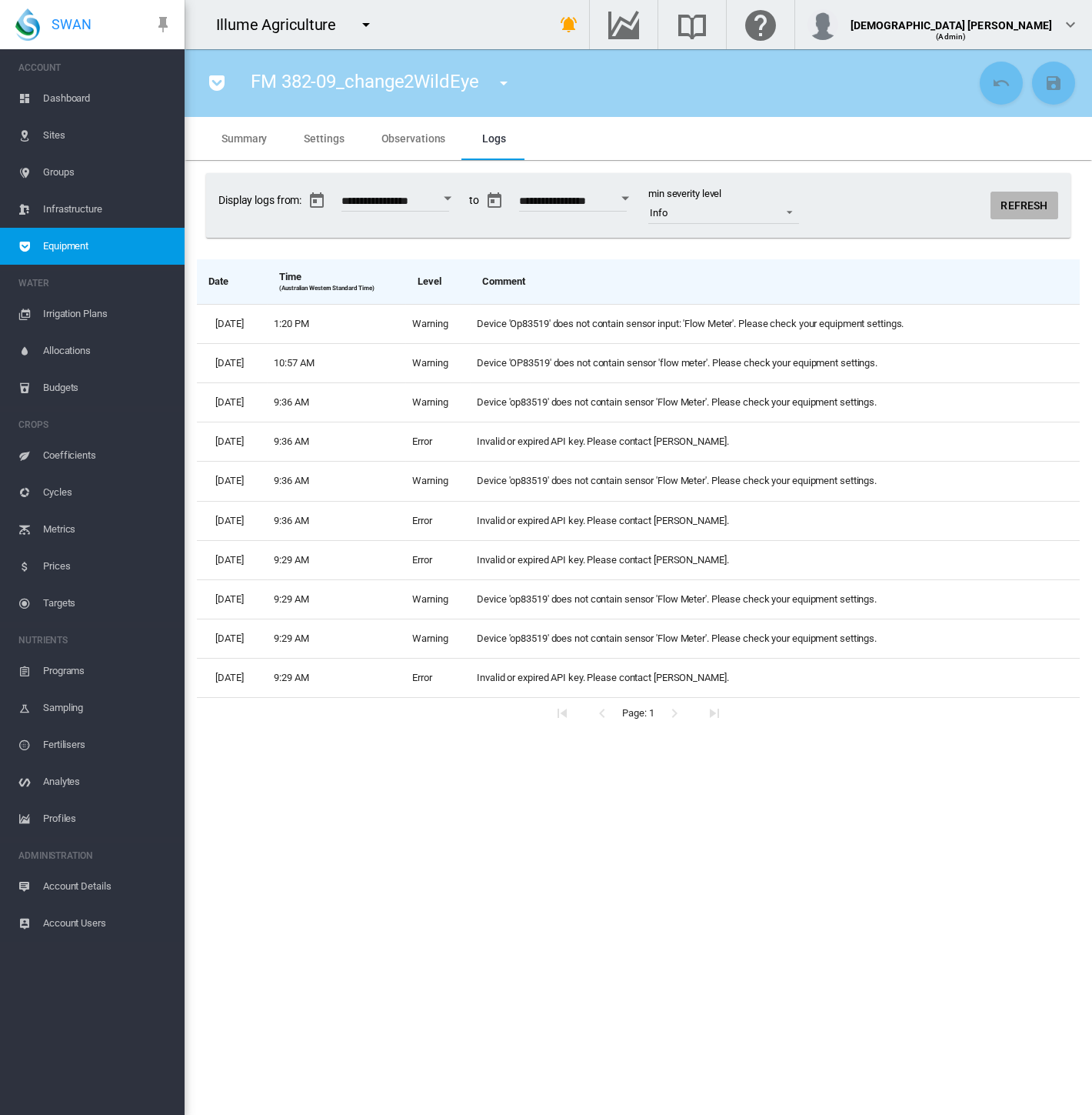
click at [1022, 194] on button "Refresh" at bounding box center [1025, 205] width 67 height 27
click at [317, 147] on md-tab-item "Settings" at bounding box center [324, 138] width 77 height 43
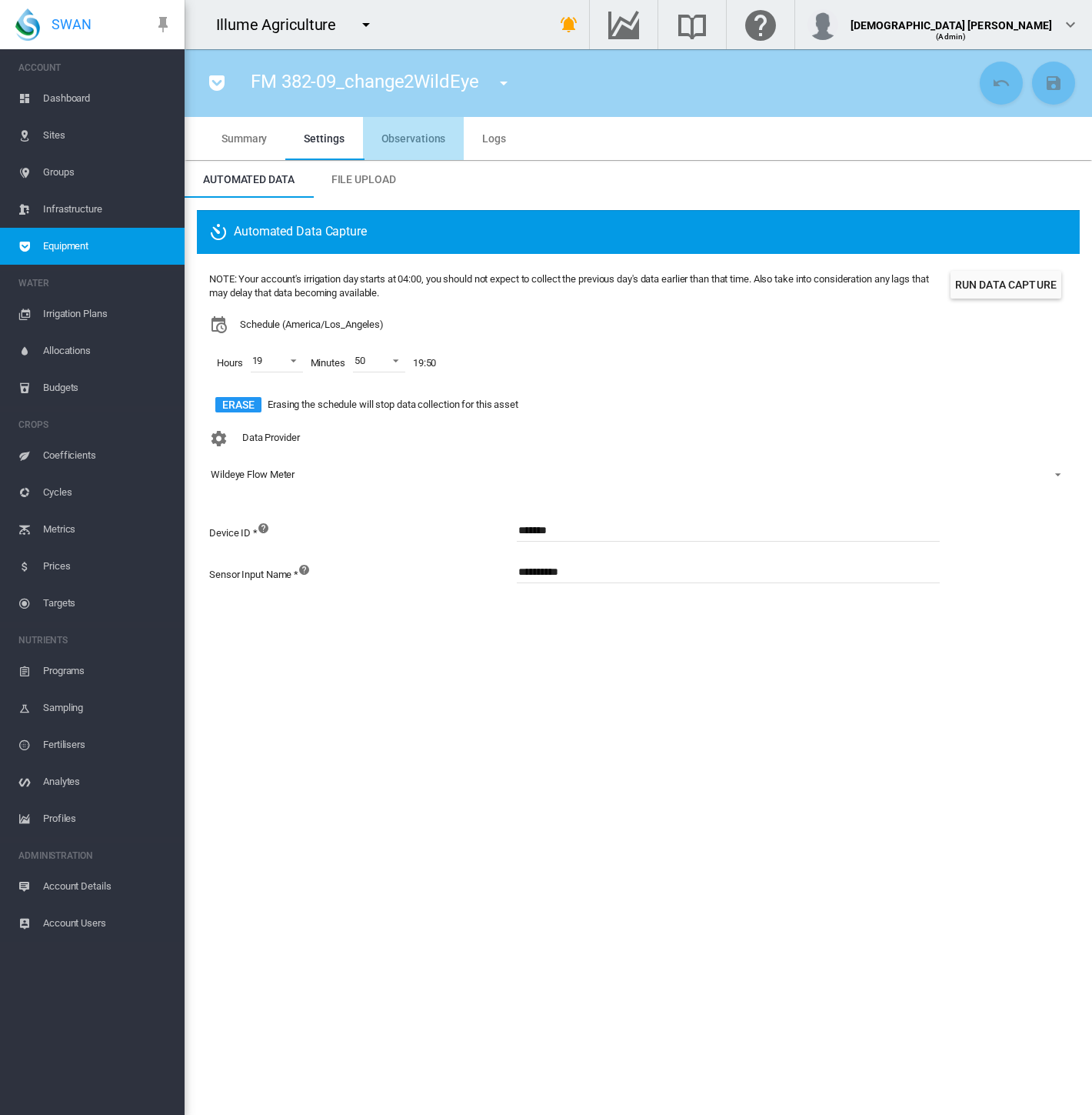
click at [426, 150] on md-tab-item "Observations" at bounding box center [414, 138] width 102 height 43
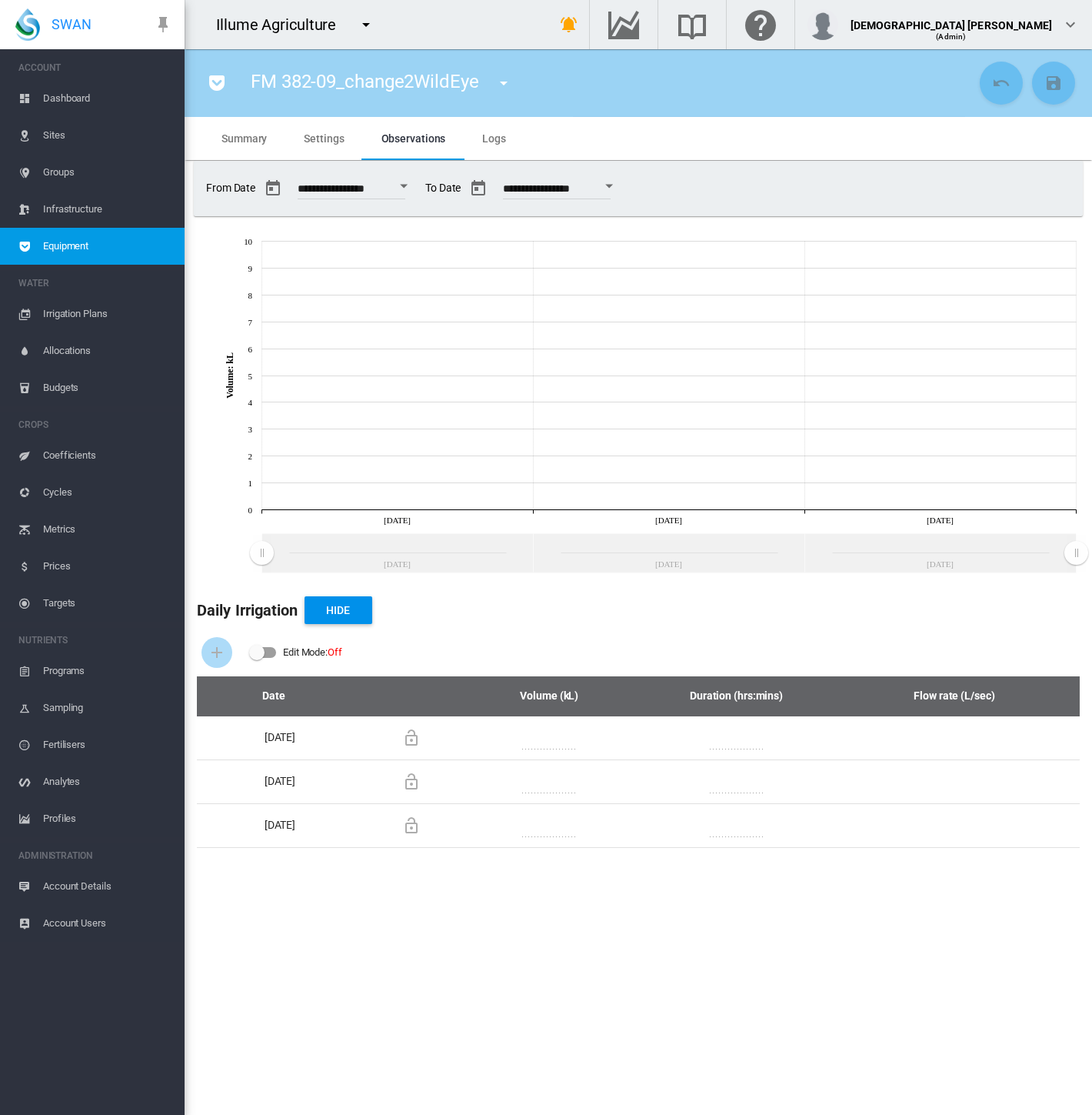
click at [99, 249] on span "Equipment" at bounding box center [107, 246] width 129 height 37
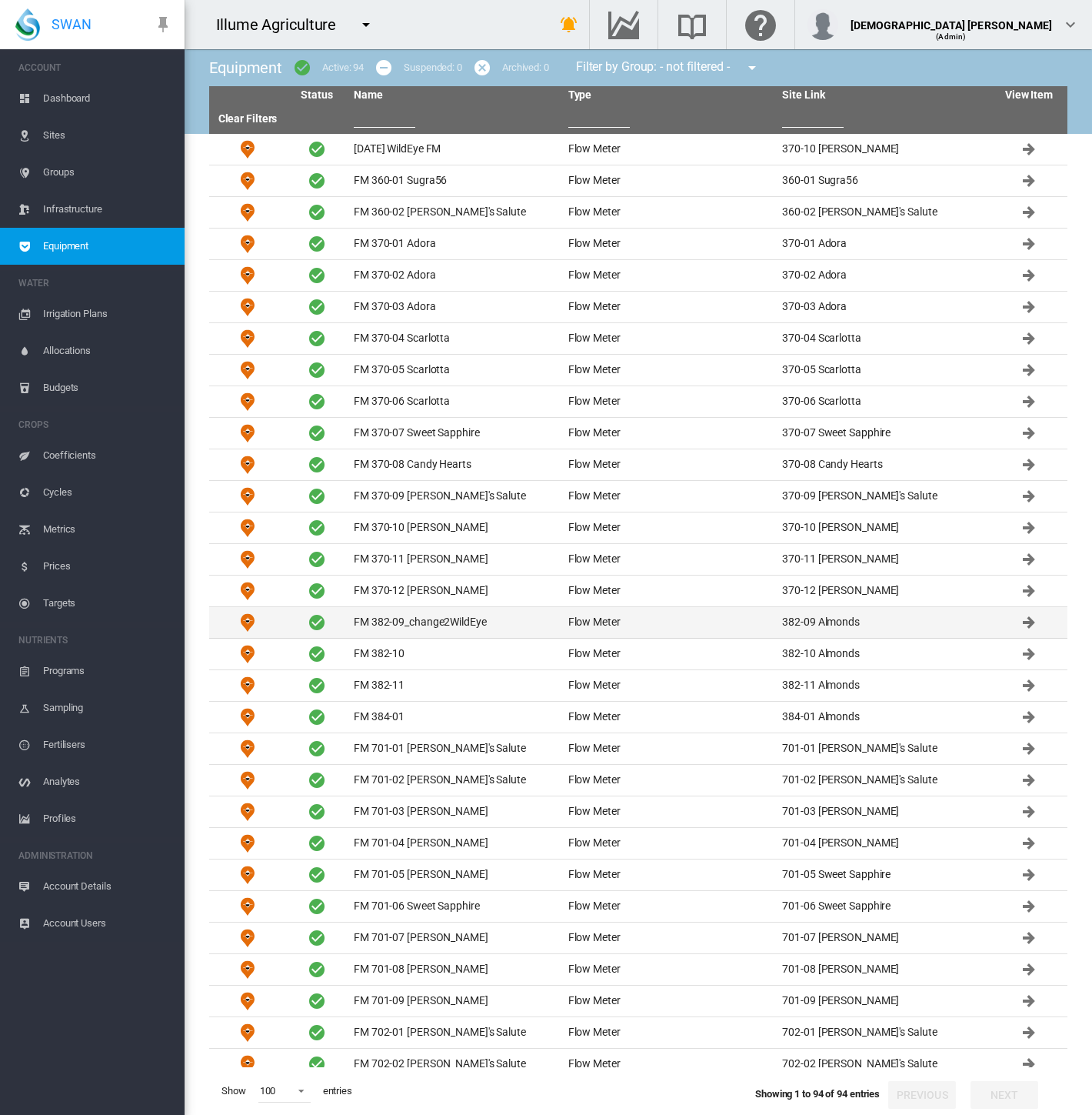
click at [430, 621] on td "FM 382-09_change2WildEye" at bounding box center [455, 622] width 215 height 31
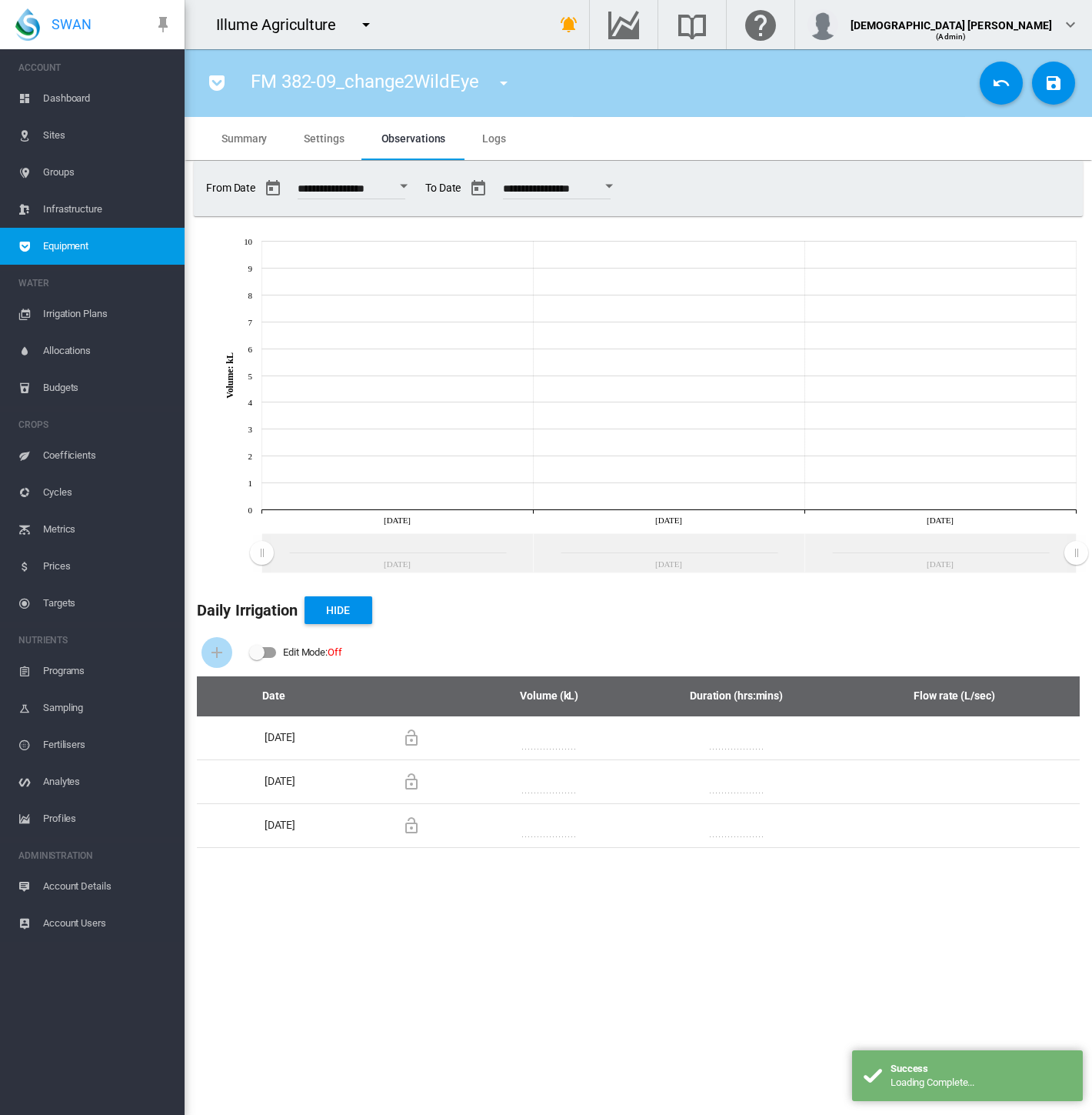
click at [318, 139] on span "Settings" at bounding box center [324, 139] width 40 height 13
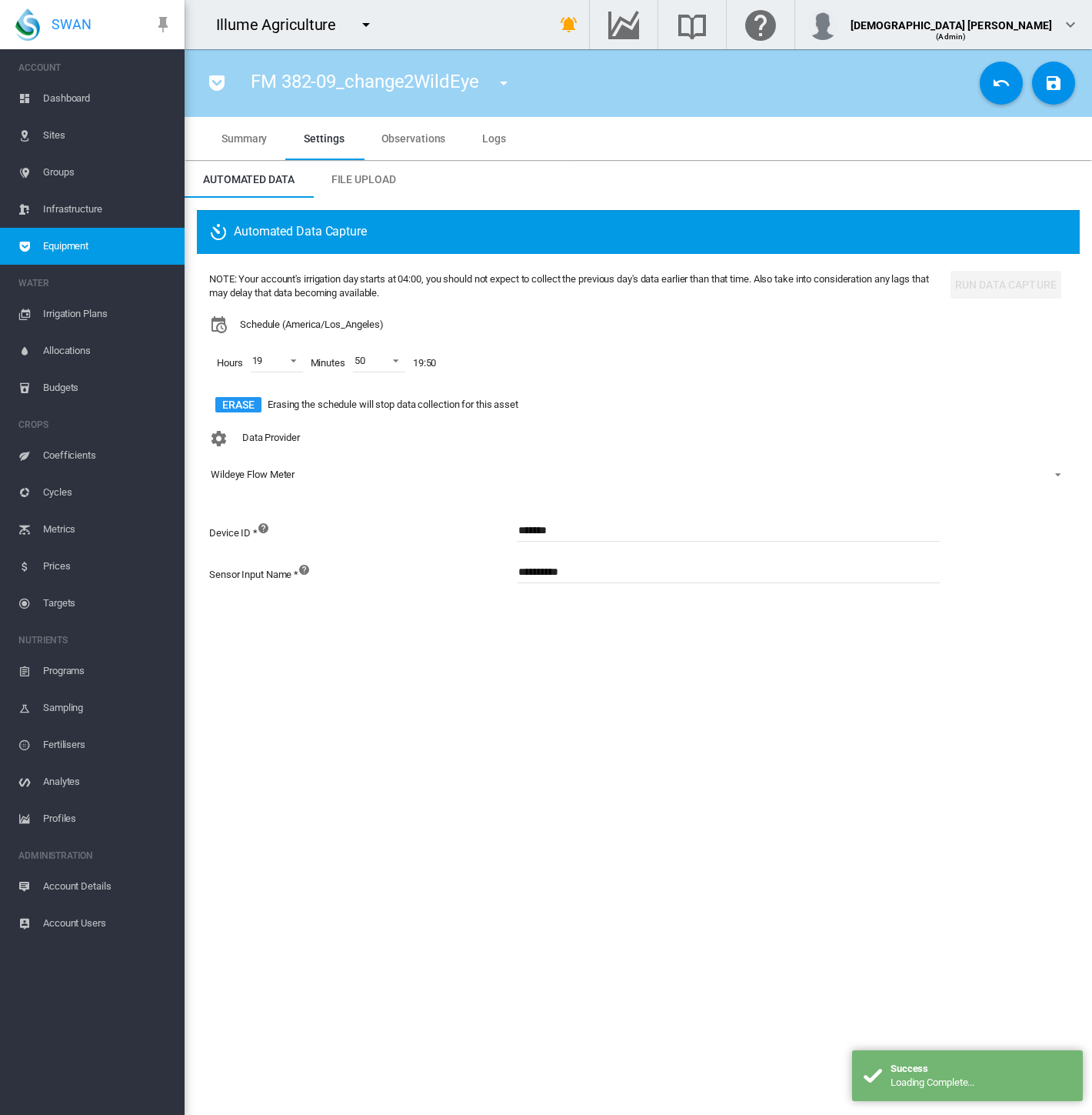
click at [101, 245] on span "Equipment" at bounding box center [107, 246] width 129 height 37
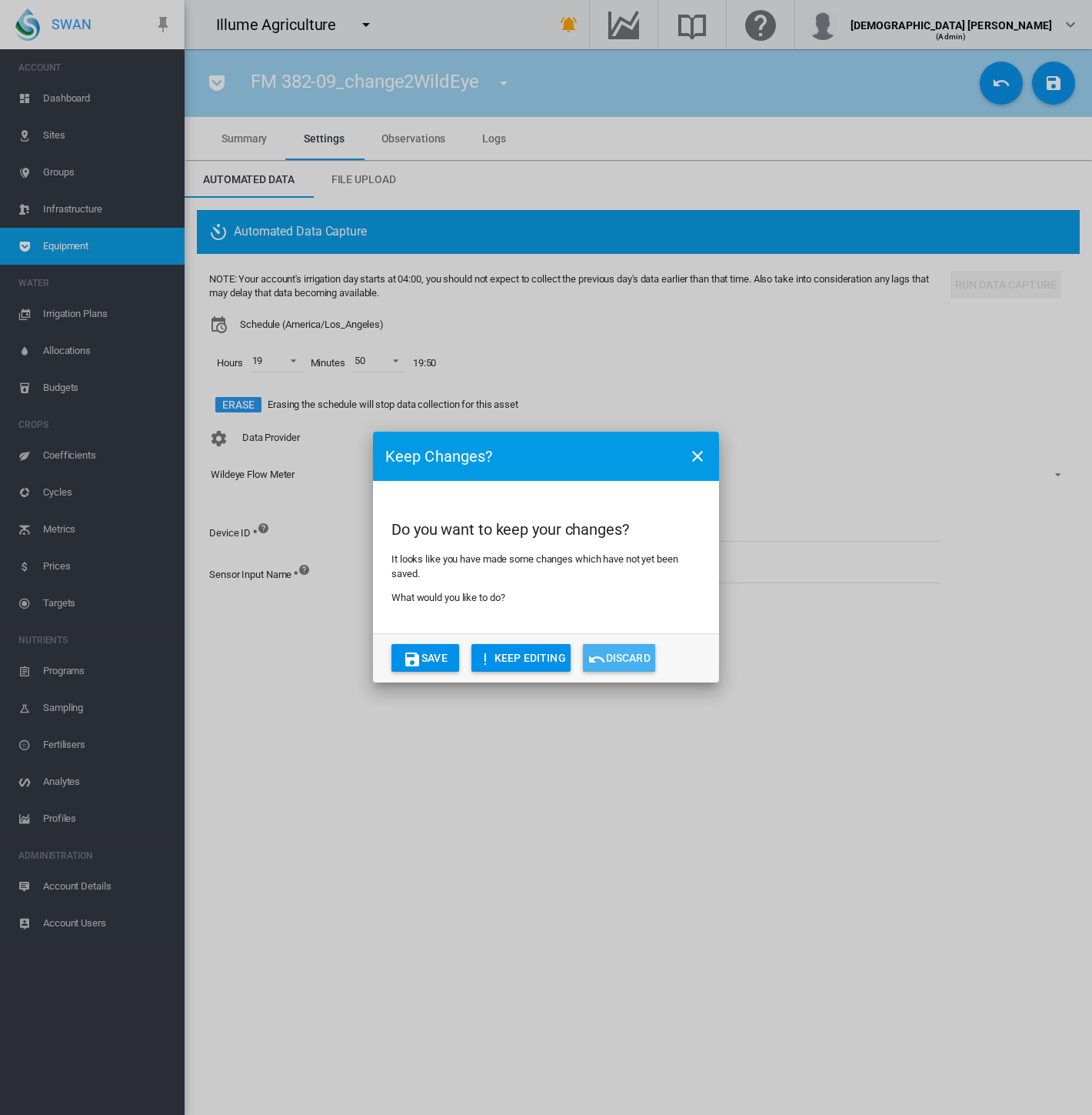
click at [647, 649] on button "Discard" at bounding box center [619, 657] width 72 height 27
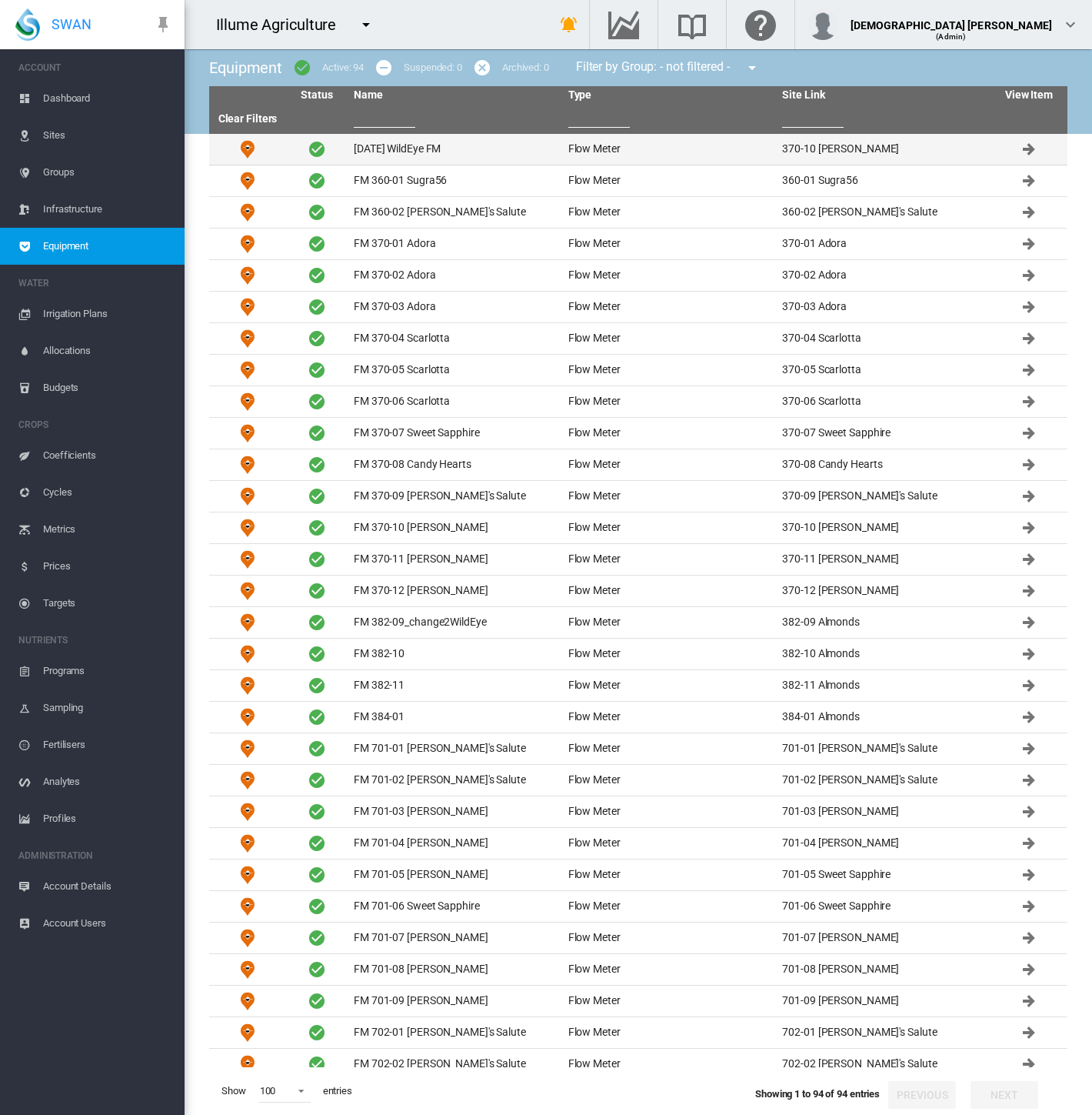
click at [512, 152] on td "[DATE] WildEye FM" at bounding box center [455, 149] width 215 height 31
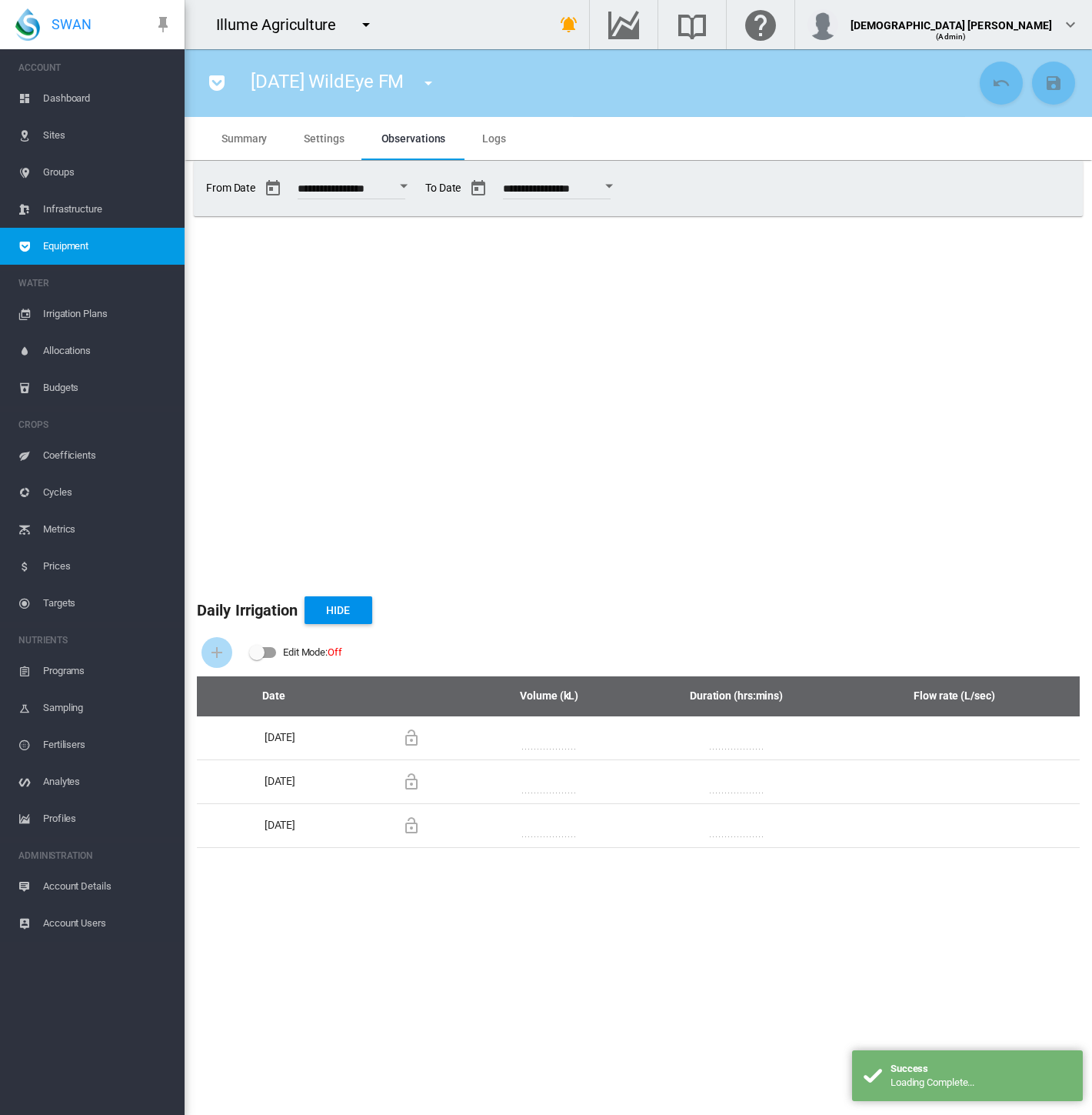
click at [494, 137] on span "Logs" at bounding box center [494, 139] width 24 height 13
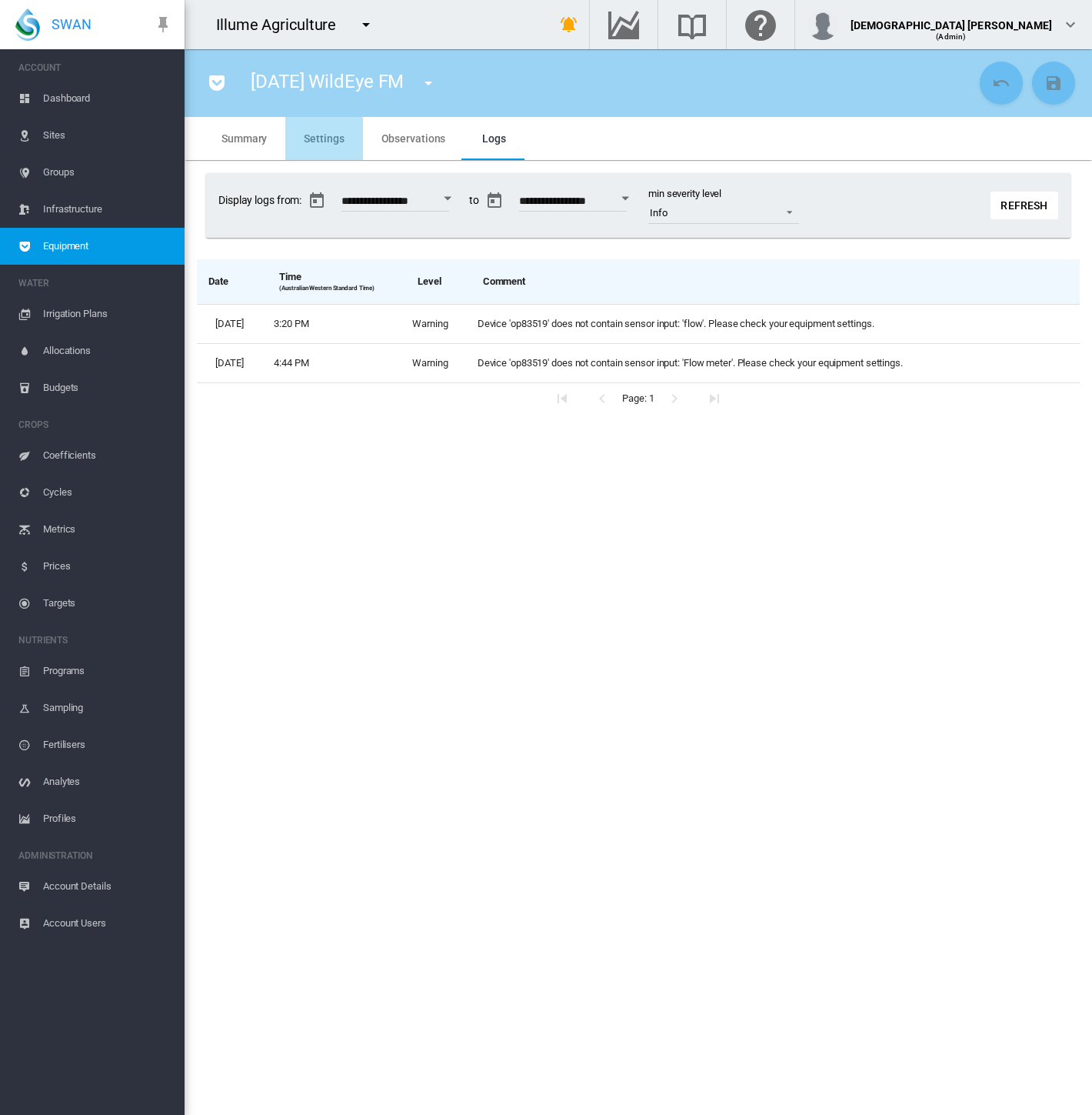
click at [316, 147] on md-tab-item "Settings" at bounding box center [324, 138] width 77 height 43
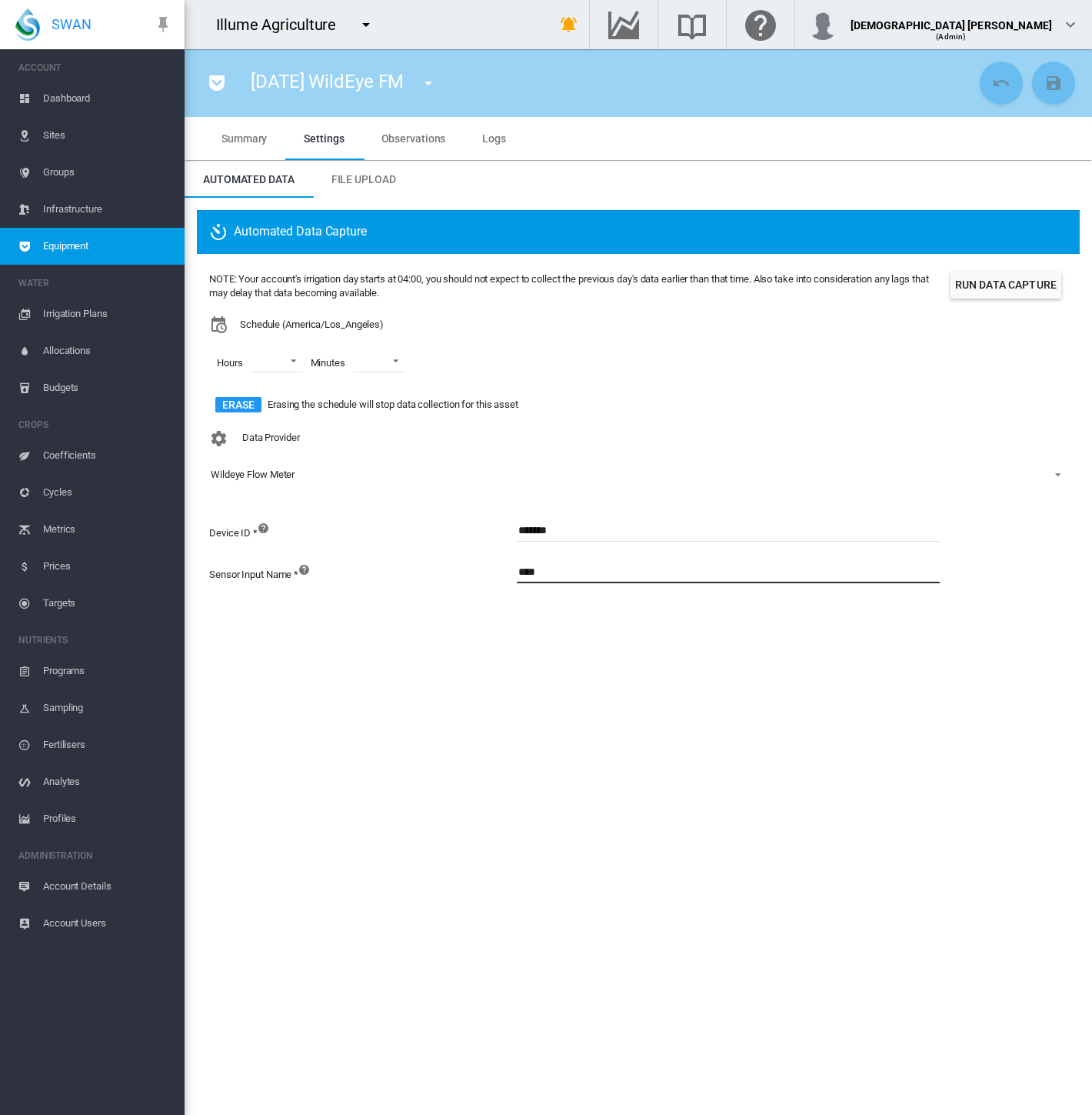
click at [565, 574] on input "****" at bounding box center [729, 571] width 423 height 23
drag, startPoint x: 548, startPoint y: 572, endPoint x: 482, endPoint y: 569, distance: 66.1
click at [482, 569] on div "Sensor Input Name * ****" at bounding box center [594, 581] width 769 height 42
type input "**********"
click at [1070, 96] on button "Save Changes" at bounding box center [1054, 83] width 43 height 43
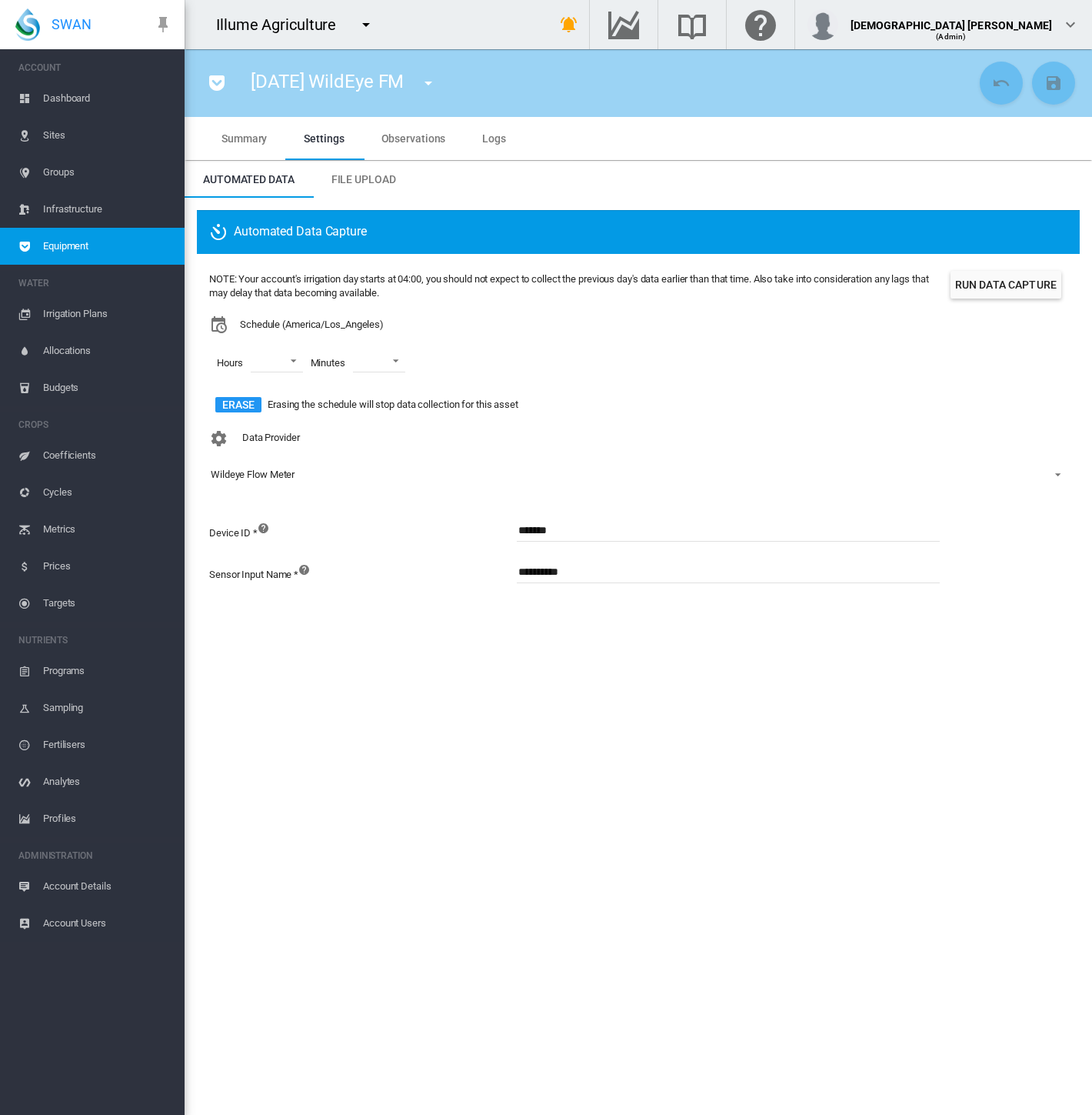
click at [487, 135] on span "Logs" at bounding box center [494, 139] width 24 height 13
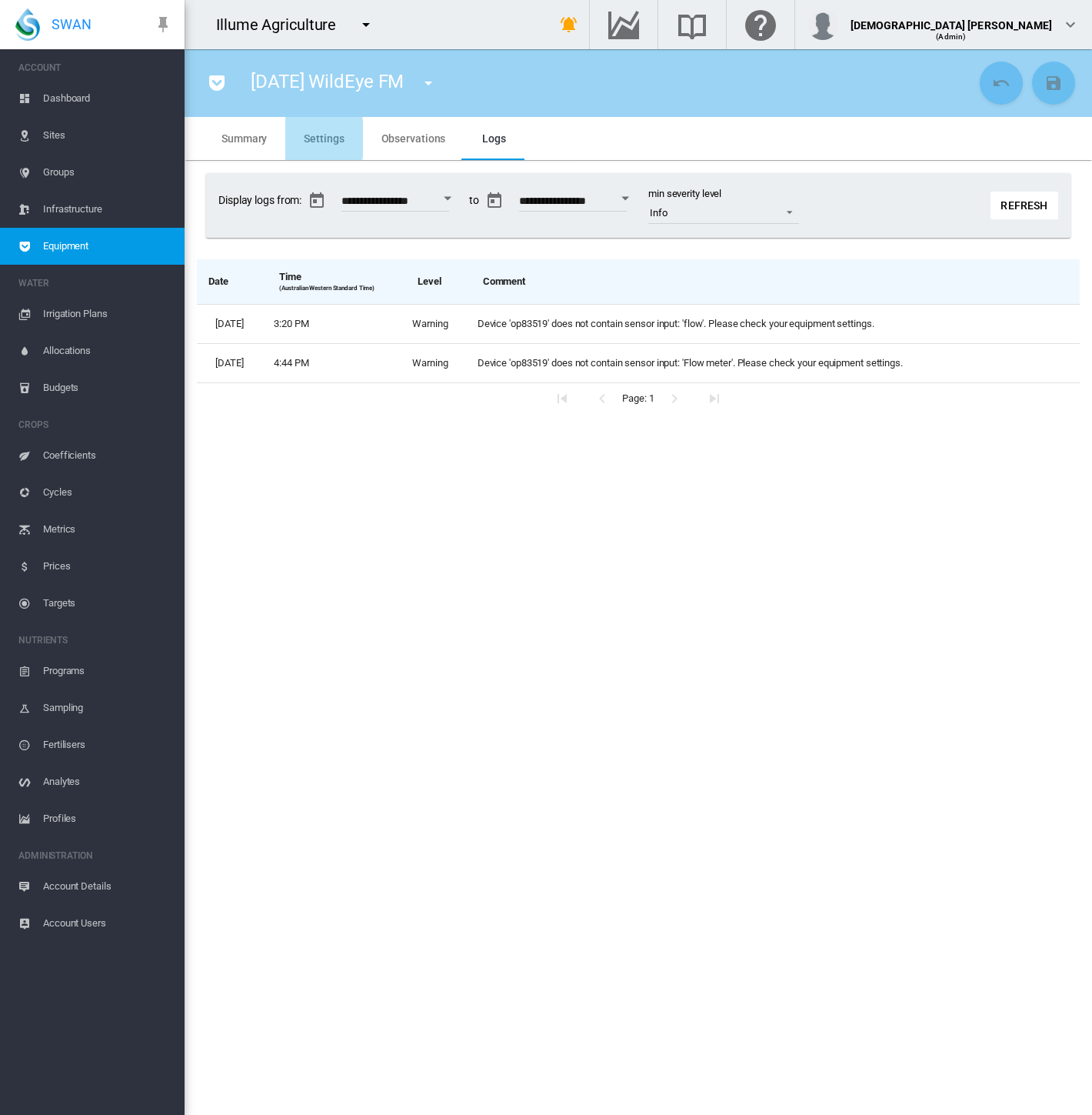
click at [301, 138] on md-tab-item "Settings" at bounding box center [324, 138] width 77 height 43
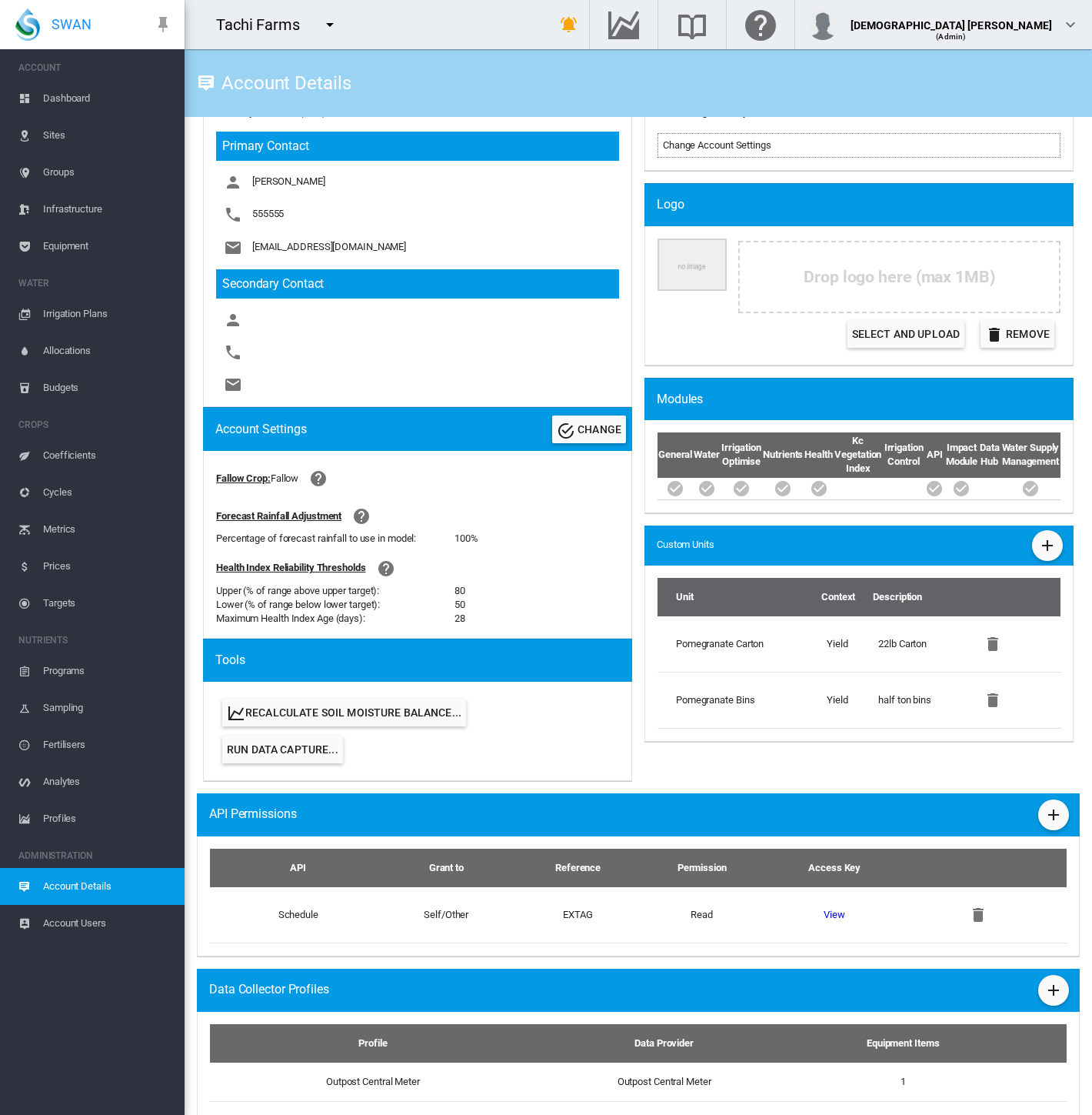
scroll to position [308, 0]
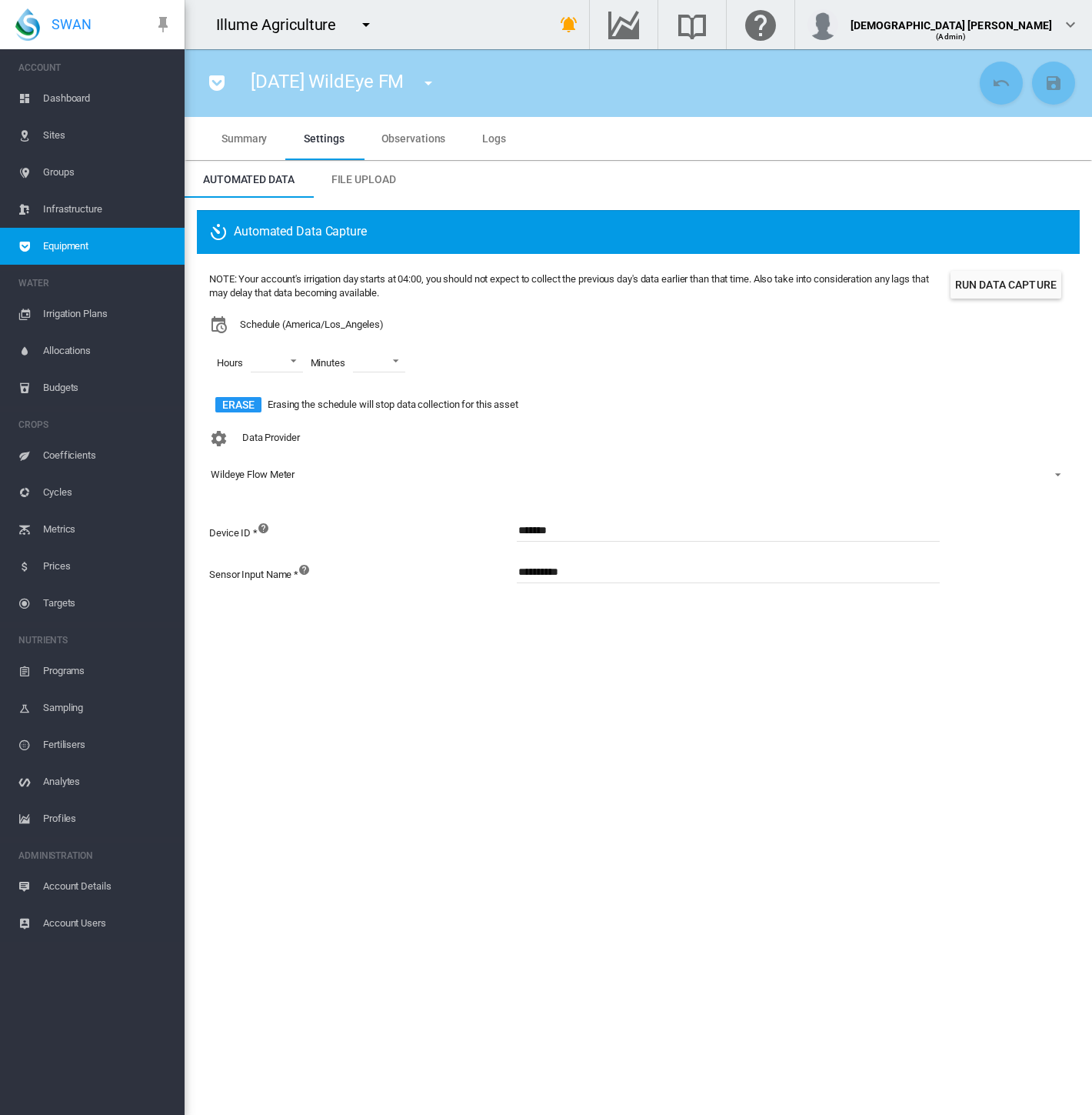
click at [431, 134] on span "Observations" at bounding box center [414, 139] width 64 height 13
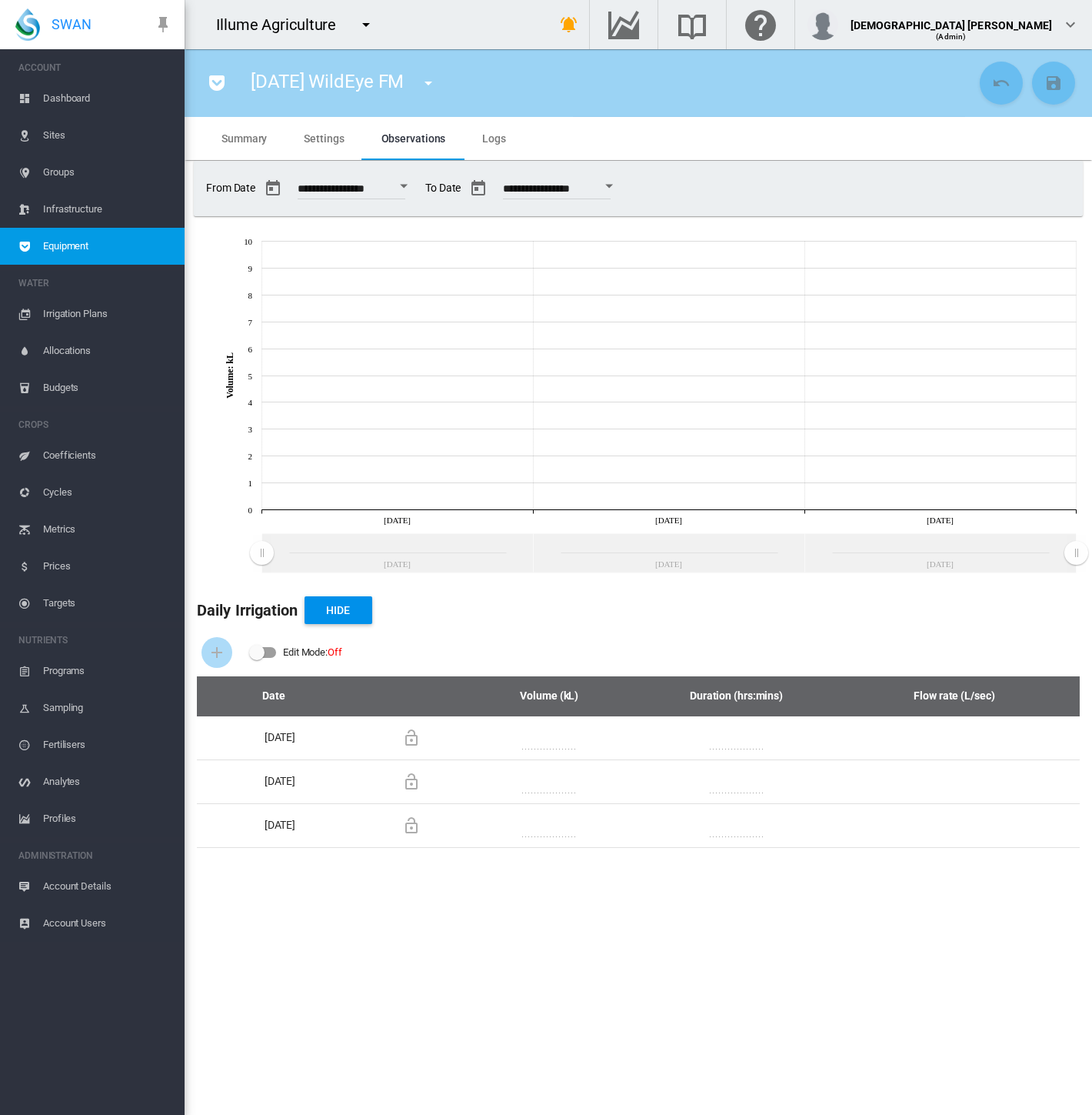
click at [324, 146] on md-tab-item "Settings" at bounding box center [324, 138] width 77 height 43
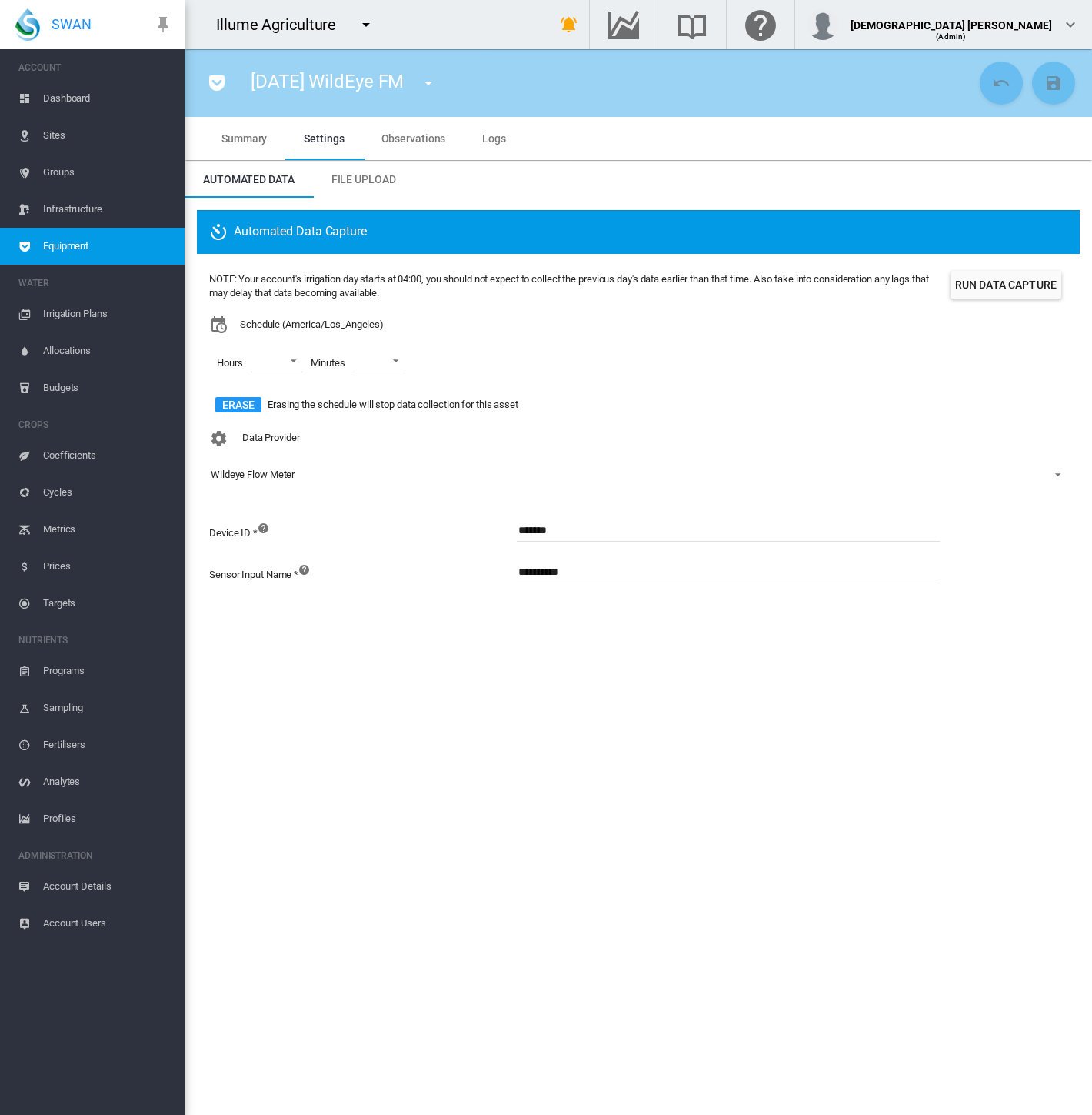
click at [524, 574] on input "**********" at bounding box center [729, 571] width 423 height 23
click at [1043, 89] on button "Save Changes" at bounding box center [1054, 83] width 43 height 43
click at [623, 570] on input "**********" at bounding box center [729, 571] width 423 height 23
click at [1059, 78] on md-icon "icon-content-save" at bounding box center [1054, 83] width 19 height 19
click at [606, 571] on input "**********" at bounding box center [729, 571] width 423 height 23
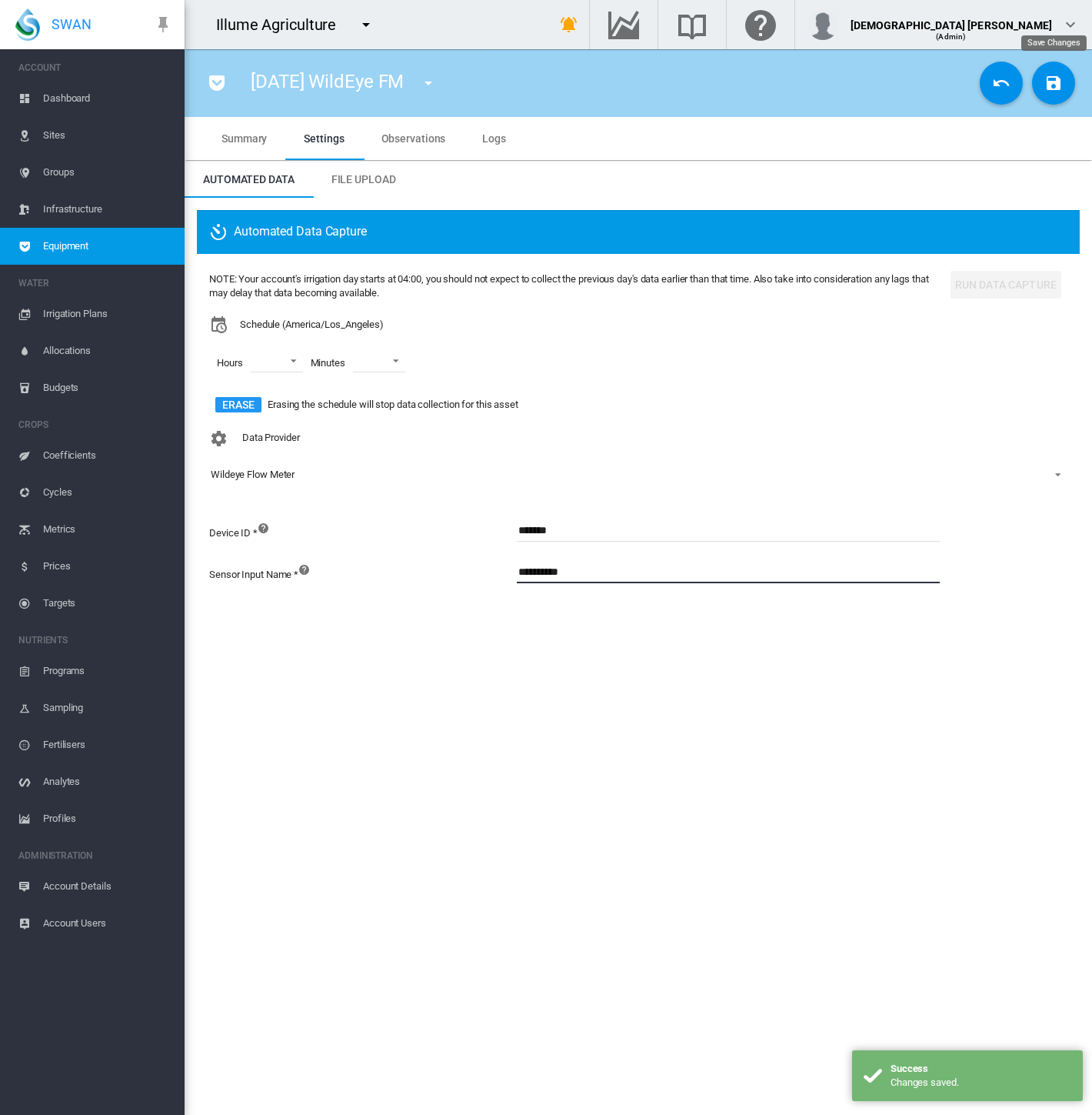
type input "**********"
drag, startPoint x: 1054, startPoint y: 73, endPoint x: 1087, endPoint y: 165, distance: 97.7
click at [1054, 74] on md-icon "icon-content-save" at bounding box center [1054, 83] width 19 height 19
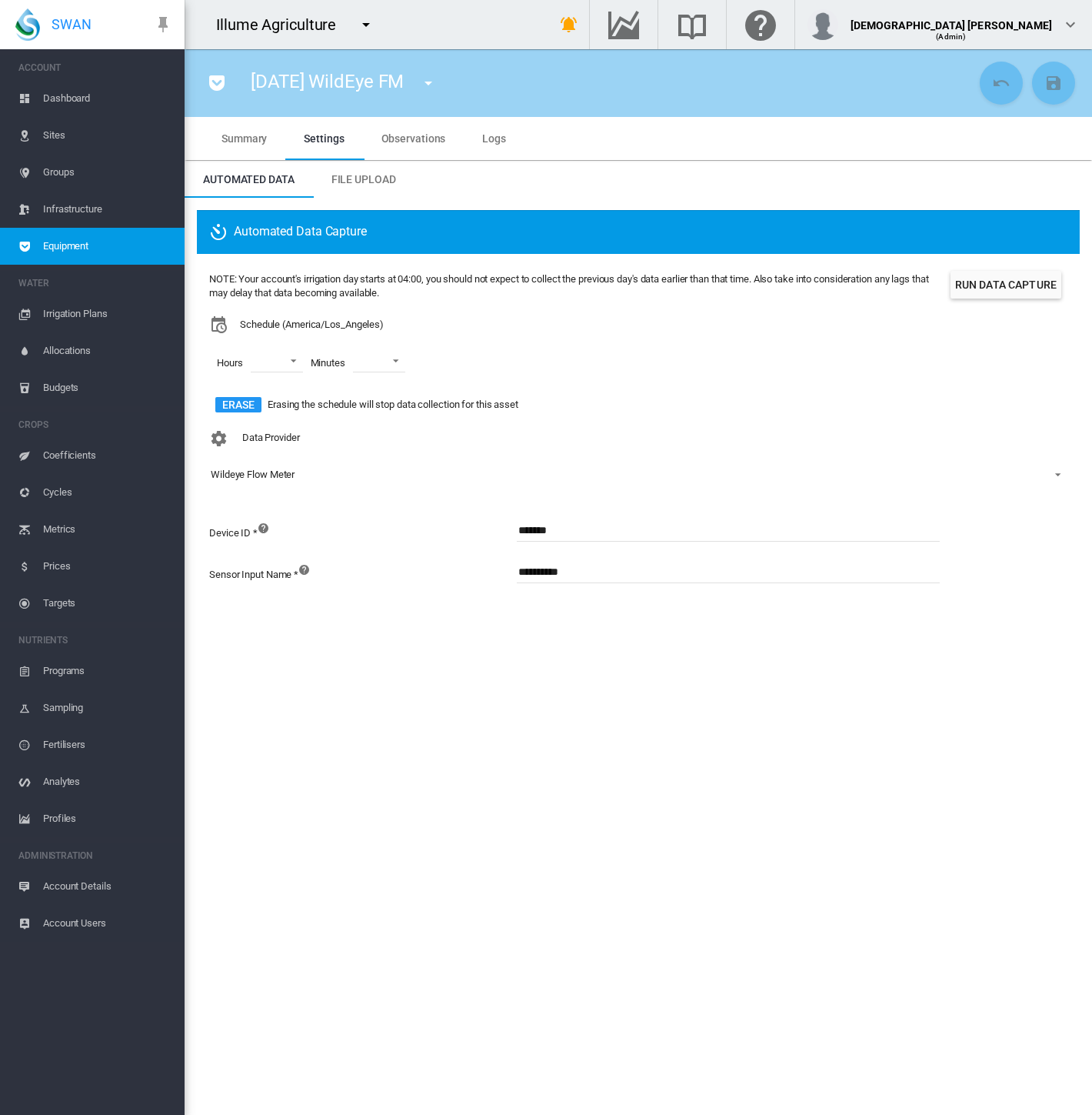
click at [61, 885] on span "Account Details" at bounding box center [107, 885] width 129 height 37
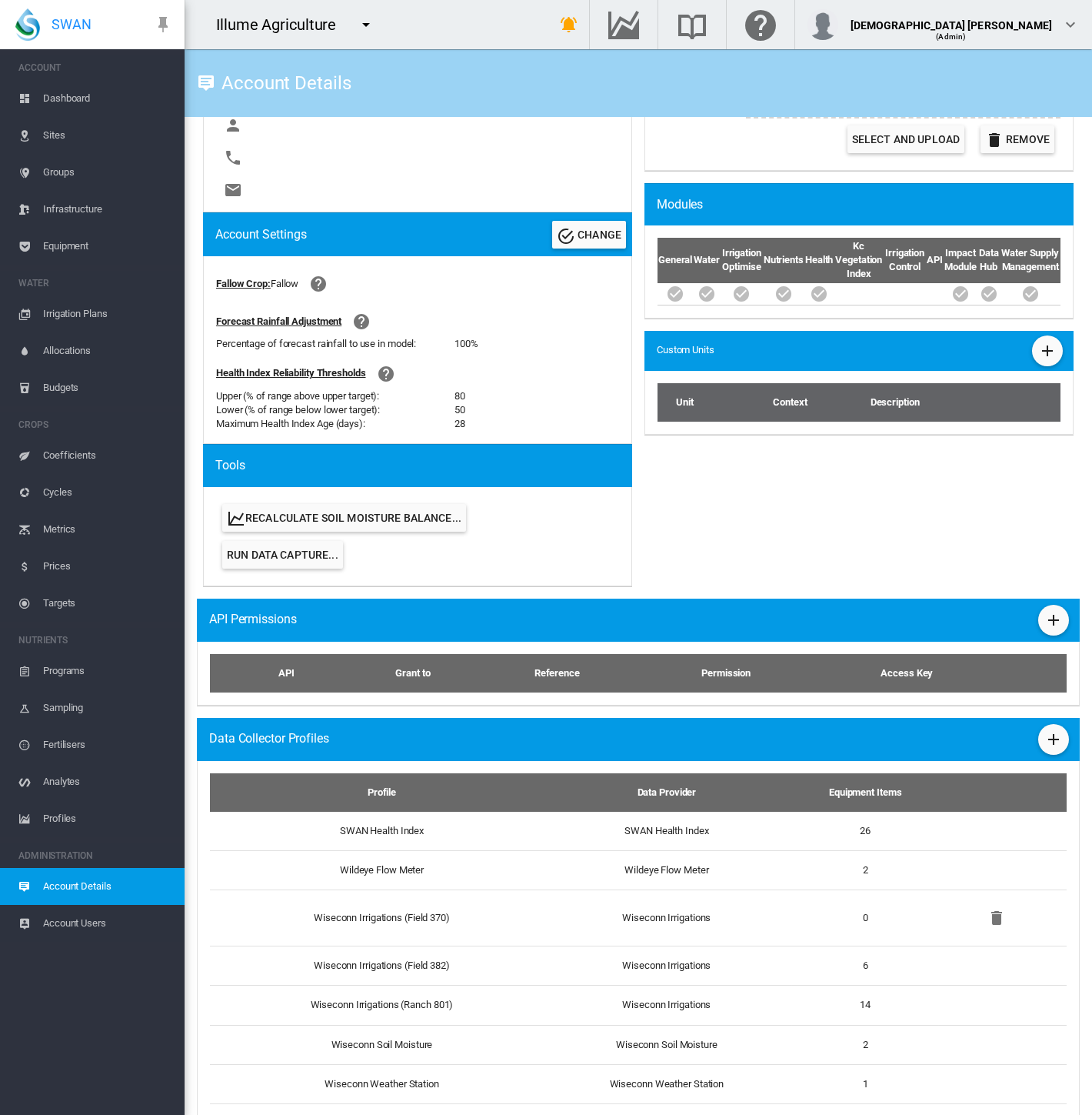
scroll to position [465, 0]
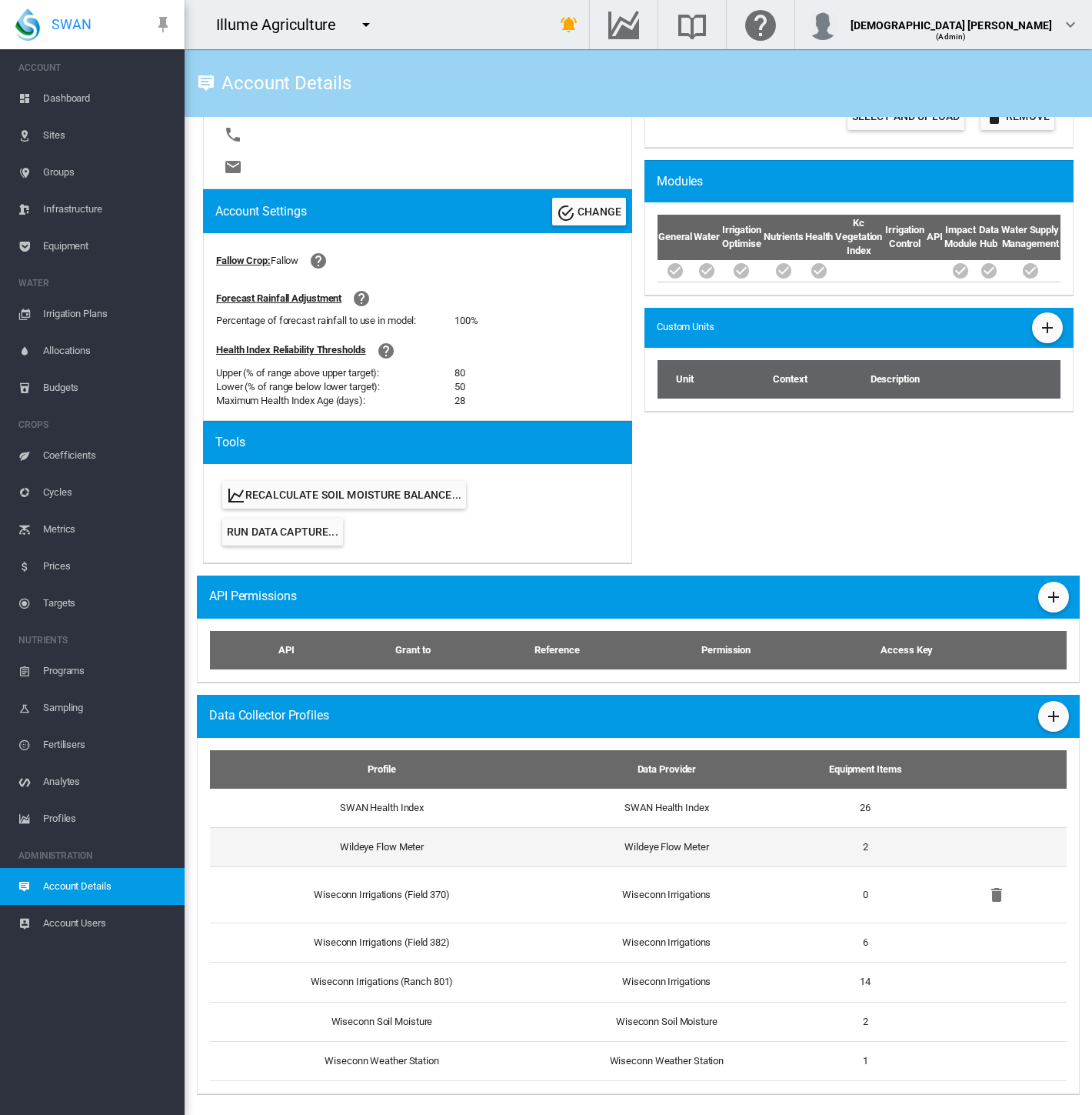
click at [627, 847] on td "Wildeye Flow Meter" at bounding box center [667, 846] width 251 height 39
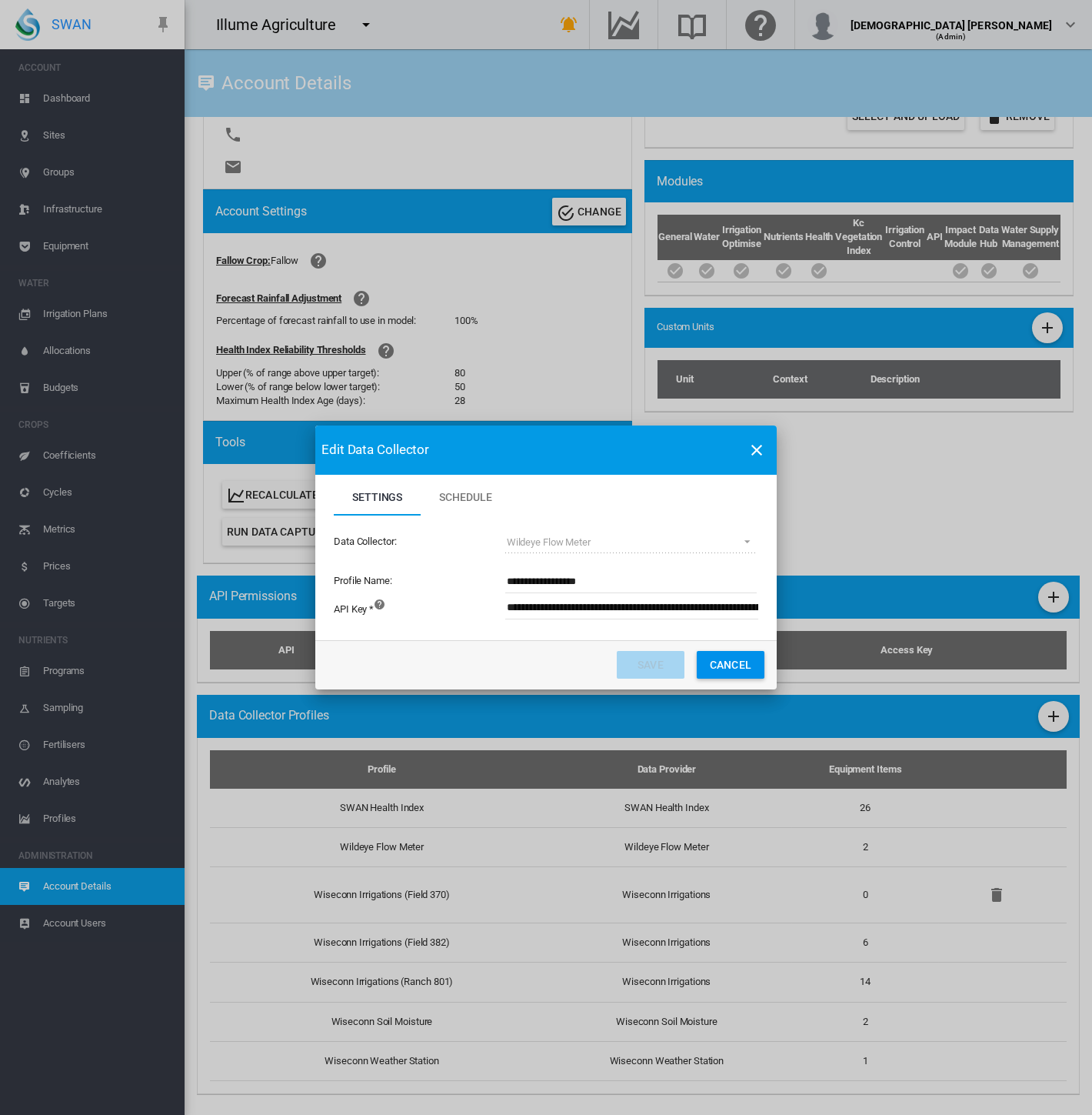
click at [717, 662] on button "Cancel" at bounding box center [730, 664] width 67 height 27
